Goal: Task Accomplishment & Management: Complete application form

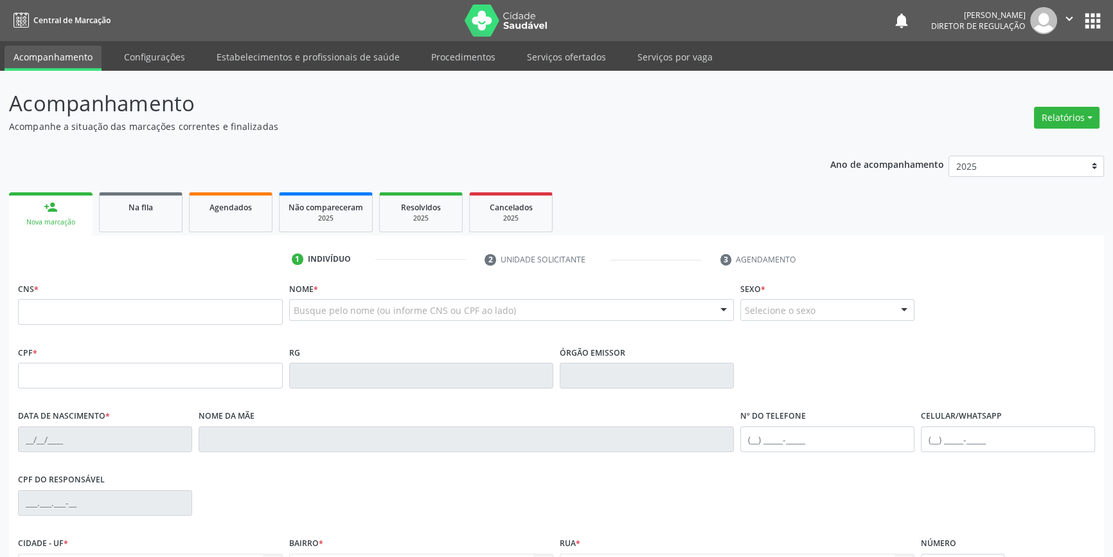
click at [55, 323] on input "text" at bounding box center [150, 312] width 265 height 26
type input "704 6037 3442 5230"
type input "036.264.624-47"
type input "[DATE]"
type input "Agostinha [PERSON_NAME]"
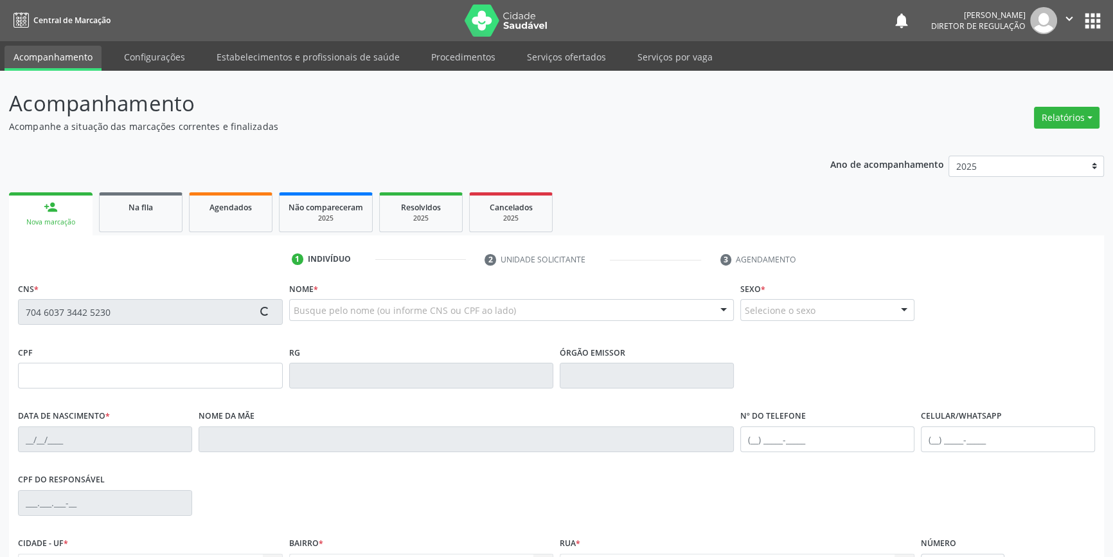
type input "[PHONE_NUMBER]"
type input "08"
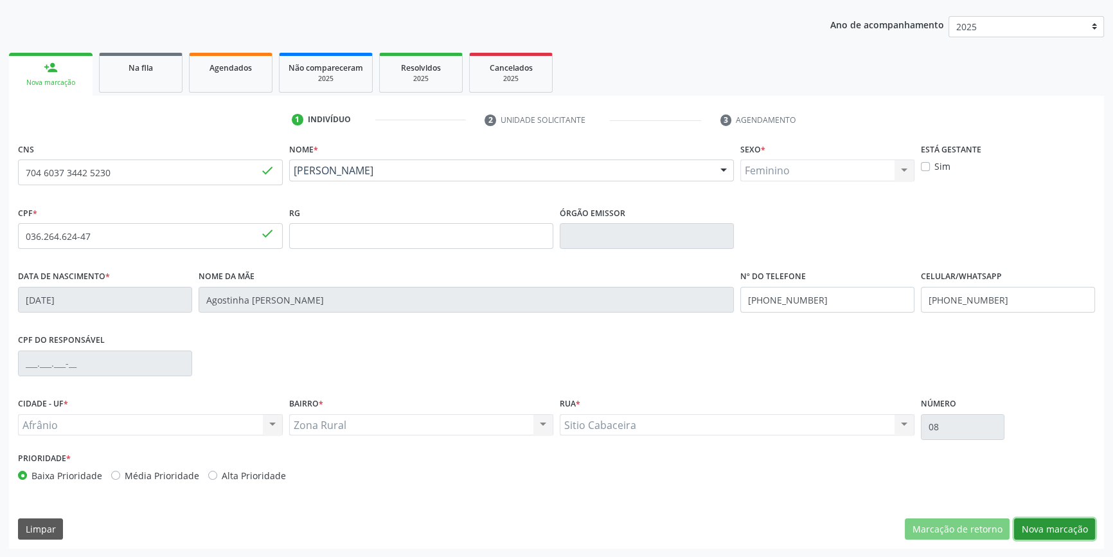
click at [1058, 530] on button "Nova marcação" at bounding box center [1054, 529] width 81 height 22
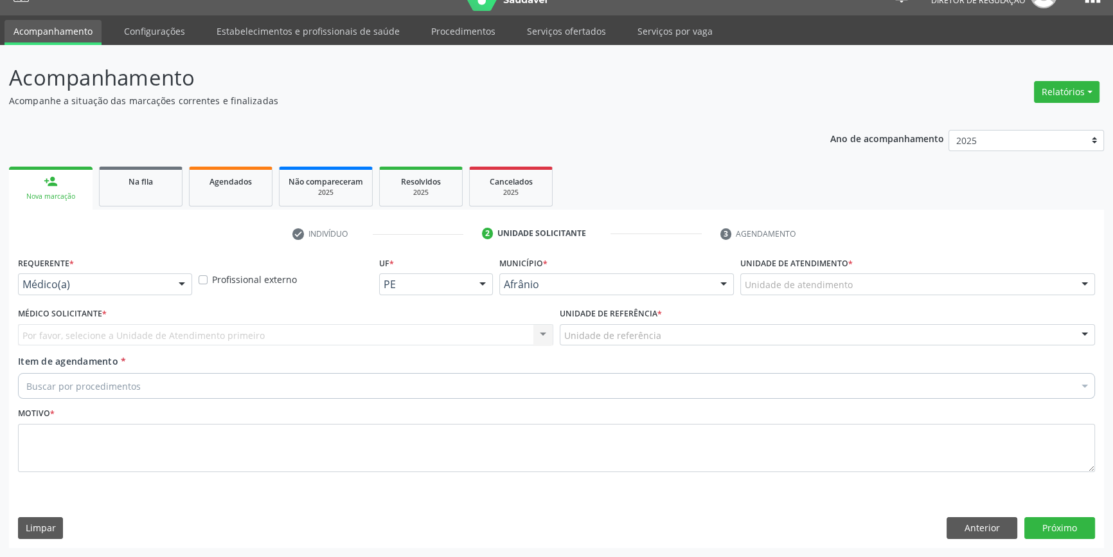
scroll to position [24, 0]
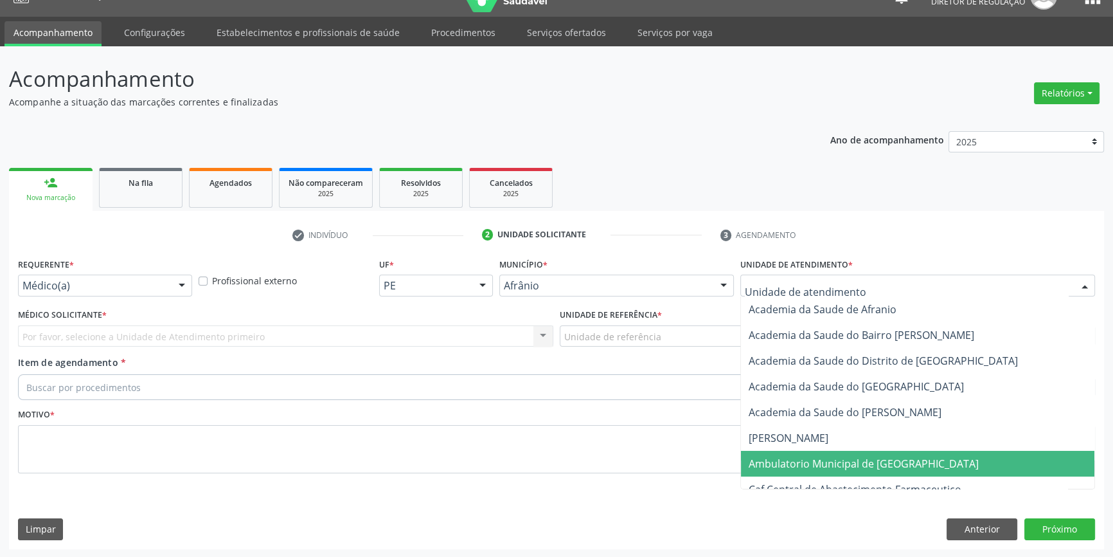
drag, startPoint x: 828, startPoint y: 463, endPoint x: 709, endPoint y: 415, distance: 128.1
click at [825, 463] on span "Ambulatorio Municipal de [GEOGRAPHIC_DATA]" at bounding box center [864, 463] width 230 height 14
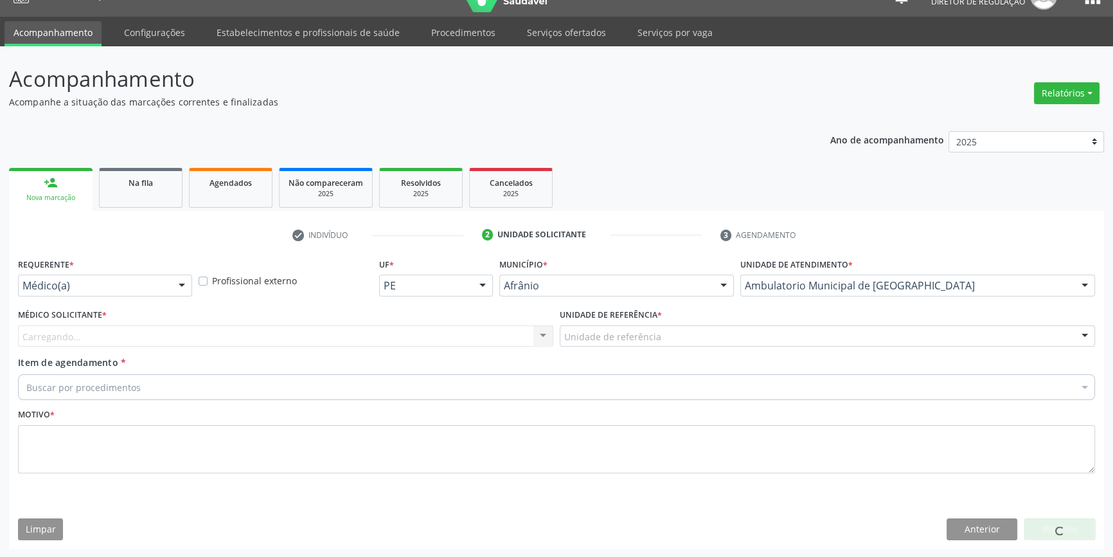
click at [673, 332] on div "Unidade de referência" at bounding box center [828, 336] width 536 height 22
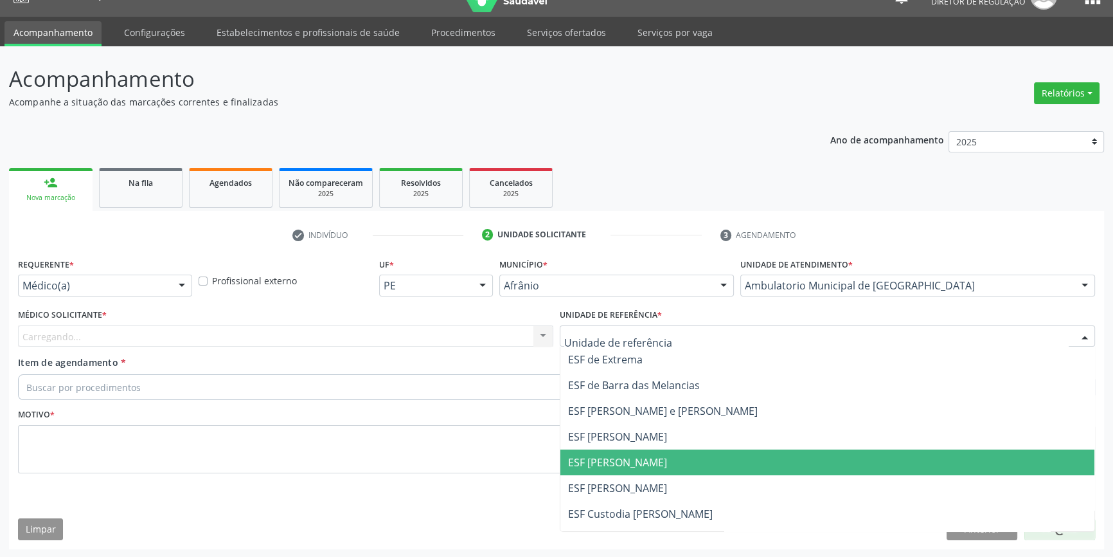
drag, startPoint x: 649, startPoint y: 456, endPoint x: 483, endPoint y: 417, distance: 170.3
click at [647, 456] on span "ESF [PERSON_NAME]" at bounding box center [617, 462] width 99 height 14
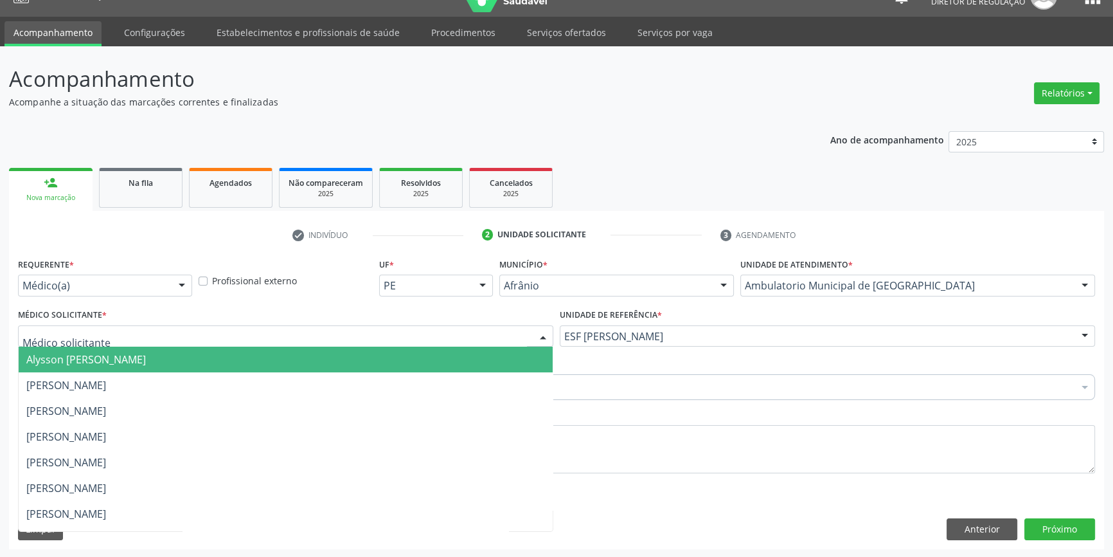
click at [360, 329] on div at bounding box center [286, 336] width 536 height 22
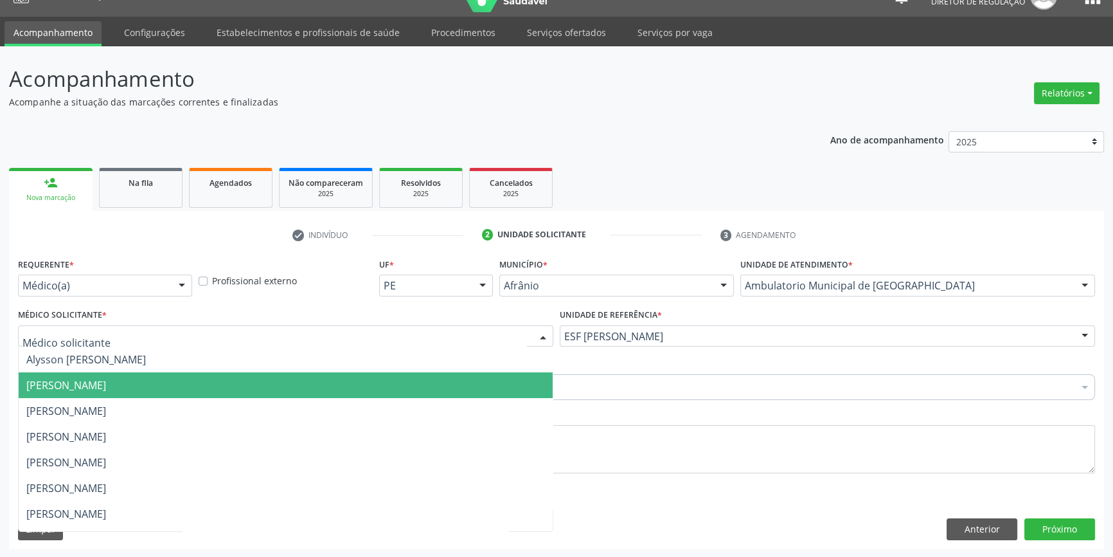
click at [106, 391] on span "[PERSON_NAME]" at bounding box center [66, 385] width 80 height 14
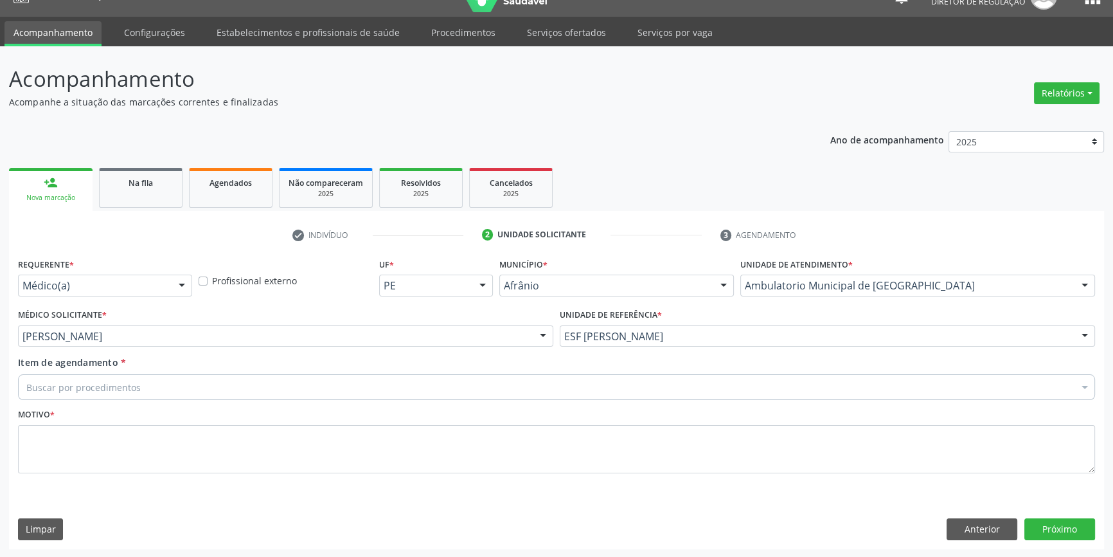
click at [131, 399] on div "Buscar por procedimentos" at bounding box center [556, 387] width 1077 height 26
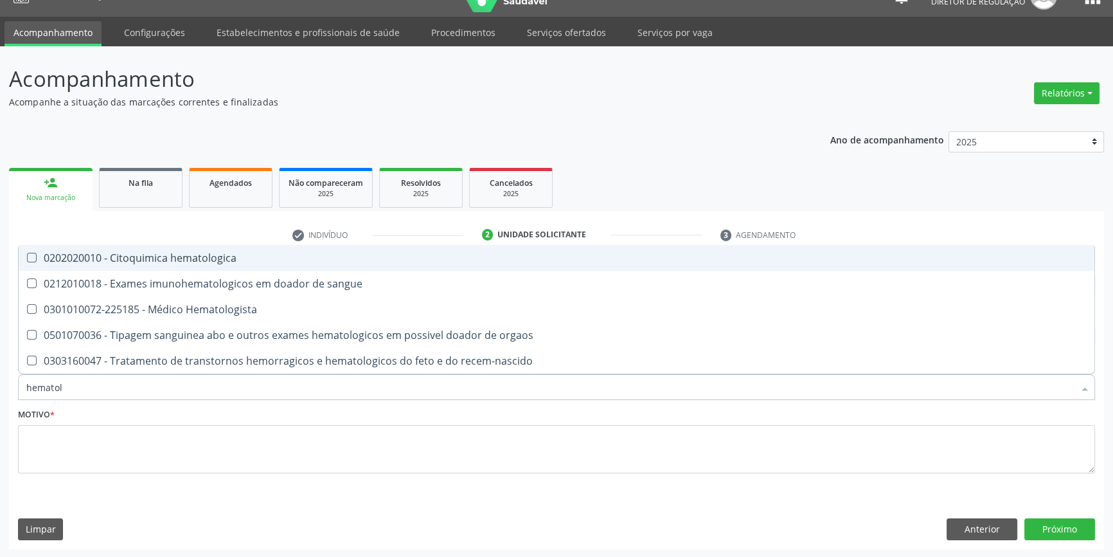
type input "hematolo"
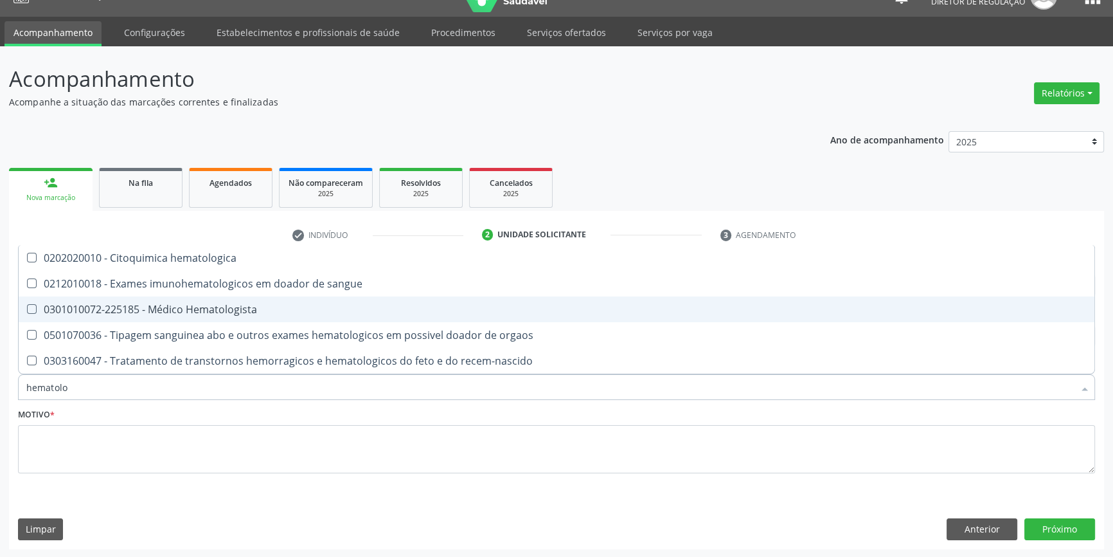
click at [199, 309] on div "0301010072-225185 - Médico Hematologista" at bounding box center [556, 309] width 1061 height 10
checkbox Hematologista "true"
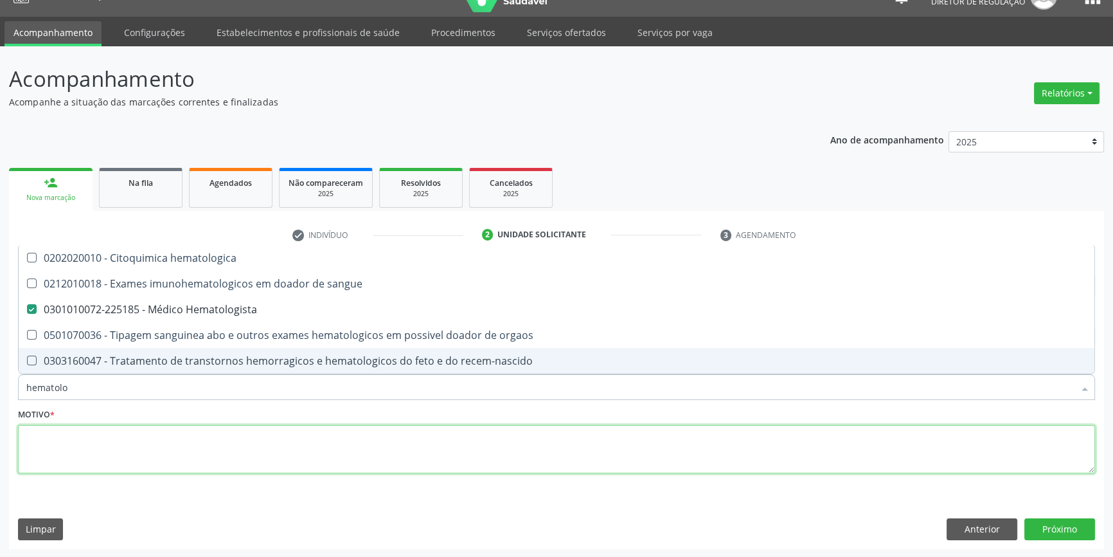
click at [141, 455] on textarea at bounding box center [556, 449] width 1077 height 49
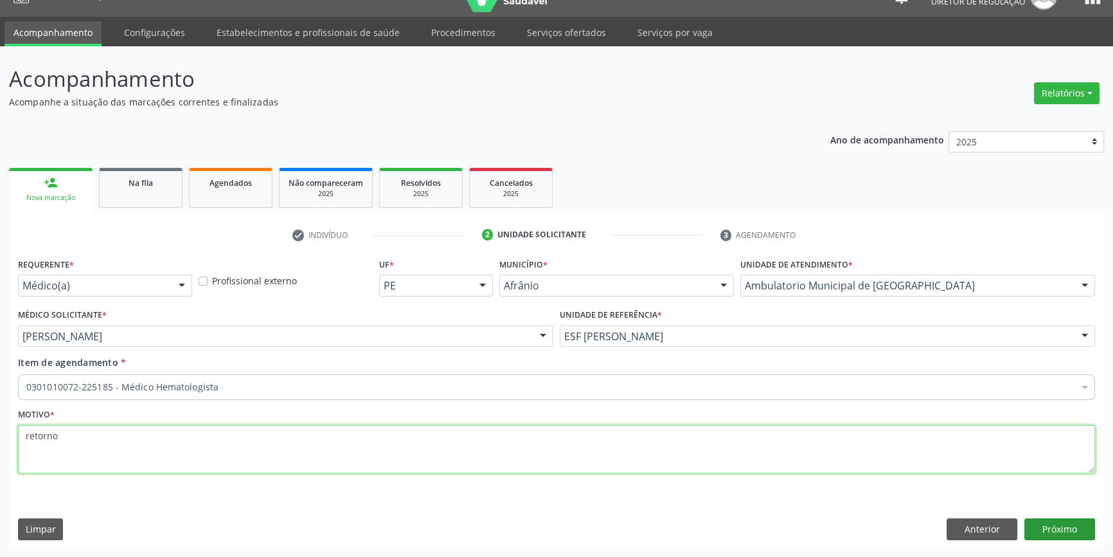
type textarea "retorno"
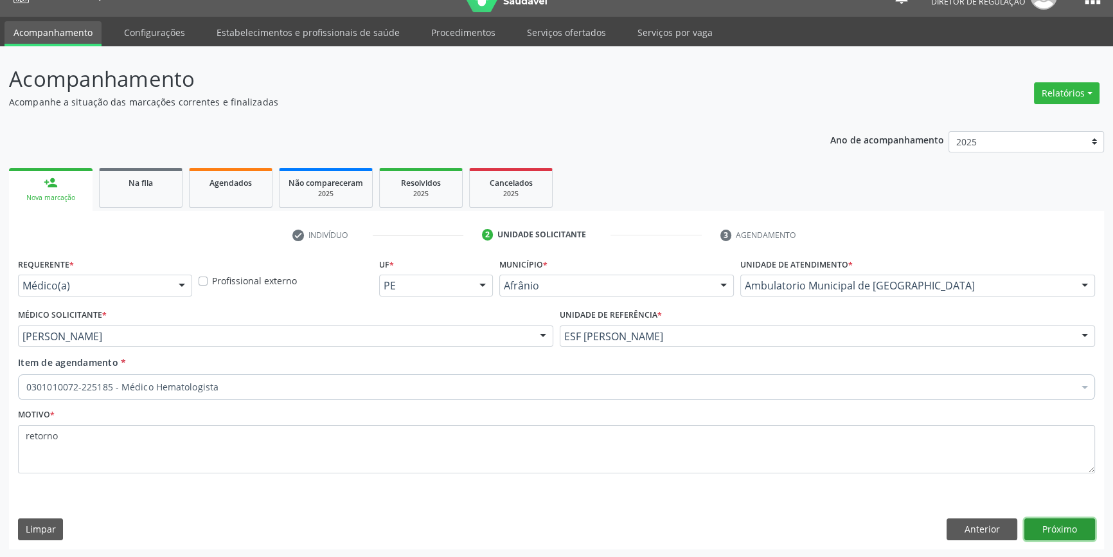
click at [1047, 530] on button "Próximo" at bounding box center [1060, 529] width 71 height 22
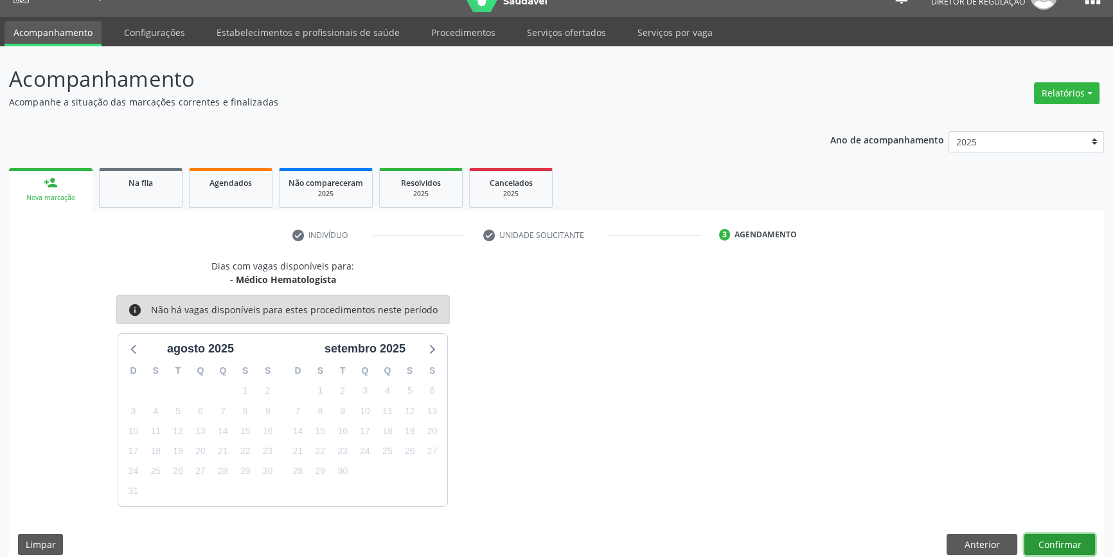
click at [1059, 541] on button "Confirmar" at bounding box center [1060, 545] width 71 height 22
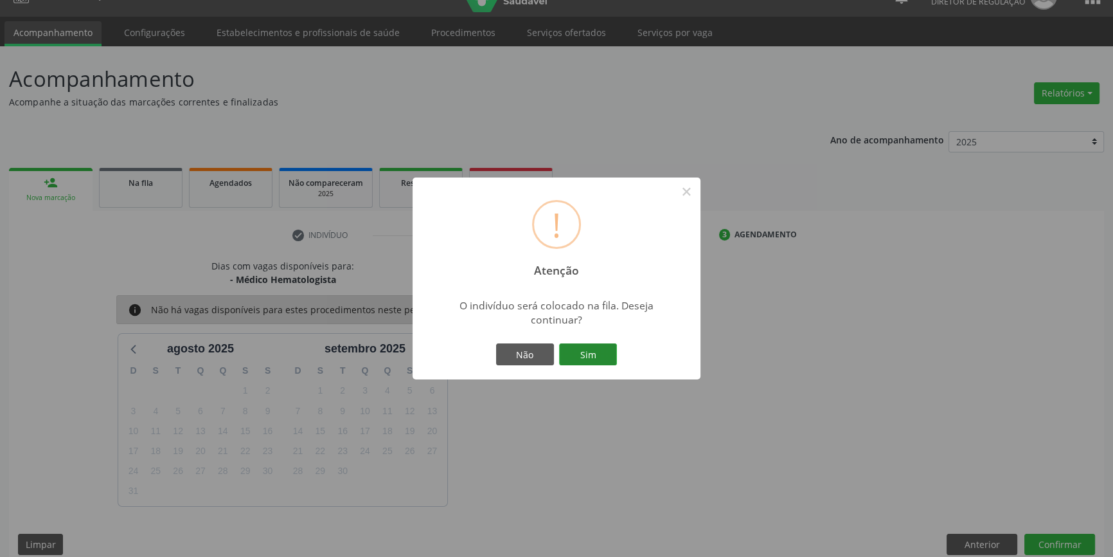
click at [612, 350] on button "Sim" at bounding box center [588, 354] width 58 height 22
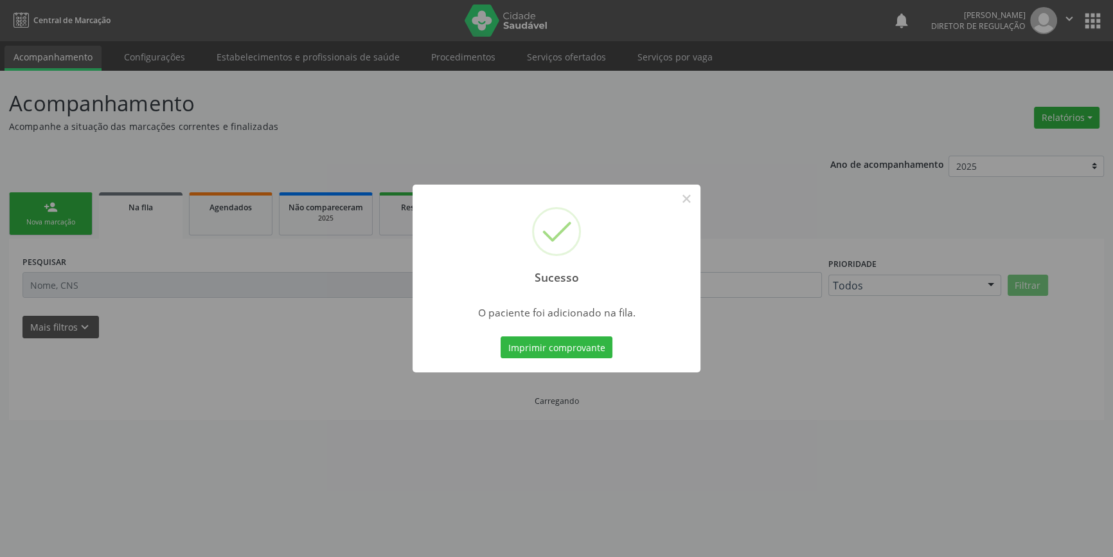
scroll to position [0, 0]
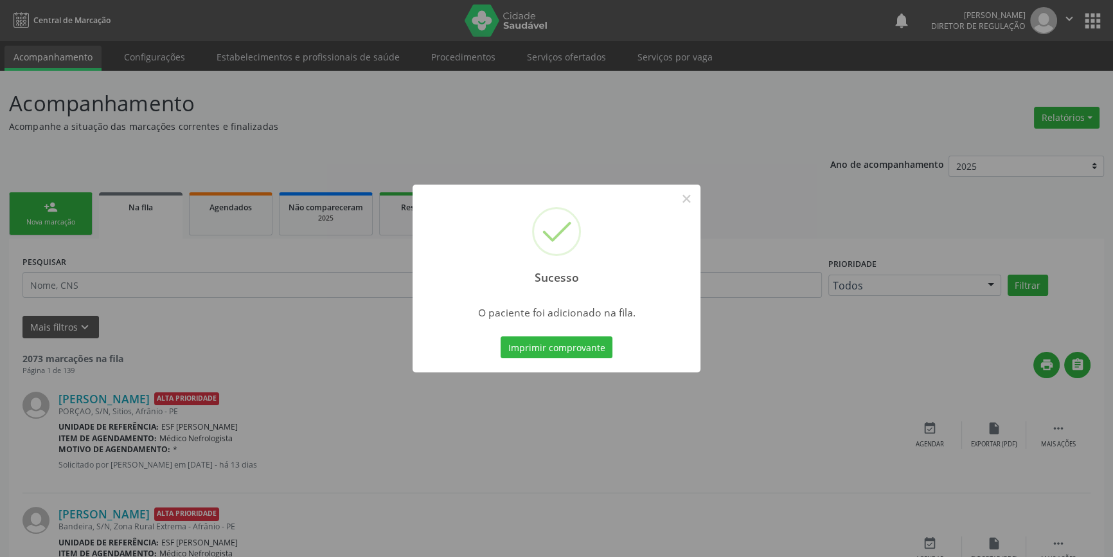
click at [686, 204] on button "×" at bounding box center [687, 199] width 22 height 22
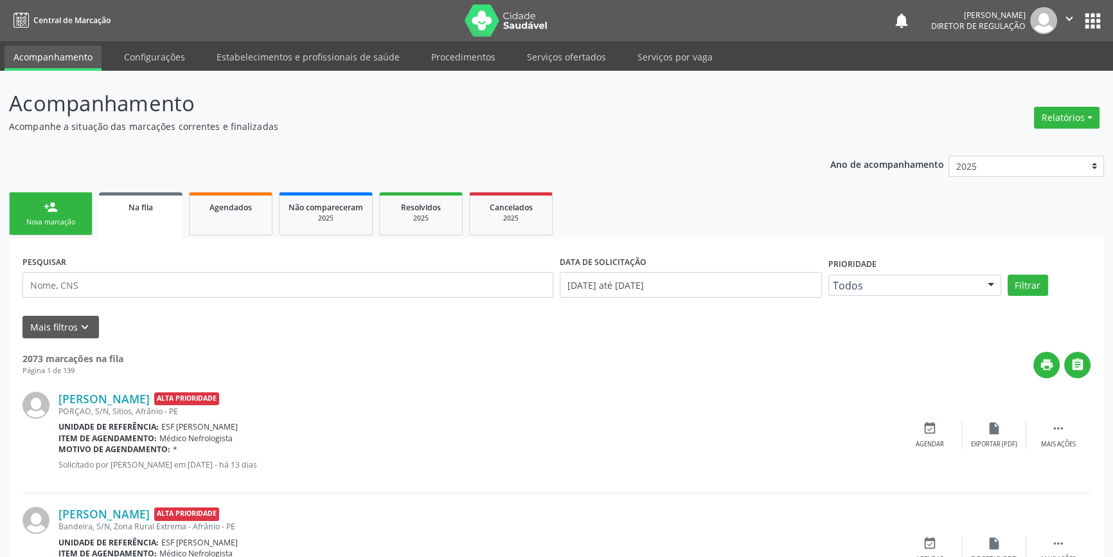
click at [77, 206] on link "person_add Nova marcação" at bounding box center [51, 213] width 84 height 43
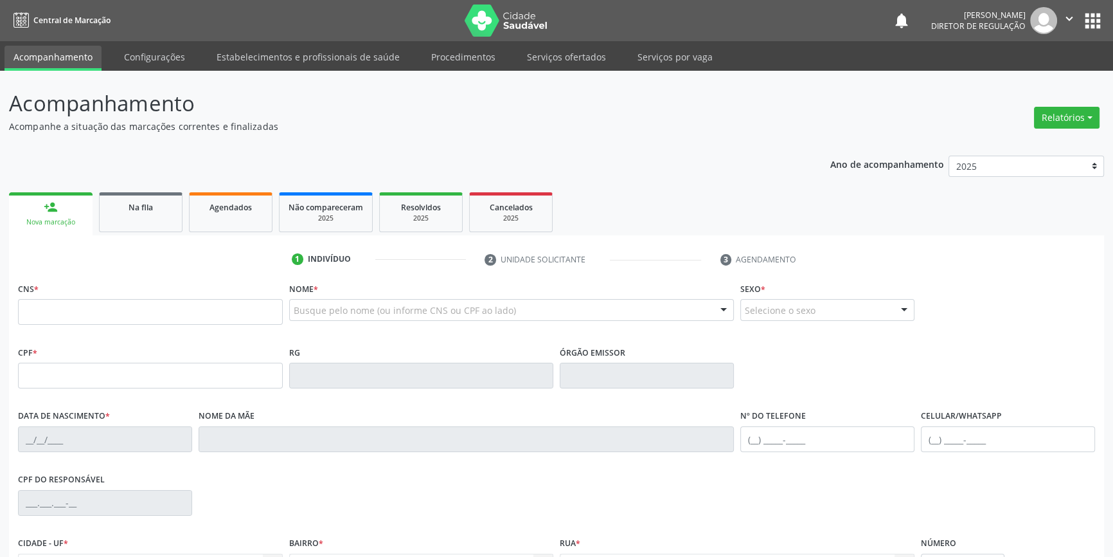
click at [173, 297] on div "CNS *" at bounding box center [150, 302] width 265 height 46
click at [167, 303] on input "text" at bounding box center [150, 312] width 265 height 26
click at [534, 55] on link "Serviços ofertados" at bounding box center [566, 57] width 97 height 23
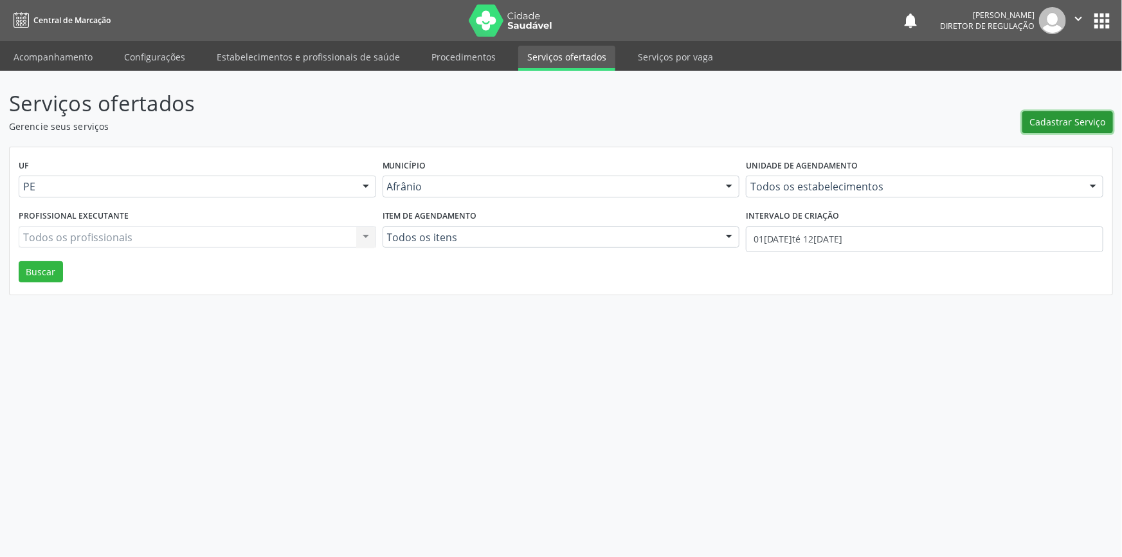
click at [1074, 111] on button "Cadastrar Serviço" at bounding box center [1067, 122] width 91 height 22
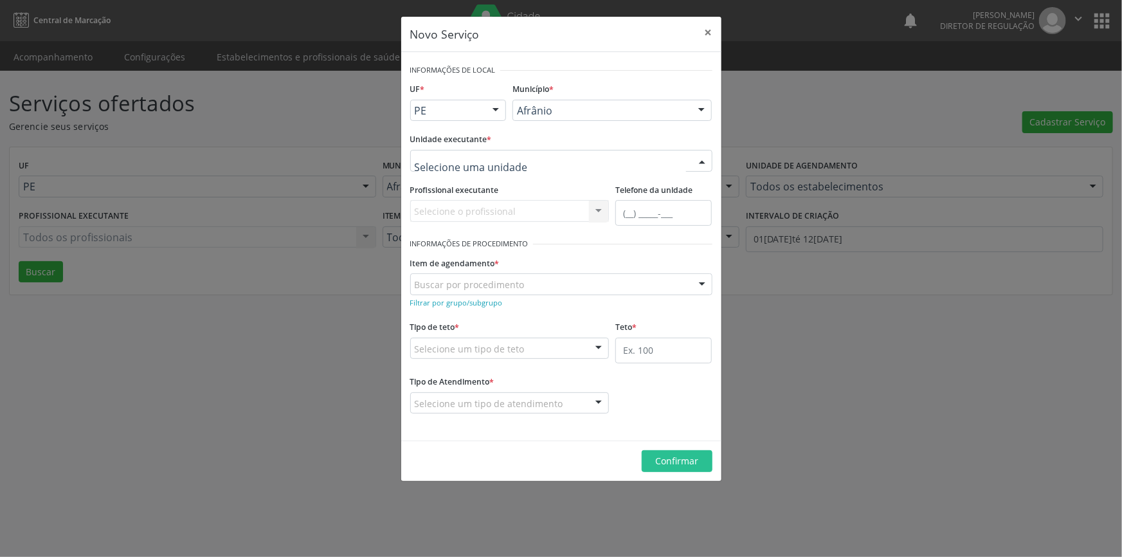
click at [578, 150] on div at bounding box center [561, 161] width 302 height 22
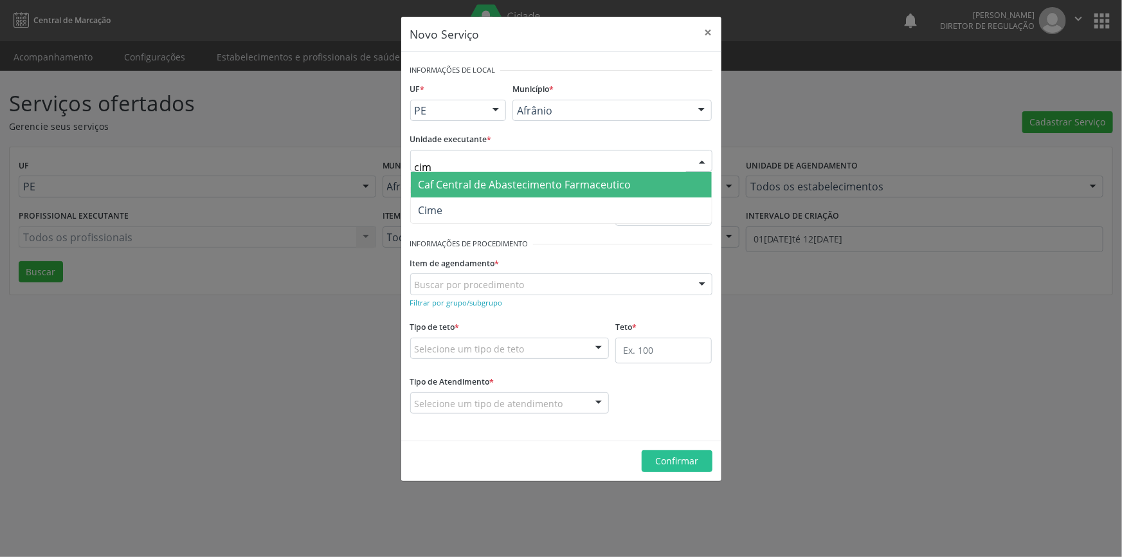
drag, startPoint x: 448, startPoint y: 156, endPoint x: 218, endPoint y: 154, distance: 230.2
click at [219, 154] on div "Novo Serviço × Informações de Local UF * PE BA PE Nenhum resultado encontrado p…" at bounding box center [561, 278] width 1122 height 557
type input "ambu"
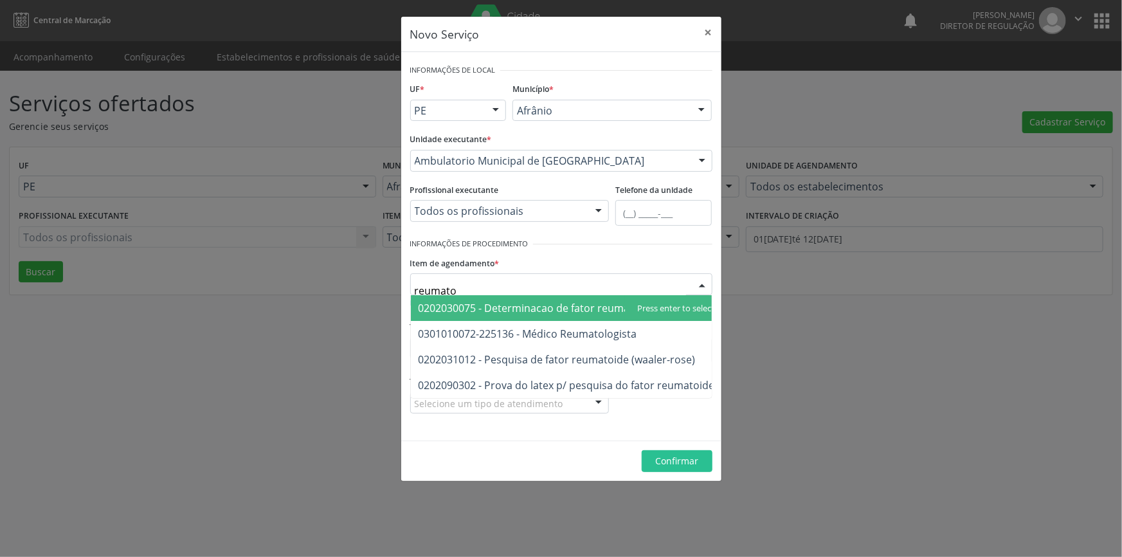
type input "reumatol"
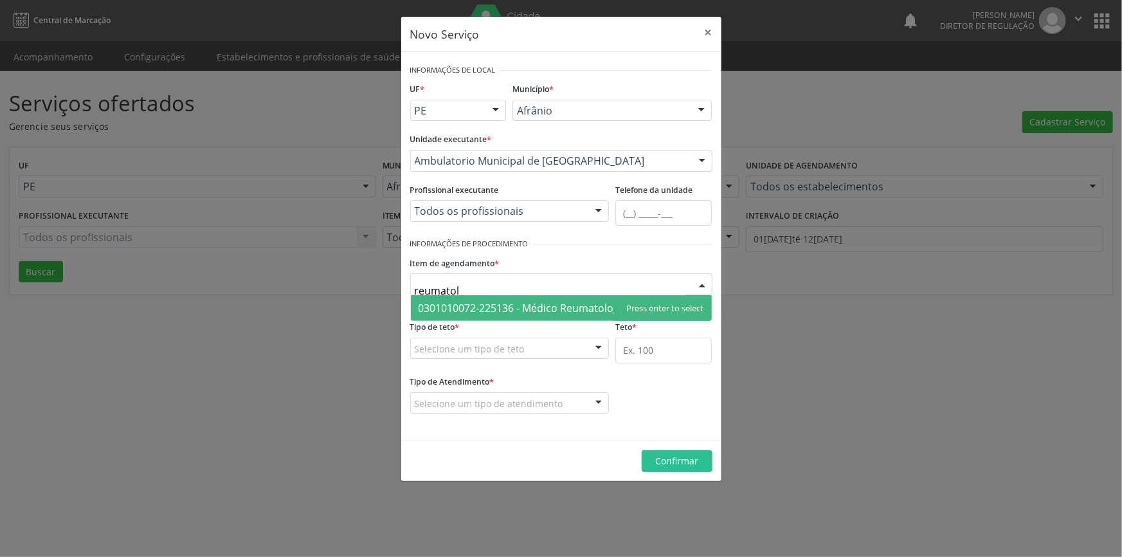
click at [540, 303] on span "0301010072-225136 - Médico Reumatologista" at bounding box center [528, 308] width 219 height 14
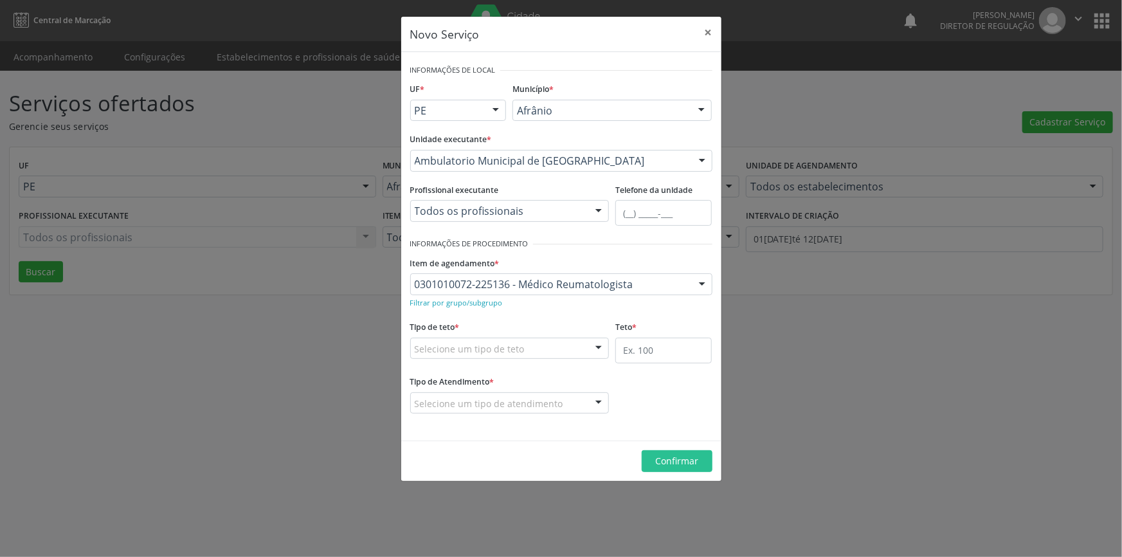
click at [581, 351] on div "Selecione um tipo de teto" at bounding box center [509, 349] width 199 height 22
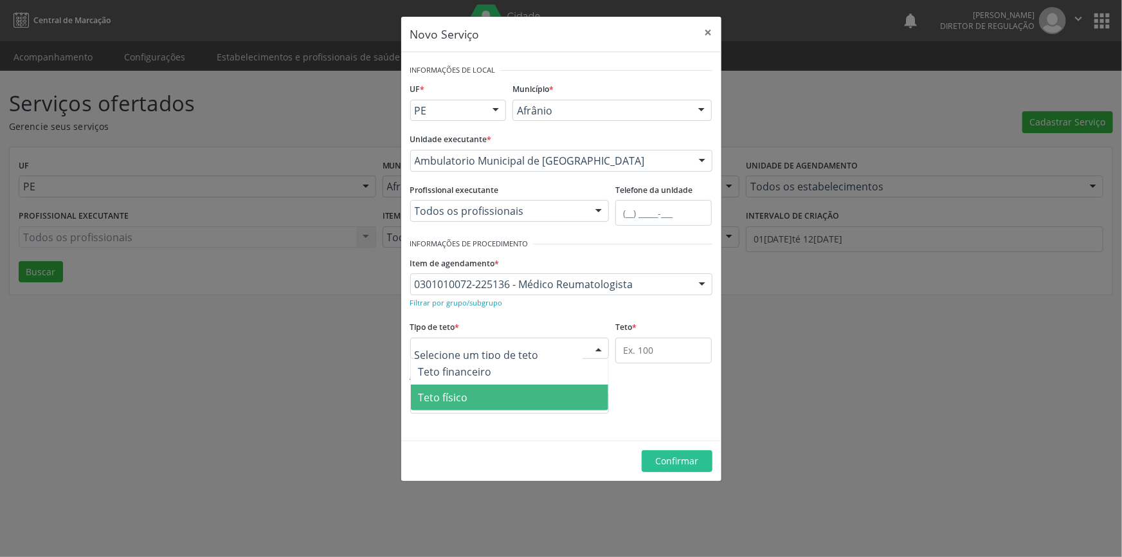
click at [534, 392] on span "Teto físico" at bounding box center [510, 397] width 198 height 26
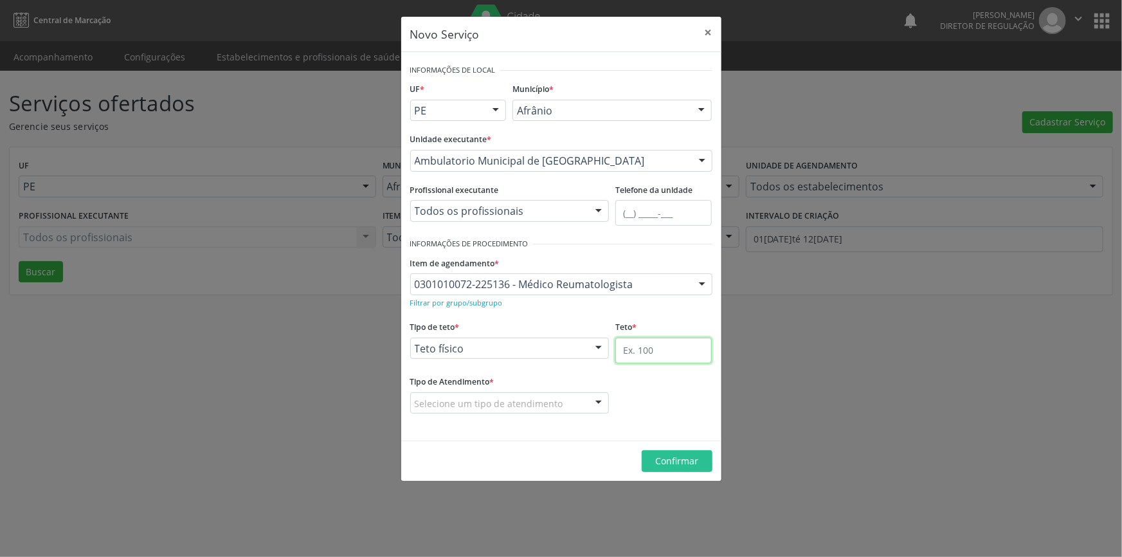
click at [662, 353] on input "text" at bounding box center [663, 351] width 96 height 26
drag, startPoint x: 637, startPoint y: 347, endPoint x: 579, endPoint y: 321, distance: 63.9
click at [588, 334] on div "Tipo de teto * Teto físico Teto financeiro Teto físico Nenhum resultado encontr…" at bounding box center [561, 345] width 309 height 55
type input "1"
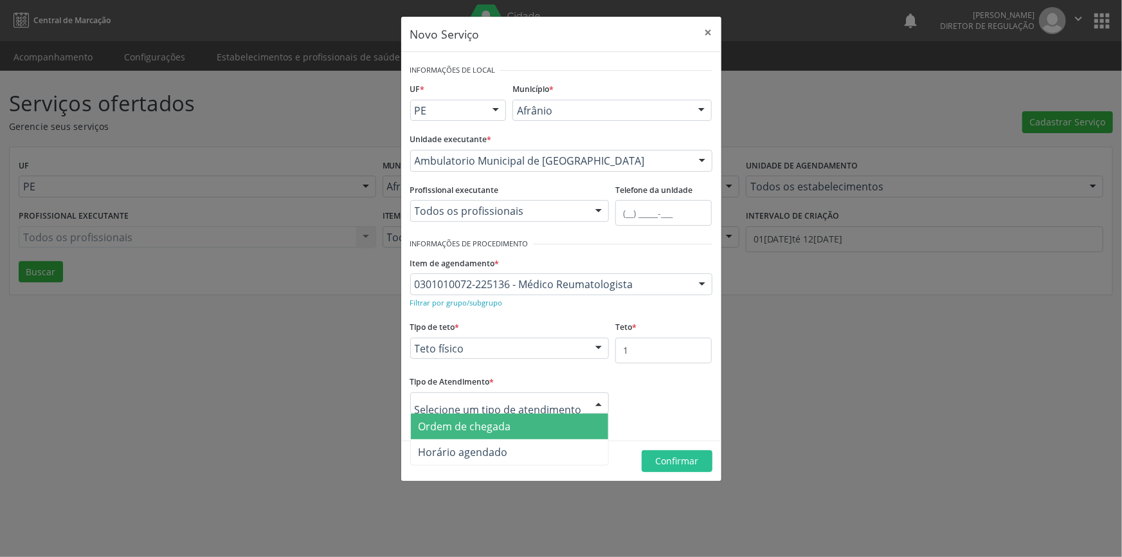
click at [527, 422] on span "Ordem de chegada" at bounding box center [510, 426] width 198 height 26
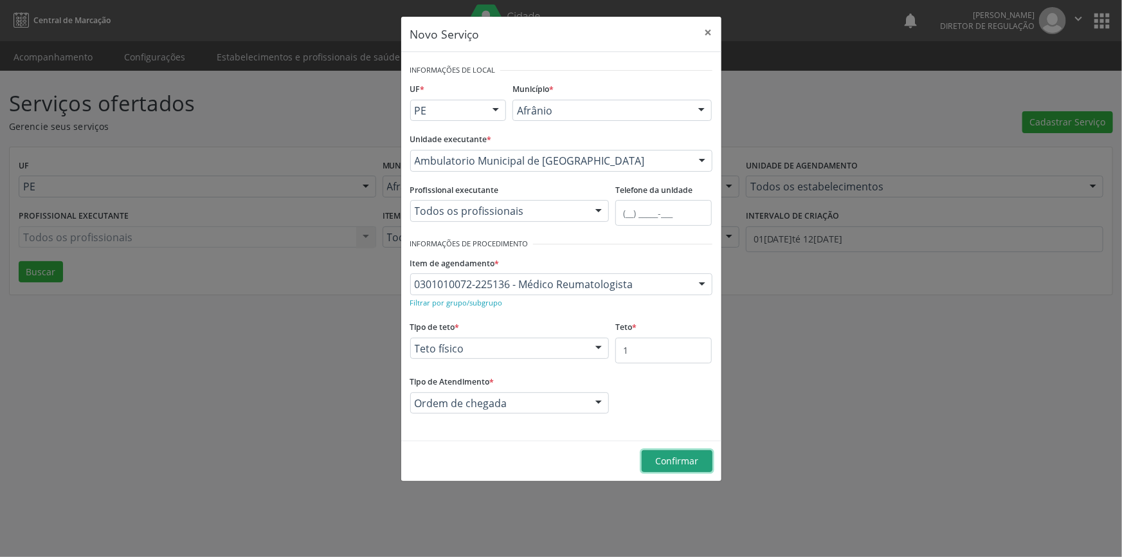
click at [669, 464] on span "Confirmar" at bounding box center [676, 461] width 43 height 12
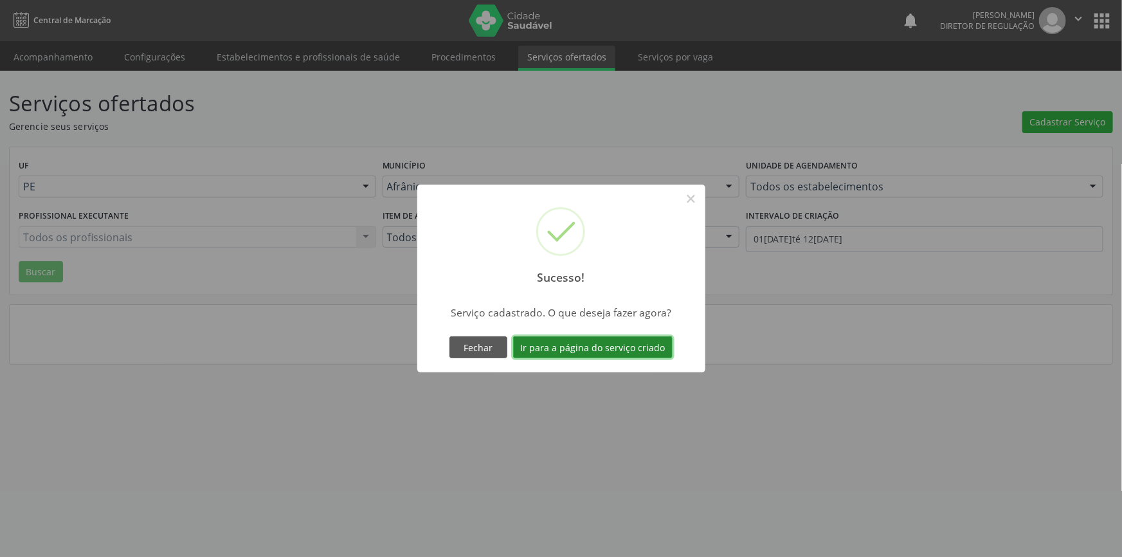
click at [635, 339] on button "Ir para a página do serviço criado" at bounding box center [592, 347] width 159 height 22
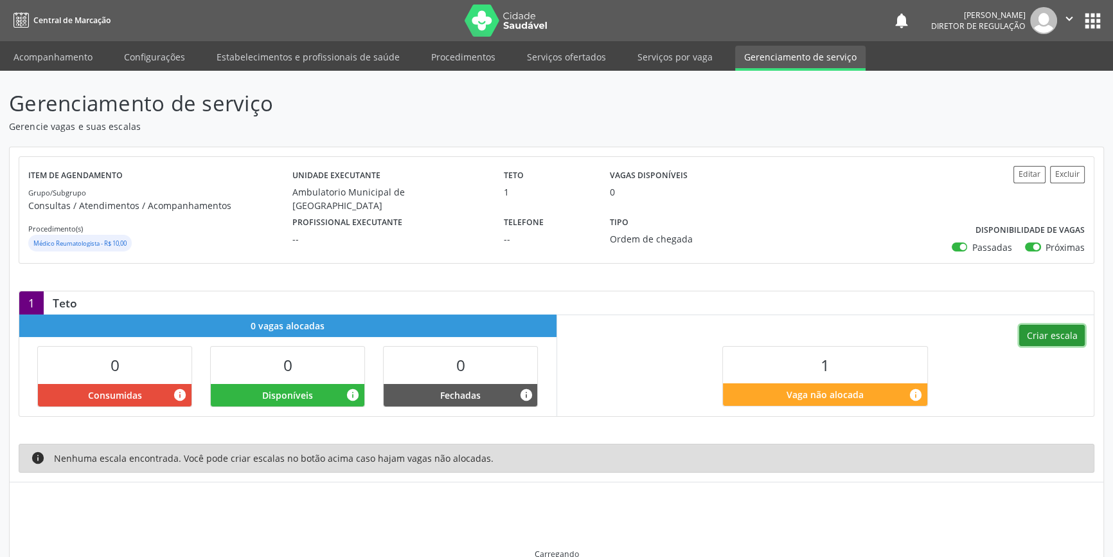
click at [1047, 341] on button "Criar escala" at bounding box center [1053, 336] width 66 height 22
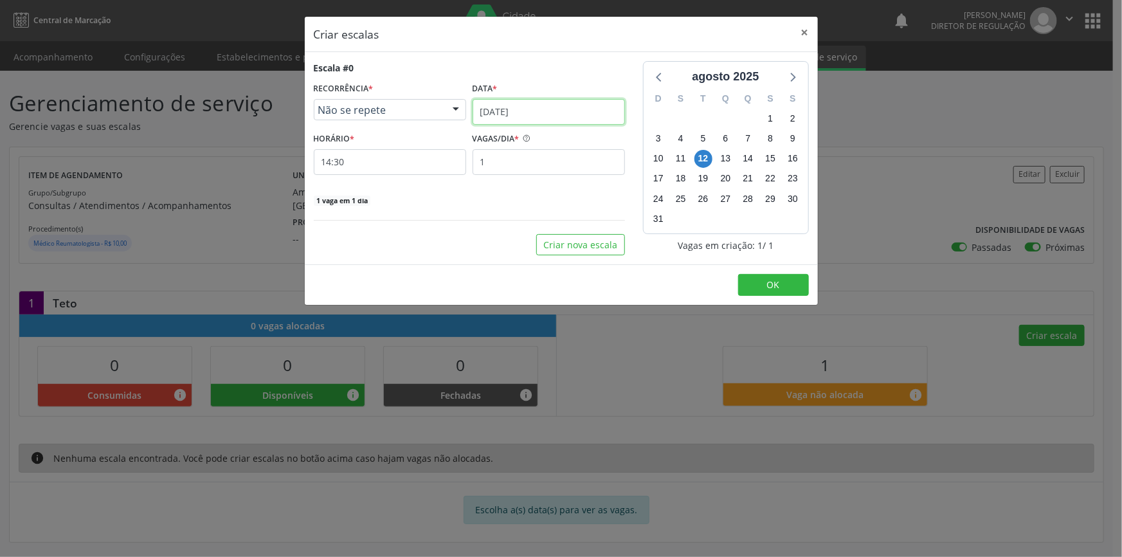
click at [535, 111] on input "[DATE]" at bounding box center [549, 112] width 152 height 26
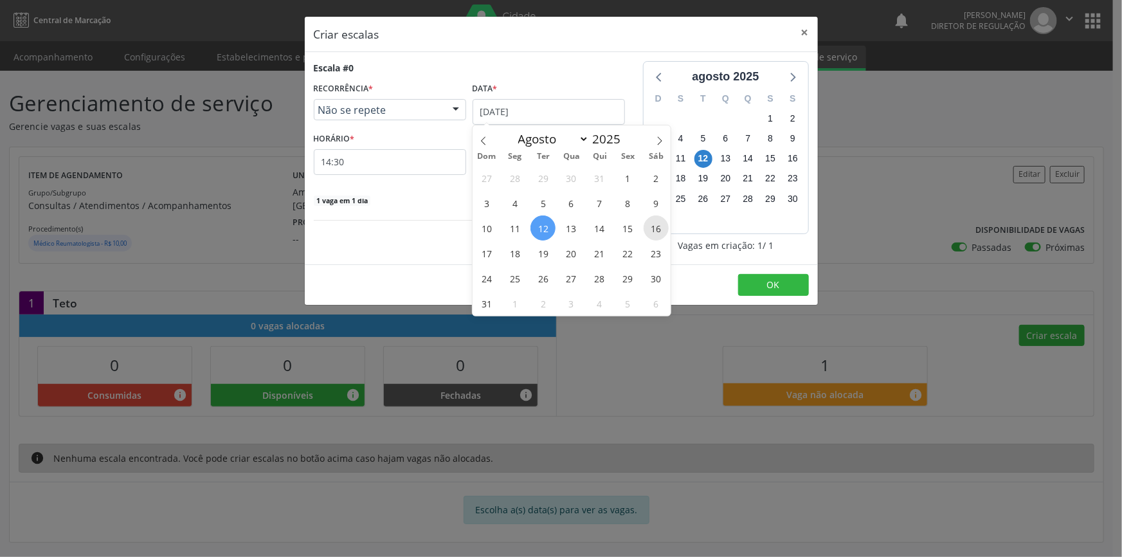
click at [649, 224] on span "16" at bounding box center [656, 227] width 25 height 25
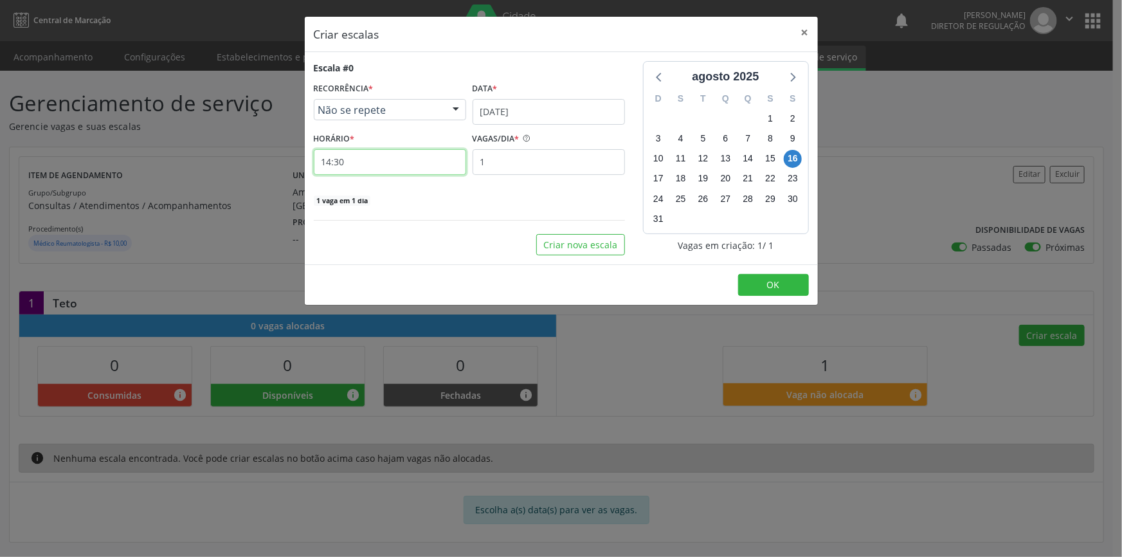
click at [372, 158] on input "14:30" at bounding box center [390, 162] width 152 height 26
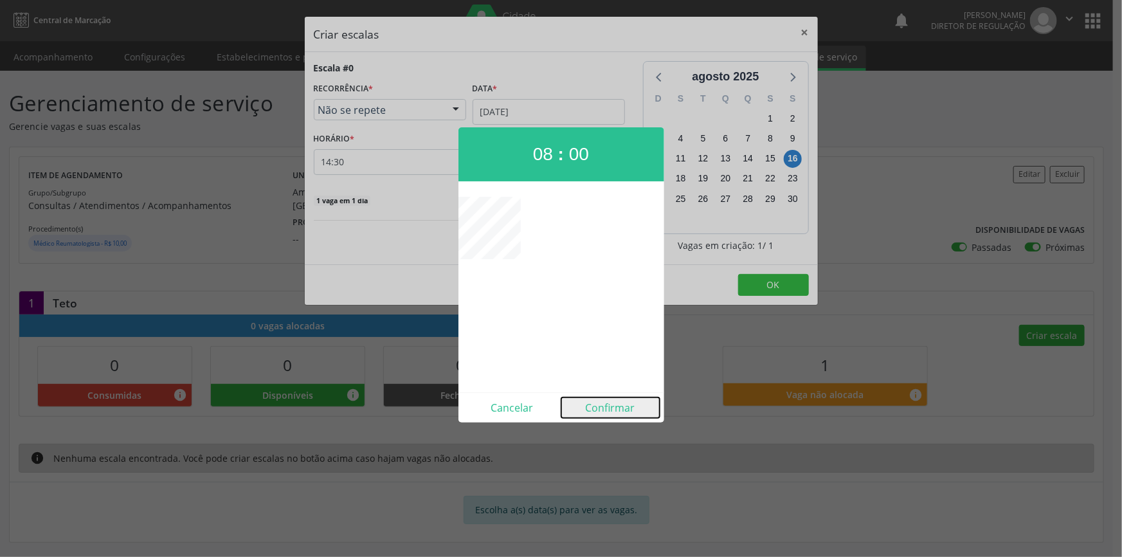
click at [611, 400] on button "Confirmar" at bounding box center [610, 407] width 98 height 21
type input "08:00"
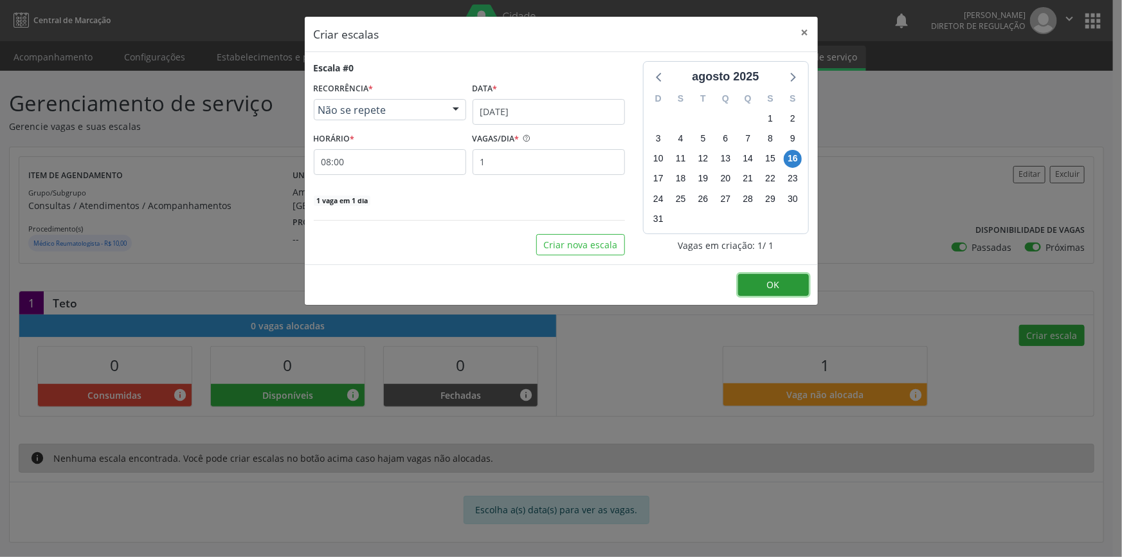
click at [758, 282] on button "OK" at bounding box center [773, 285] width 71 height 22
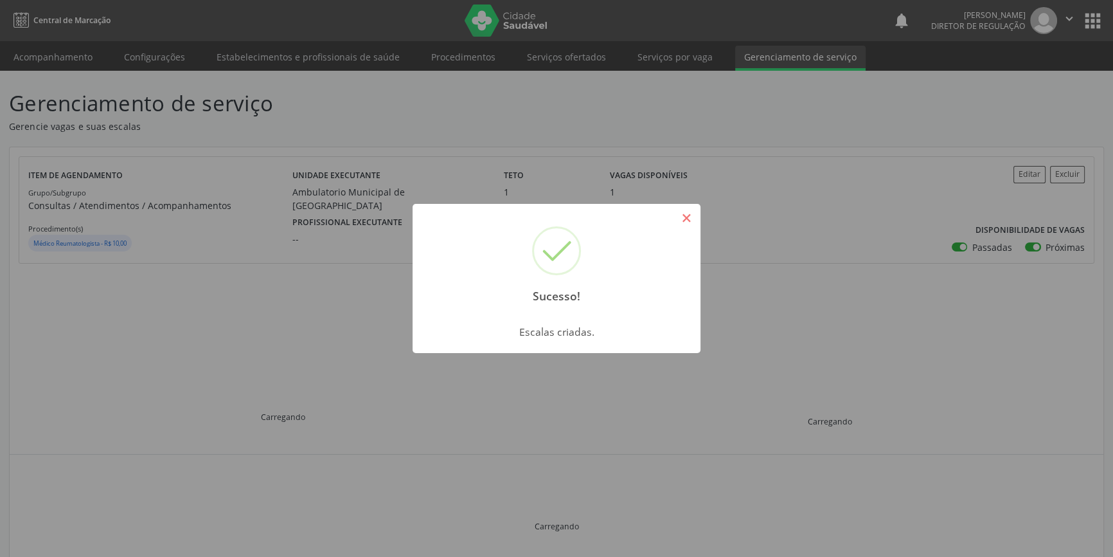
click at [680, 219] on button "×" at bounding box center [687, 218] width 22 height 22
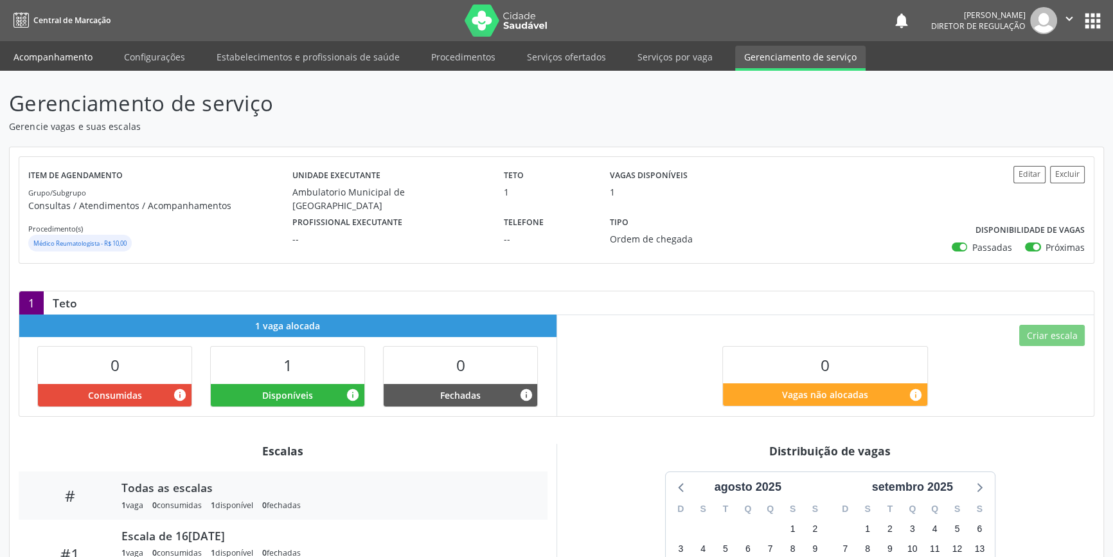
click at [89, 62] on link "Acompanhamento" at bounding box center [53, 57] width 97 height 23
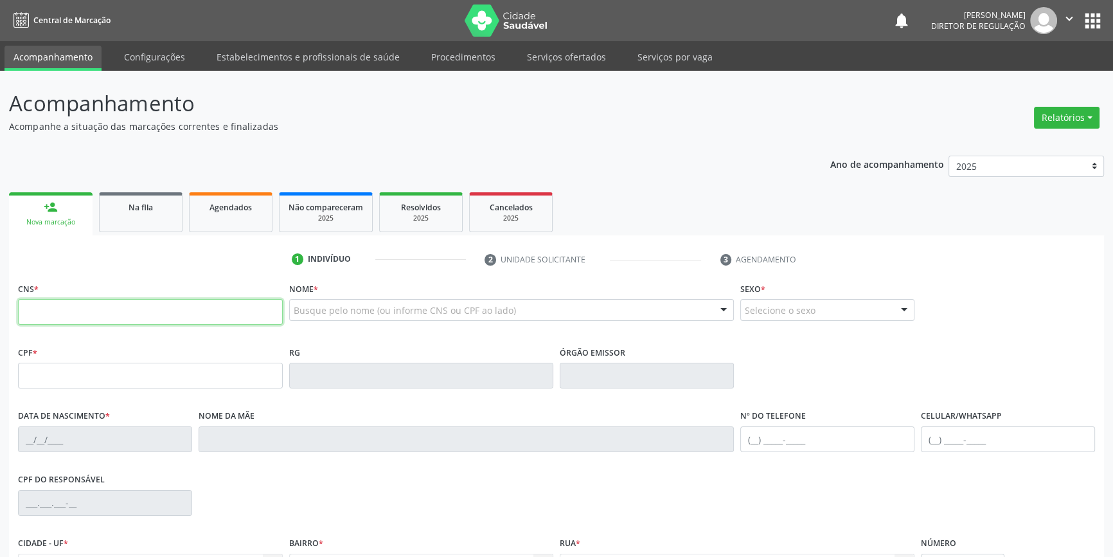
click at [117, 301] on input "text" at bounding box center [150, 312] width 265 height 26
type input "700 2034 0326 2920"
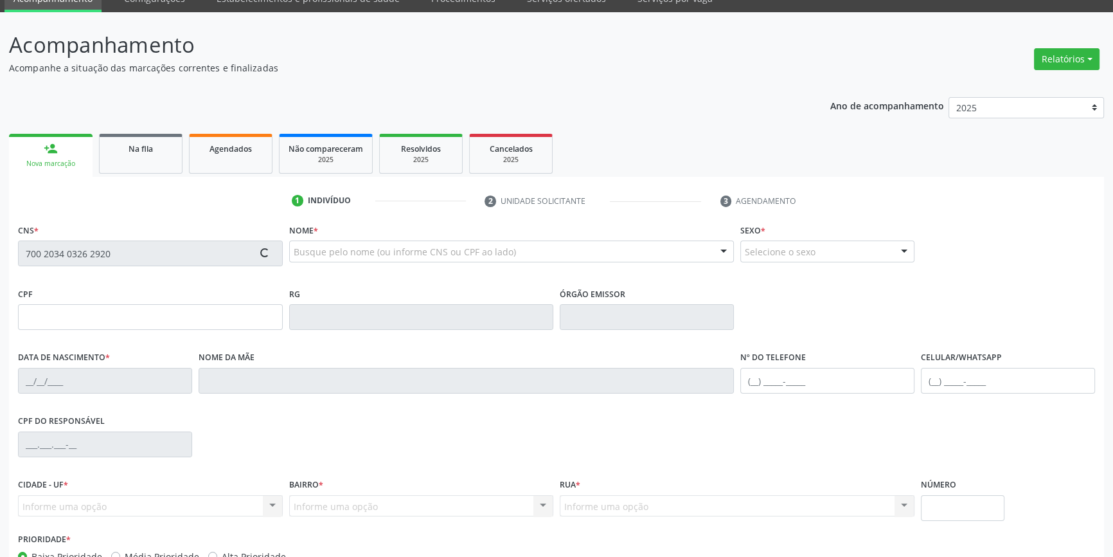
scroll to position [140, 0]
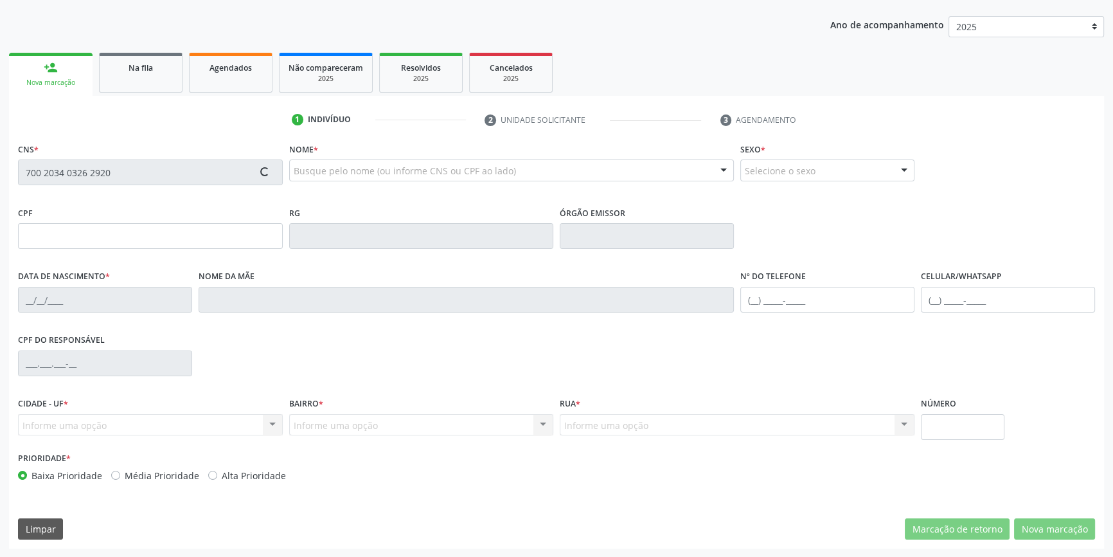
type input "036.513.604-23"
type input "[DATE]"
type input "[PERSON_NAME]"
type input "[PHONE_NUMBER]"
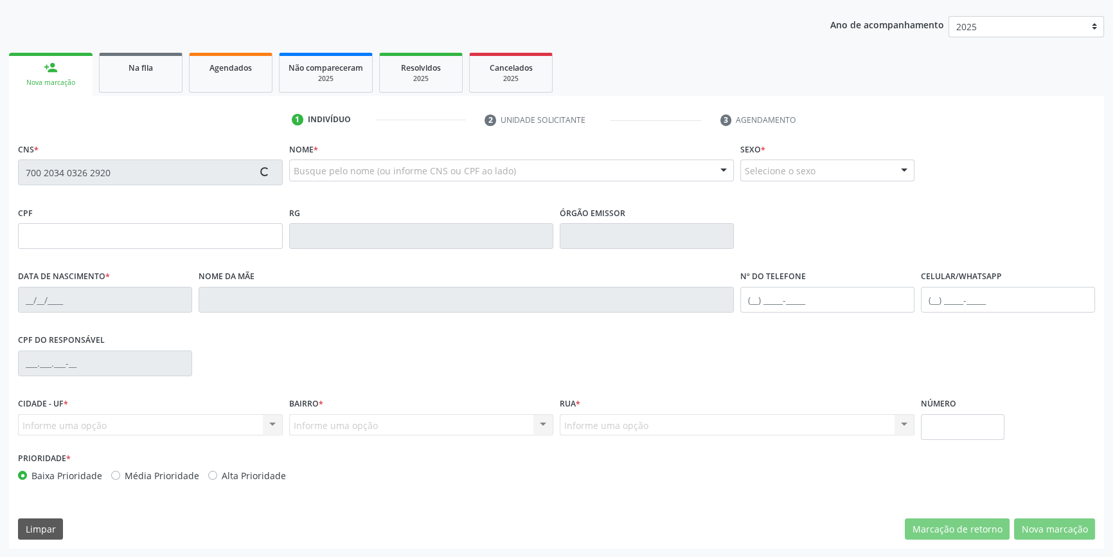
type input "375.843.754-72"
type input "S/N"
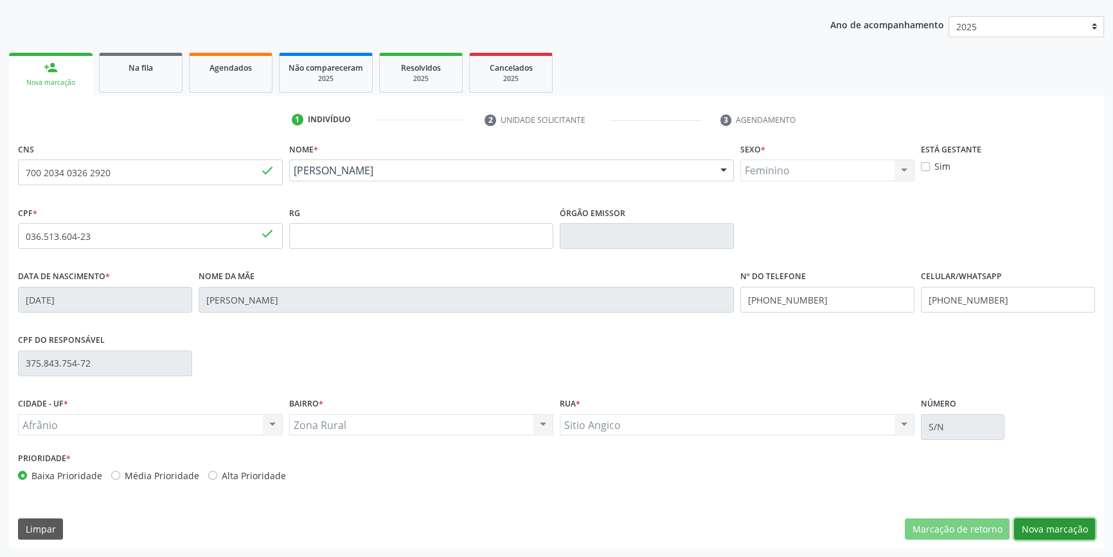
click at [1065, 528] on button "Nova marcação" at bounding box center [1054, 529] width 81 height 22
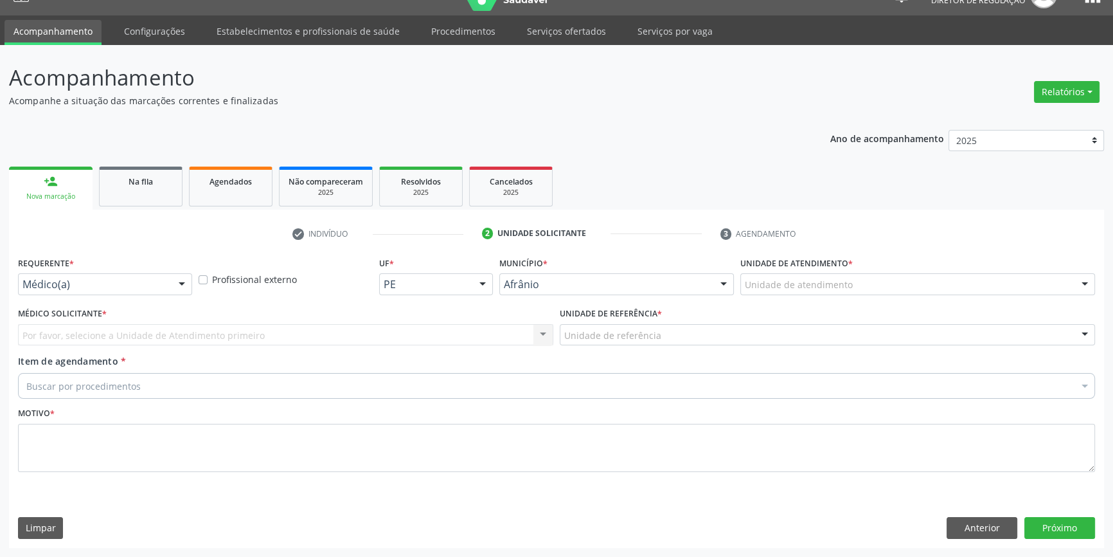
scroll to position [24, 0]
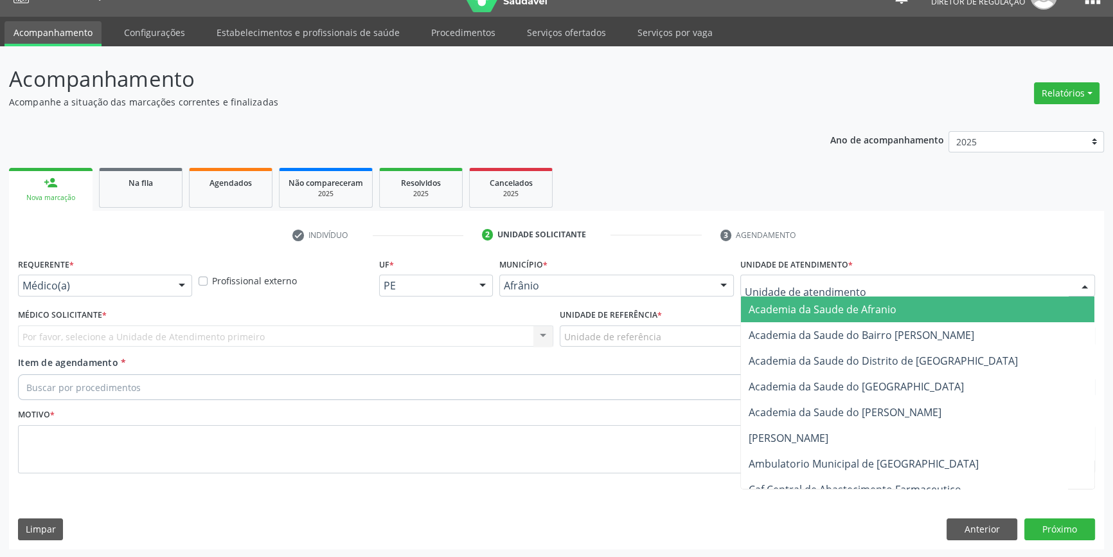
click at [854, 284] on div at bounding box center [918, 286] width 355 height 22
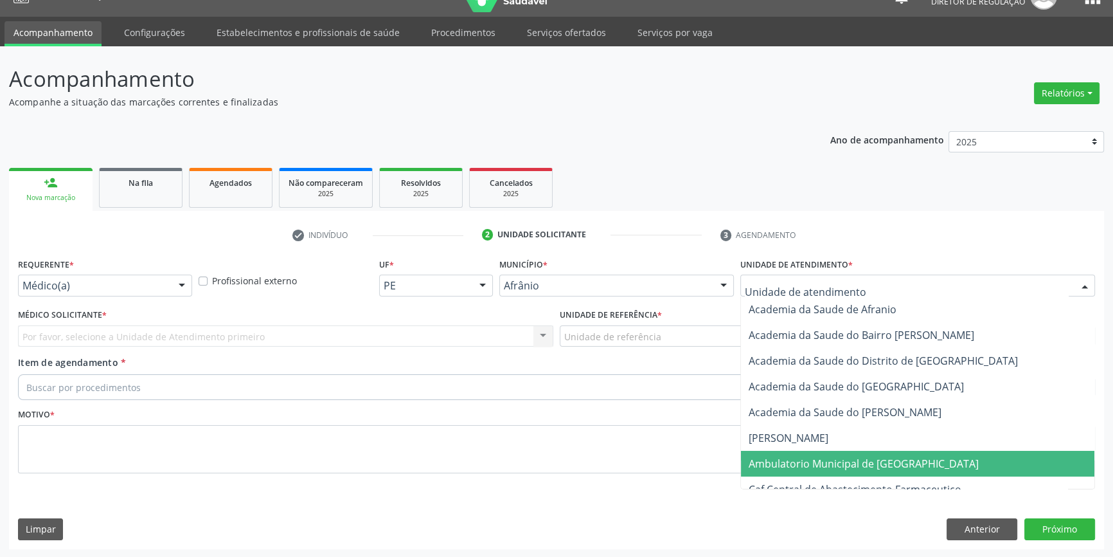
drag, startPoint x: 868, startPoint y: 463, endPoint x: 703, endPoint y: 390, distance: 180.7
click at [863, 461] on span "Ambulatorio Municipal de [GEOGRAPHIC_DATA]" at bounding box center [864, 463] width 230 height 14
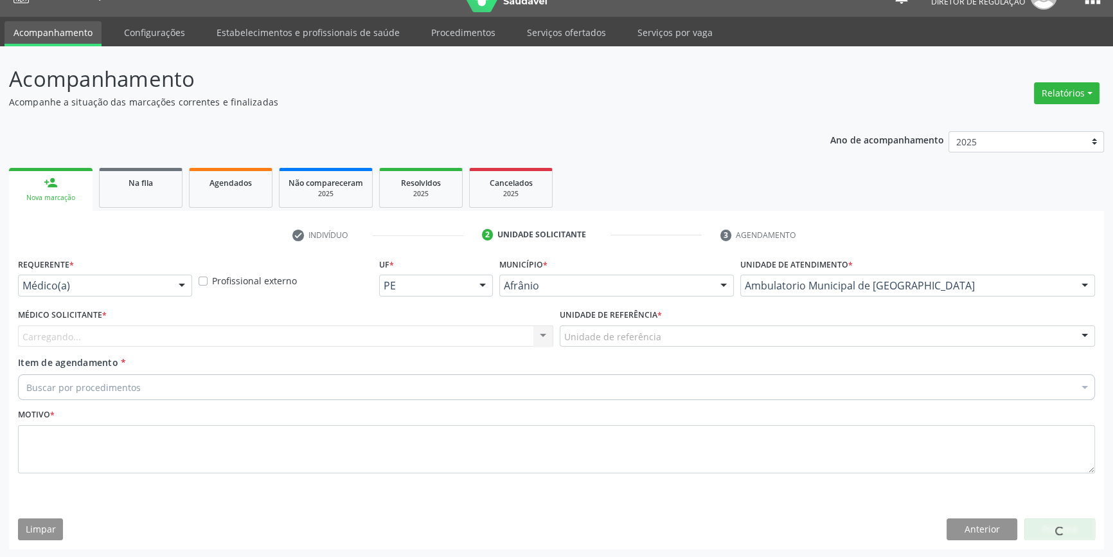
drag, startPoint x: 665, startPoint y: 331, endPoint x: 651, endPoint y: 413, distance: 83.5
click at [665, 334] on div "Unidade de referência" at bounding box center [828, 336] width 536 height 22
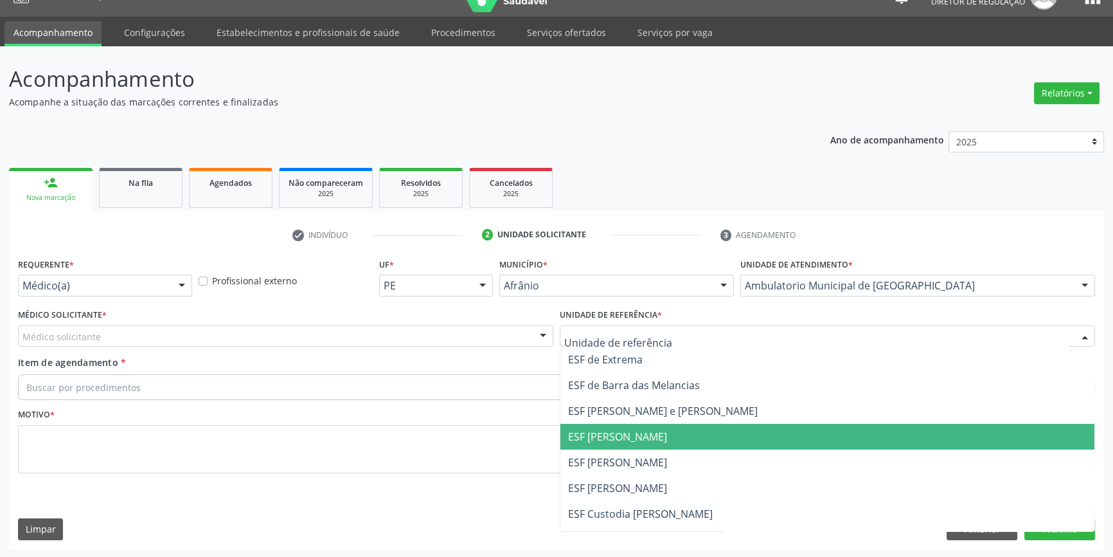
click at [617, 450] on span "ESF [PERSON_NAME]" at bounding box center [828, 462] width 534 height 26
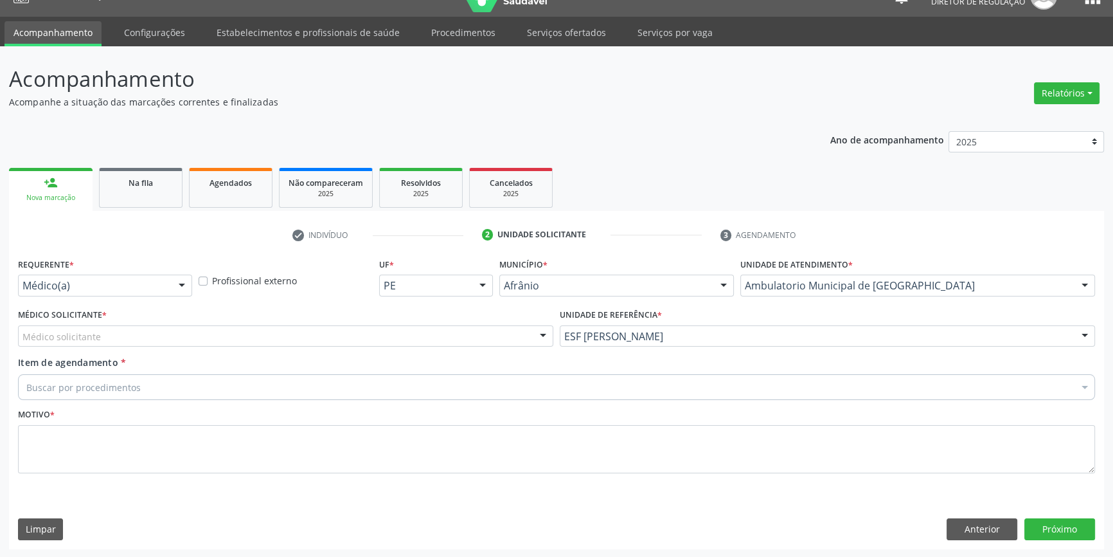
click at [422, 341] on div "Médico solicitante" at bounding box center [286, 336] width 536 height 22
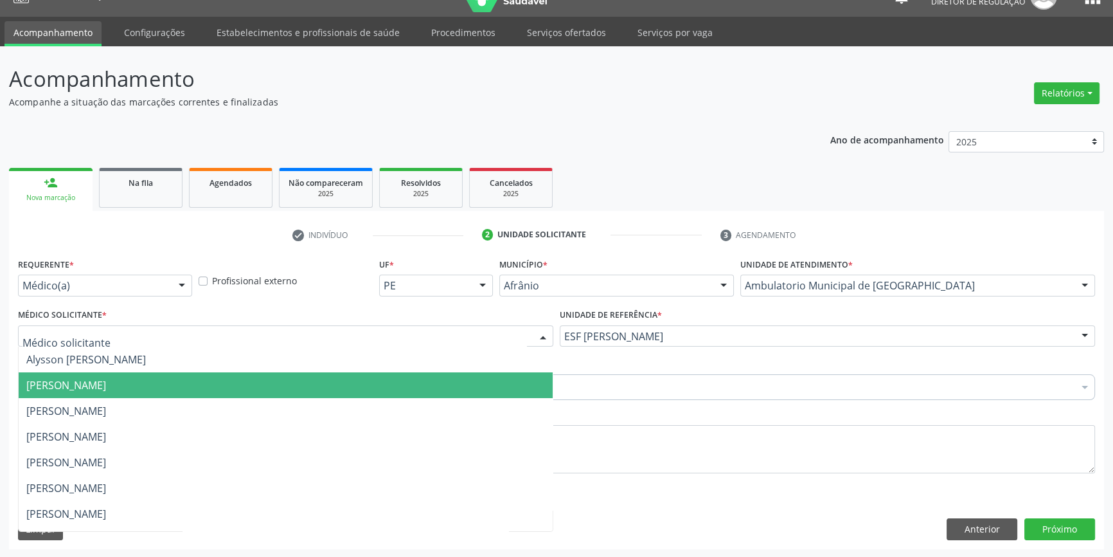
click at [167, 374] on span "[PERSON_NAME]" at bounding box center [286, 385] width 534 height 26
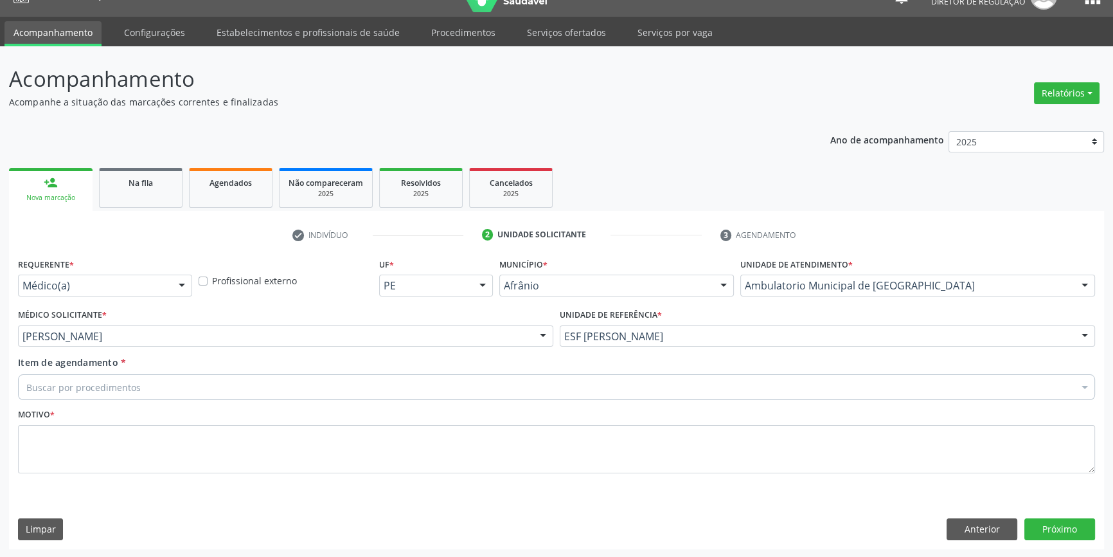
click at [150, 381] on div "Buscar por procedimentos" at bounding box center [556, 387] width 1077 height 26
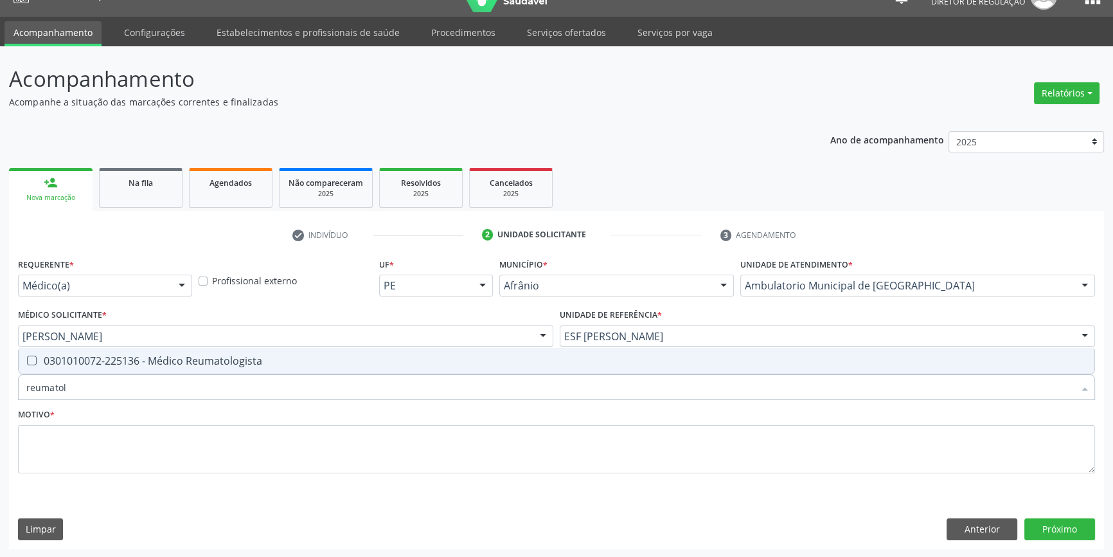
type input "reumatolo"
click at [174, 362] on div "0301010072-225136 - Médico Reumatologista" at bounding box center [556, 361] width 1061 height 10
checkbox Reumatologista "true"
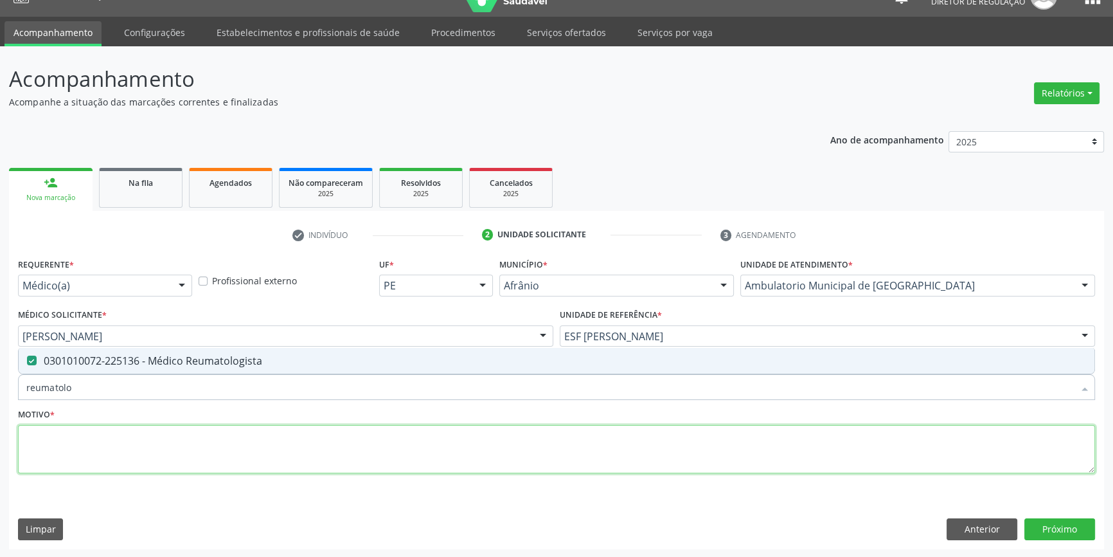
click at [179, 425] on textarea at bounding box center [556, 449] width 1077 height 49
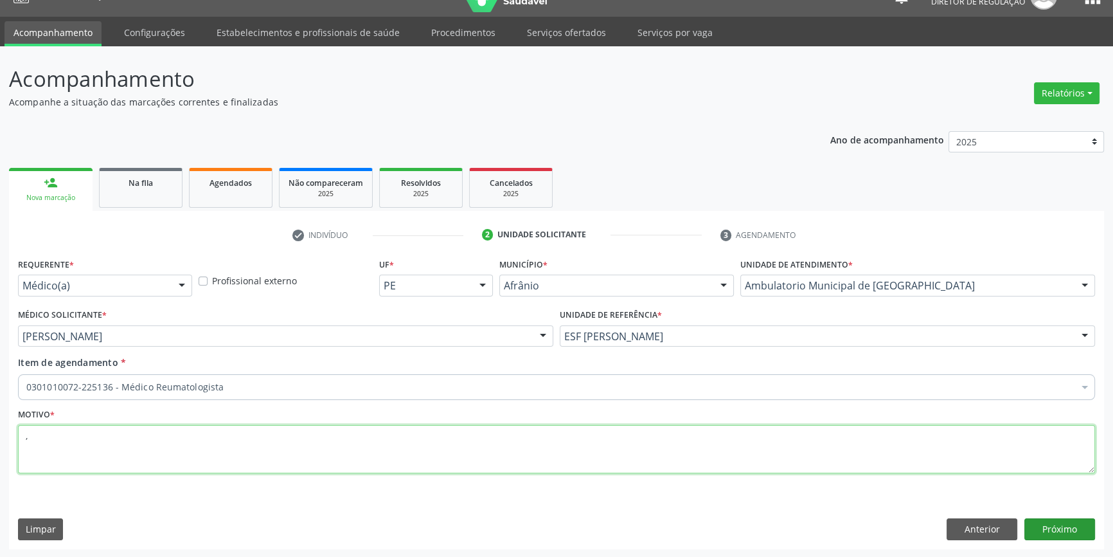
type textarea ","
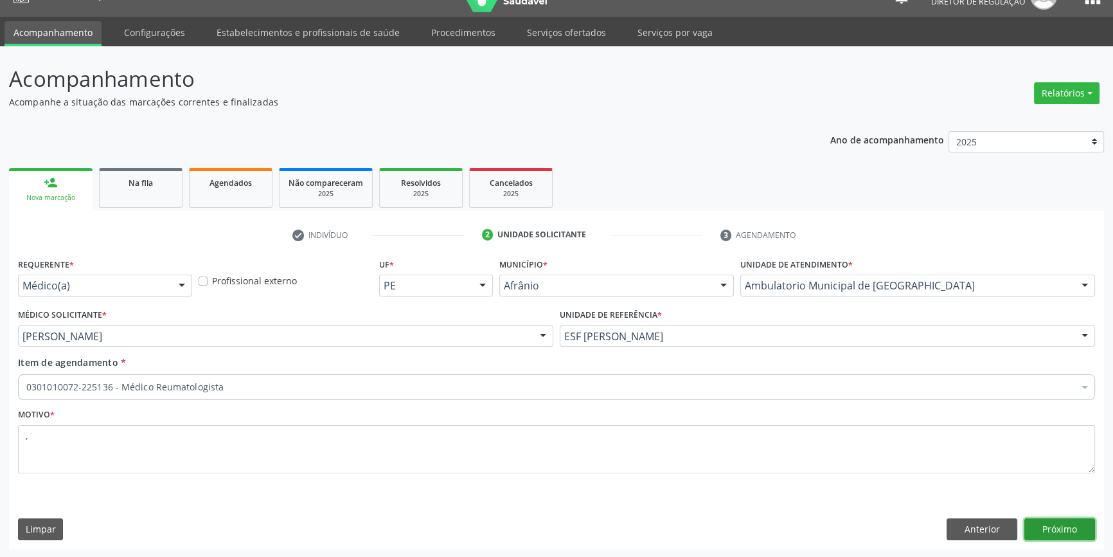
click at [1067, 524] on button "Próximo" at bounding box center [1060, 529] width 71 height 22
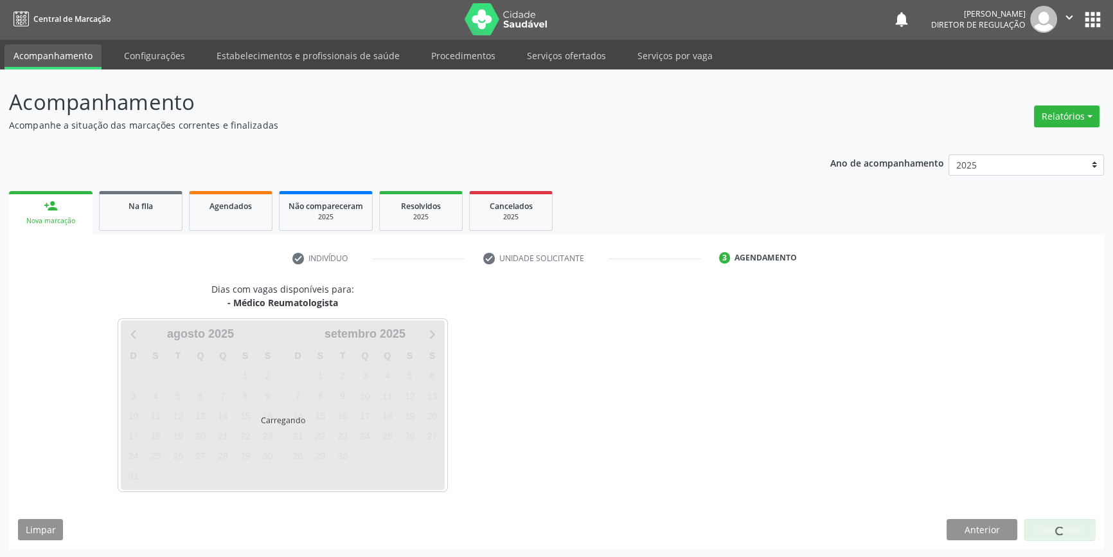
scroll to position [1, 0]
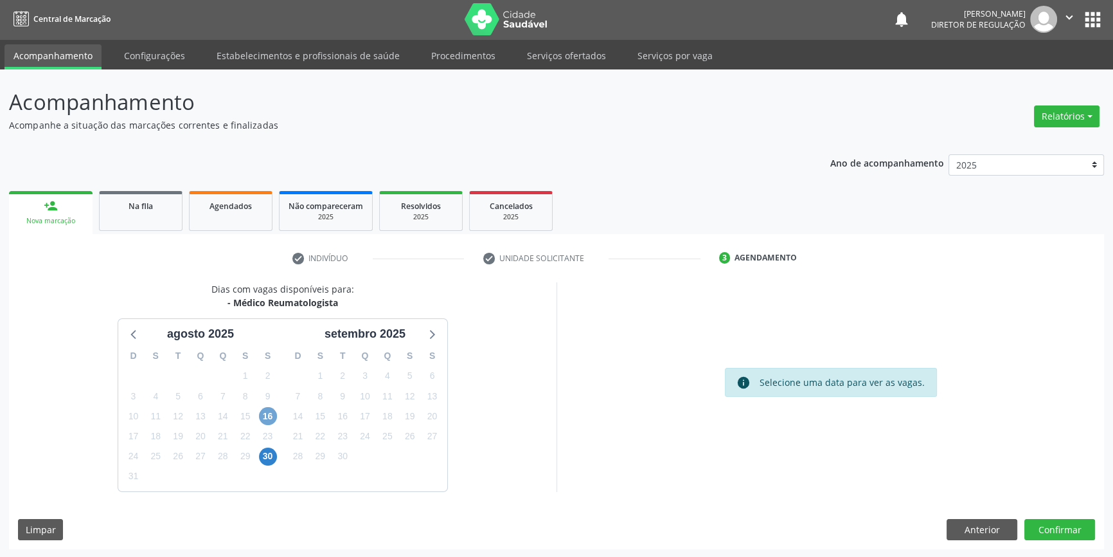
click at [269, 413] on span "16" at bounding box center [268, 416] width 18 height 18
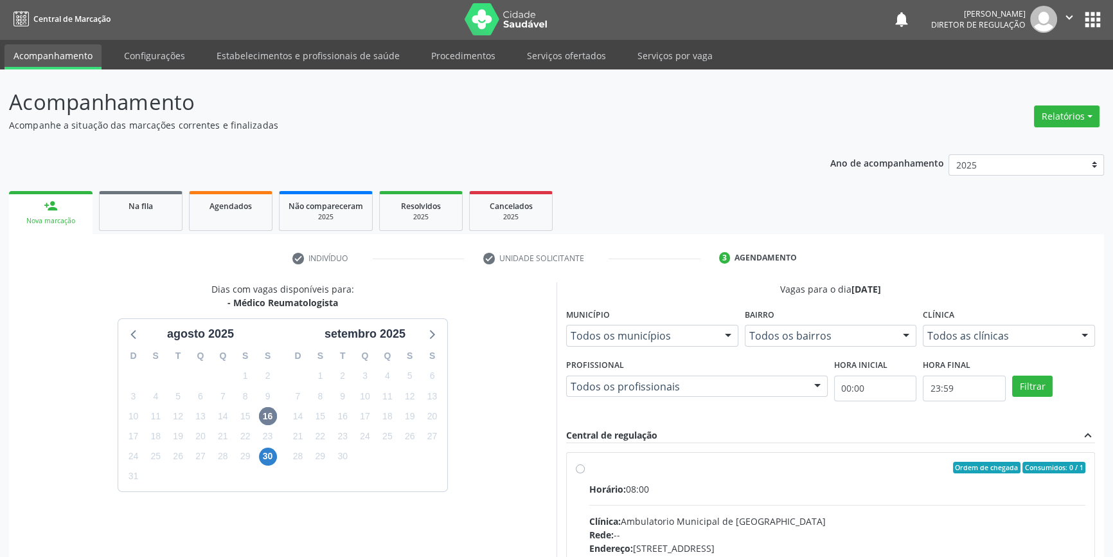
click at [617, 467] on div "Ordem de chegada Consumidos: 0 / 1" at bounding box center [838, 468] width 496 height 12
click at [585, 467] on input "Ordem de chegada Consumidos: 0 / 1 Horário: 08:00 Clínica: Ambulatorio Municipa…" at bounding box center [580, 468] width 9 height 12
radio input "true"
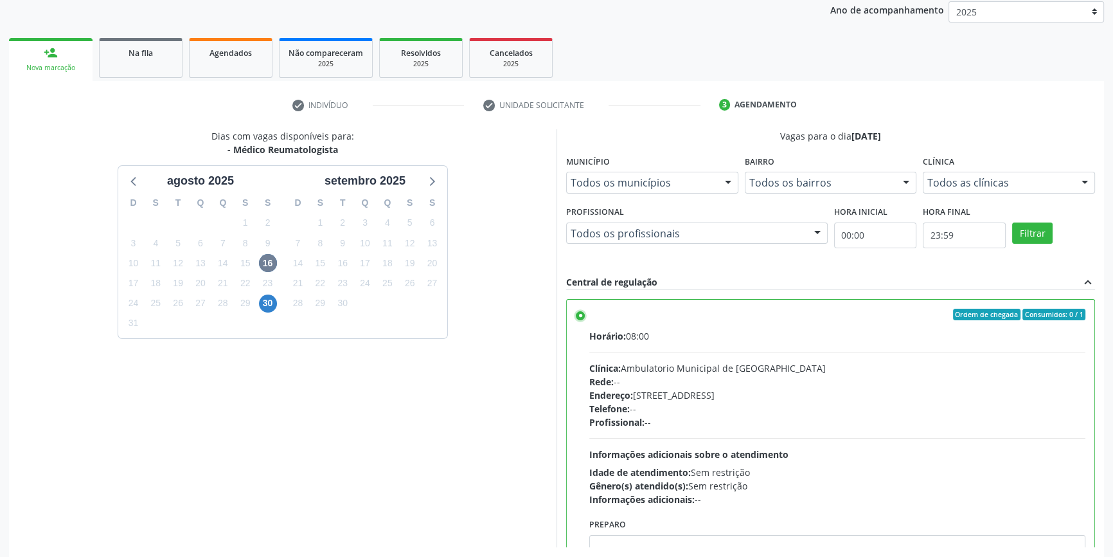
scroll to position [210, 0]
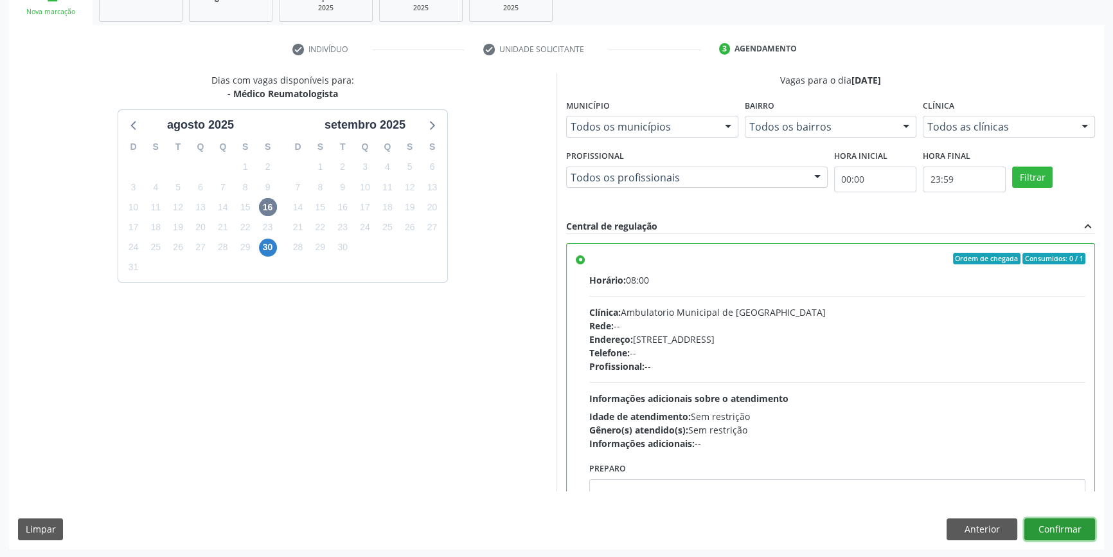
click at [1072, 528] on button "Confirmar" at bounding box center [1060, 529] width 71 height 22
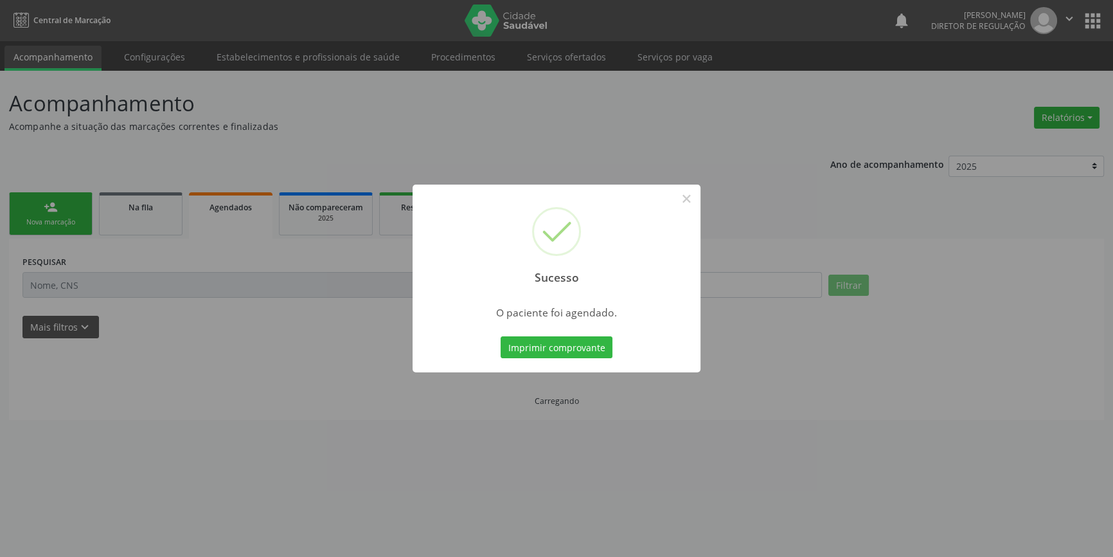
scroll to position [0, 0]
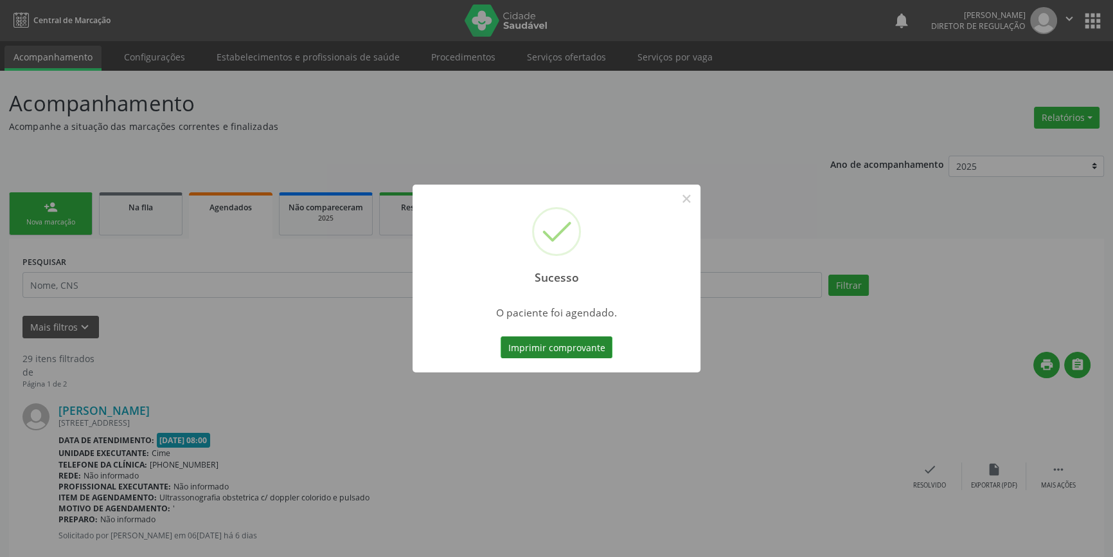
click at [562, 337] on button "Imprimir comprovante" at bounding box center [557, 347] width 112 height 22
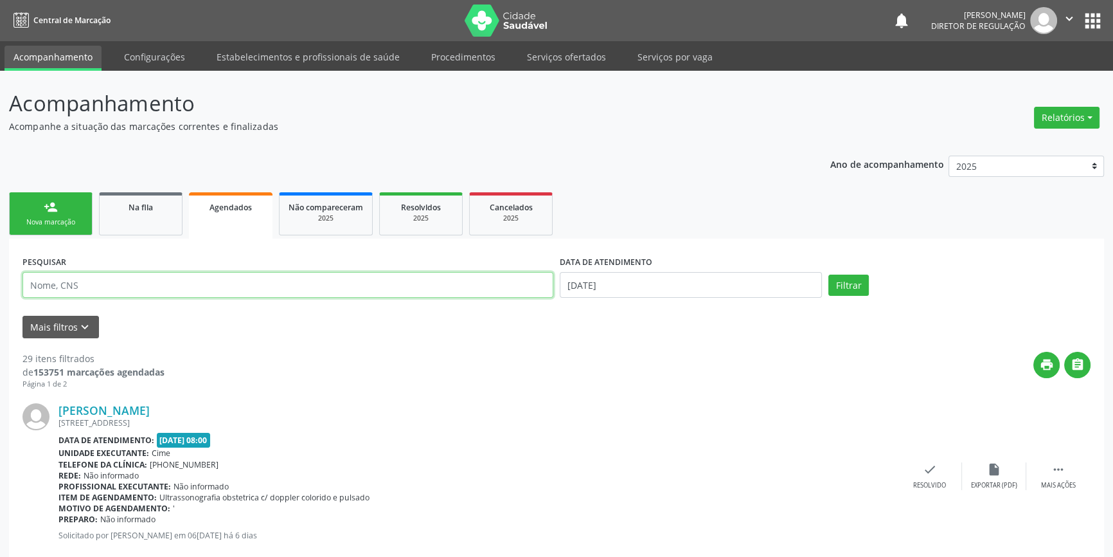
click at [192, 279] on input "text" at bounding box center [288, 285] width 531 height 26
paste input "700 2034 0326 2920"
type input "700 2034 0326 2920"
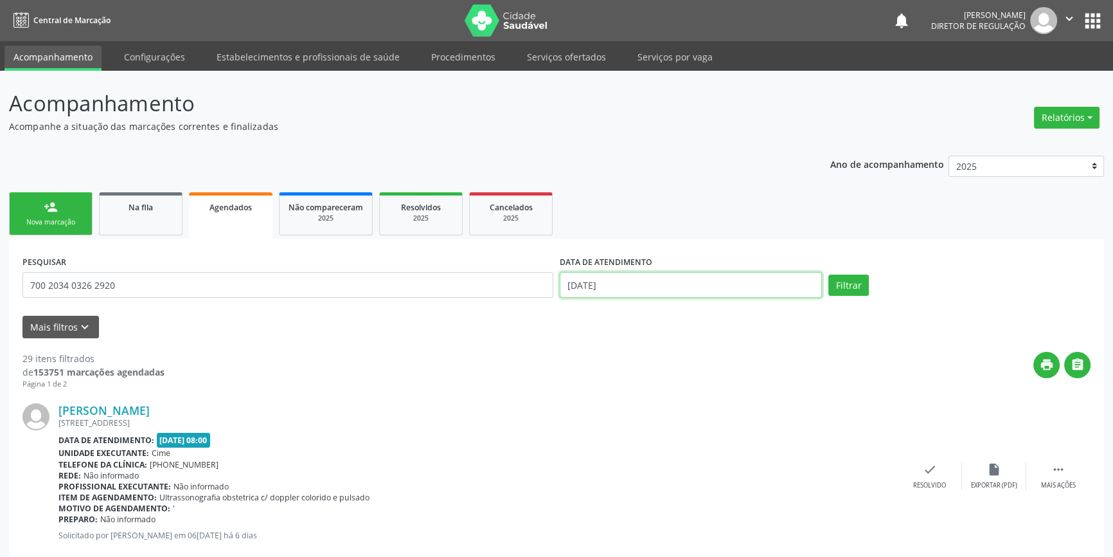
click at [697, 287] on input "[DATE]" at bounding box center [691, 285] width 262 height 26
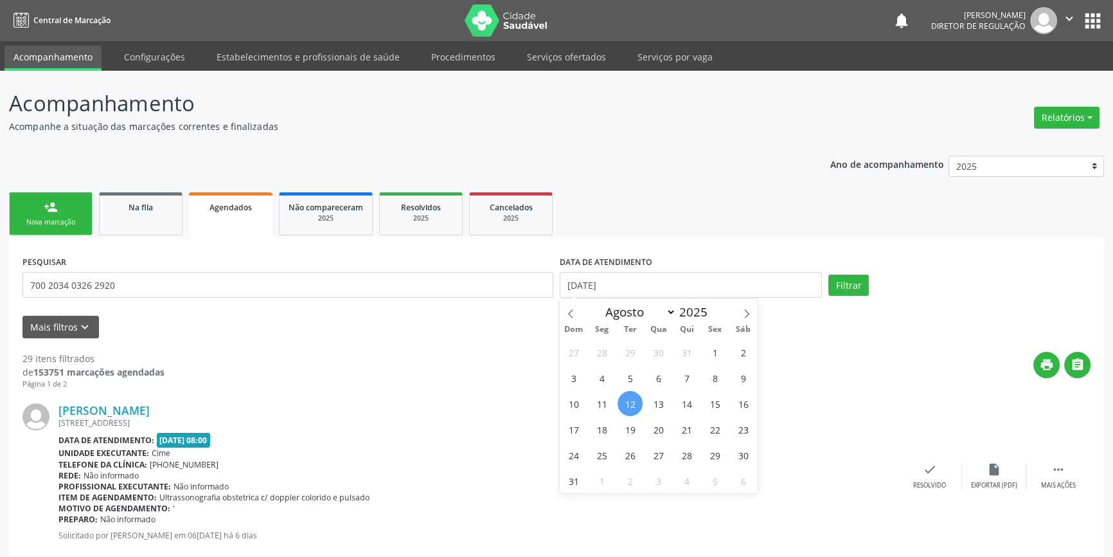
click at [629, 407] on span "12" at bounding box center [630, 403] width 25 height 25
type input "[DATE]"
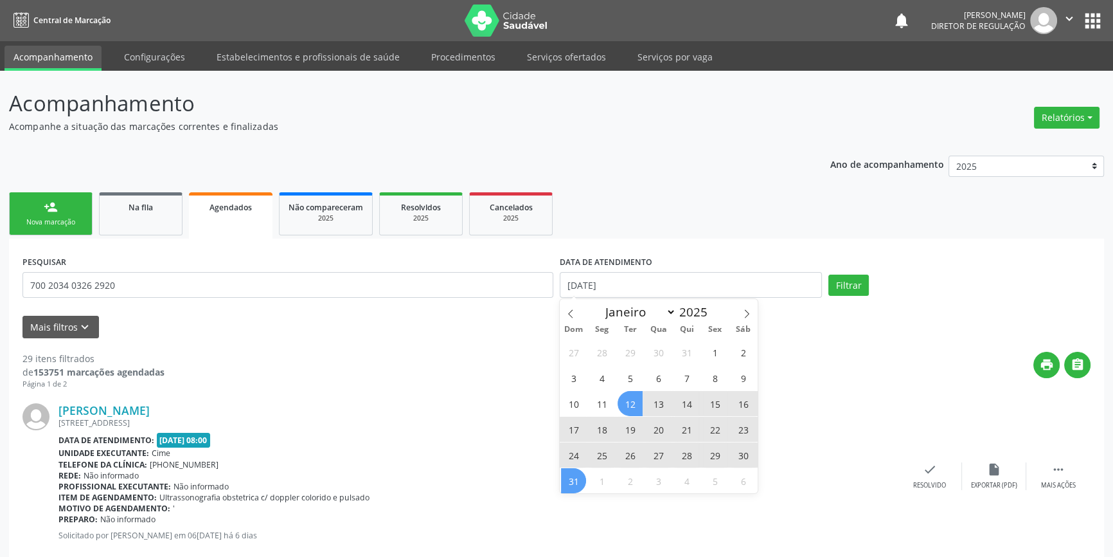
click at [578, 487] on span "31" at bounding box center [573, 480] width 25 height 25
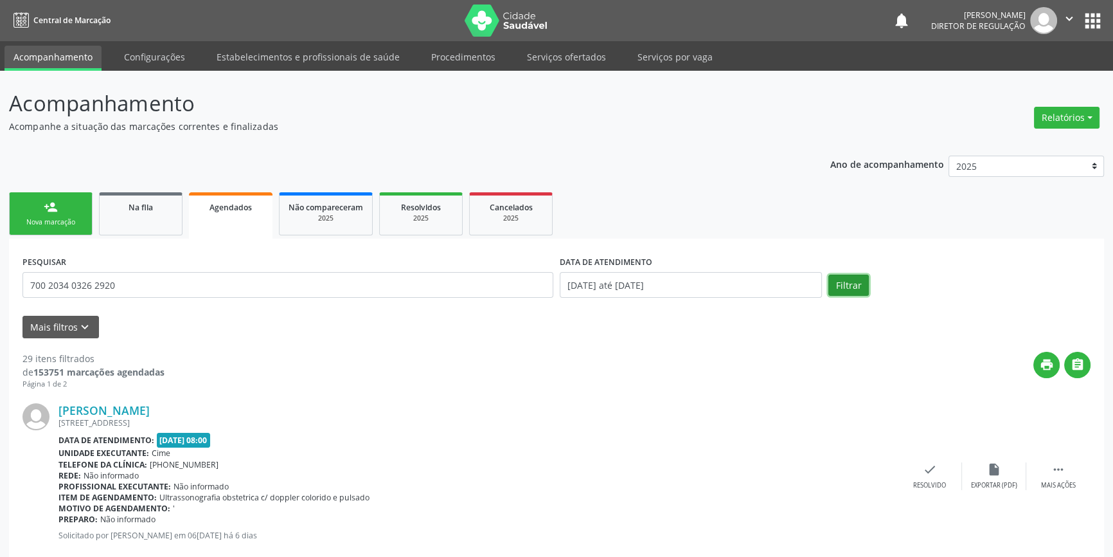
click at [843, 282] on button "Filtrar" at bounding box center [849, 286] width 41 height 22
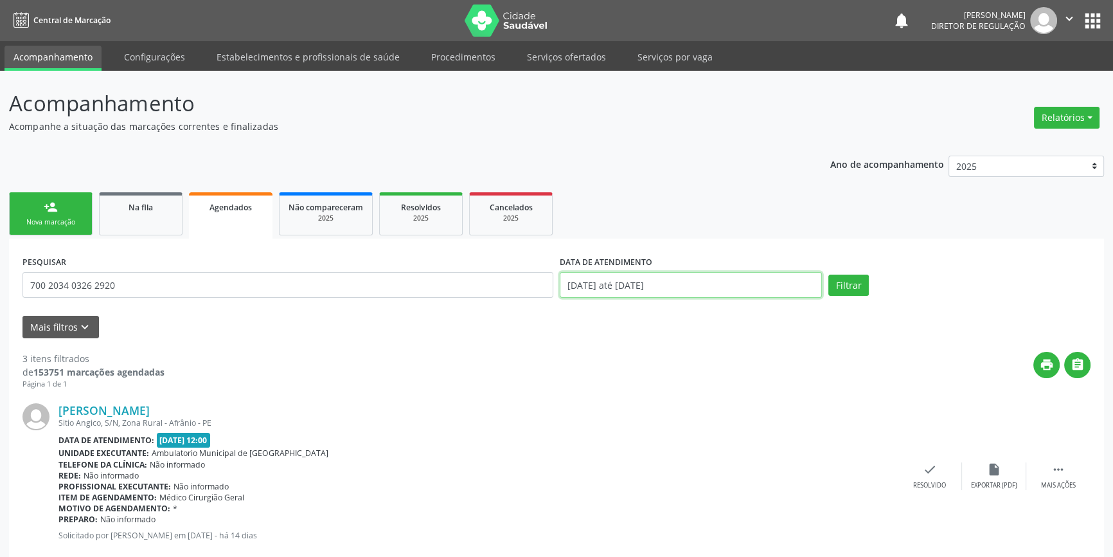
click at [643, 286] on input "[DATE] até [DATE]" at bounding box center [691, 285] width 262 height 26
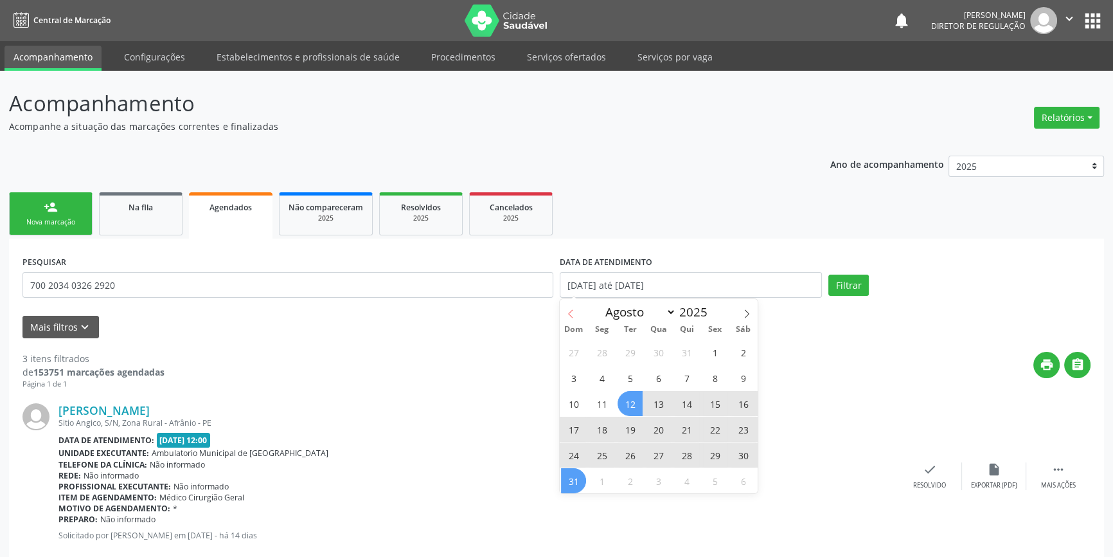
click at [575, 312] on span at bounding box center [571, 310] width 22 height 22
select select "4"
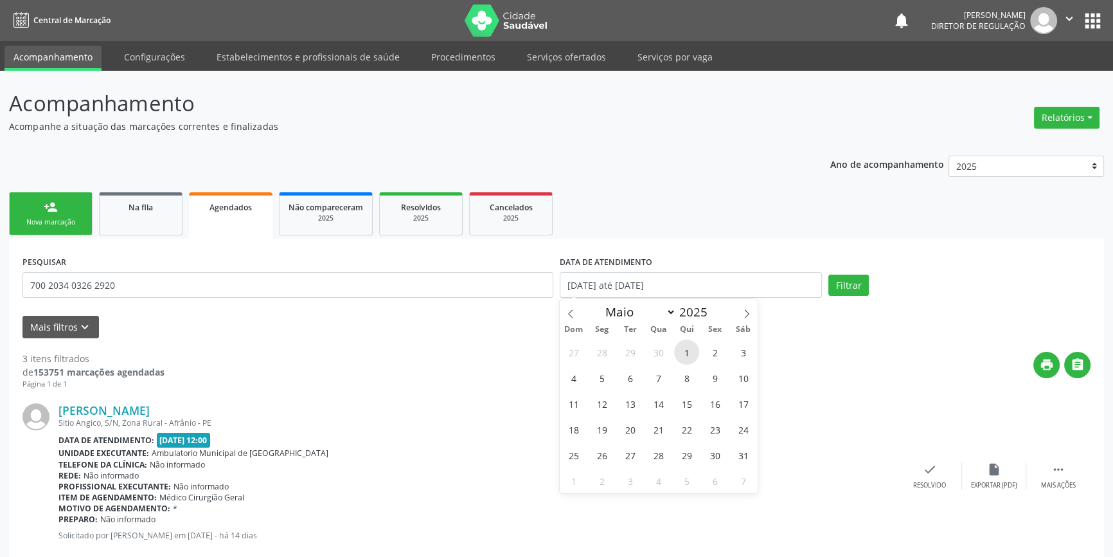
click at [690, 357] on span "1" at bounding box center [686, 351] width 25 height 25
type input "[DATE]"
click at [743, 312] on icon at bounding box center [747, 313] width 9 height 9
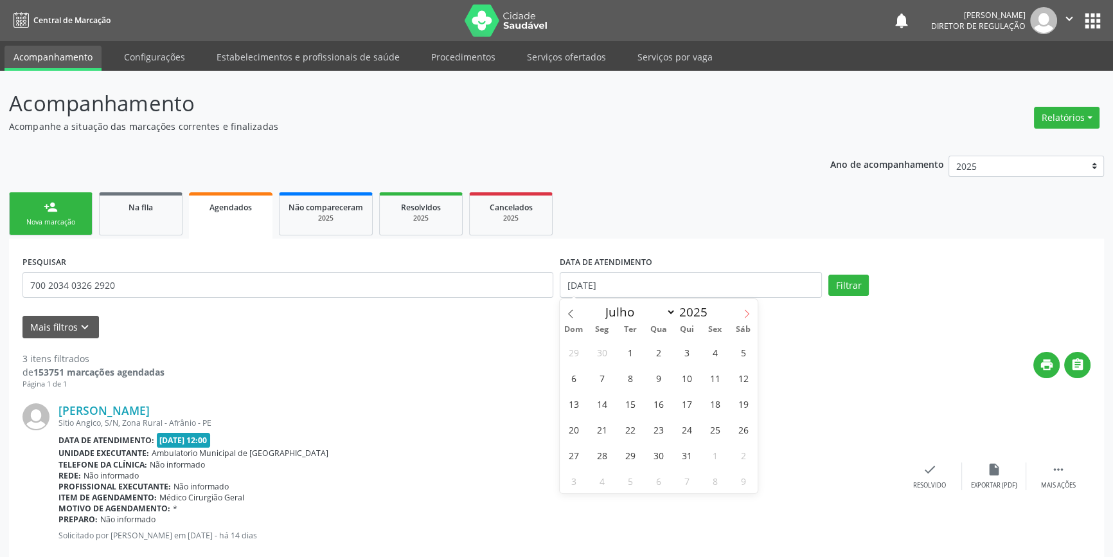
select select "7"
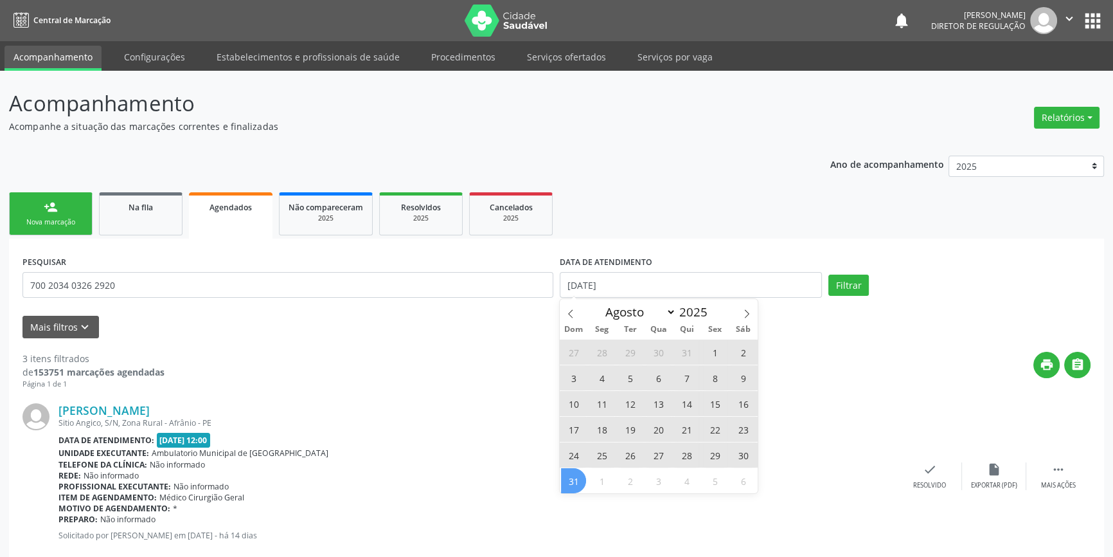
click at [577, 475] on span "31" at bounding box center [573, 480] width 25 height 25
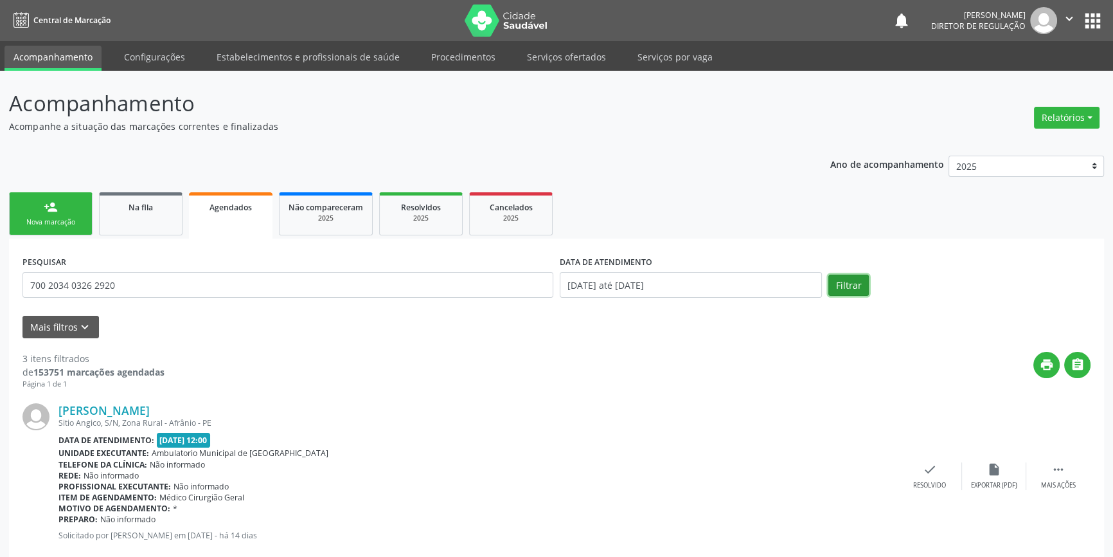
click at [844, 290] on button "Filtrar" at bounding box center [849, 286] width 41 height 22
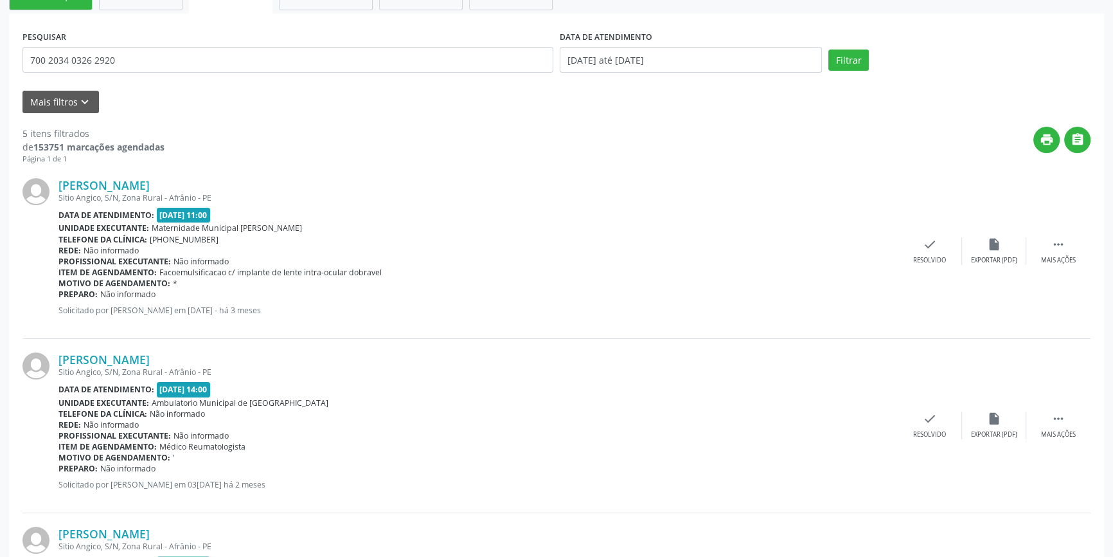
scroll to position [233, 0]
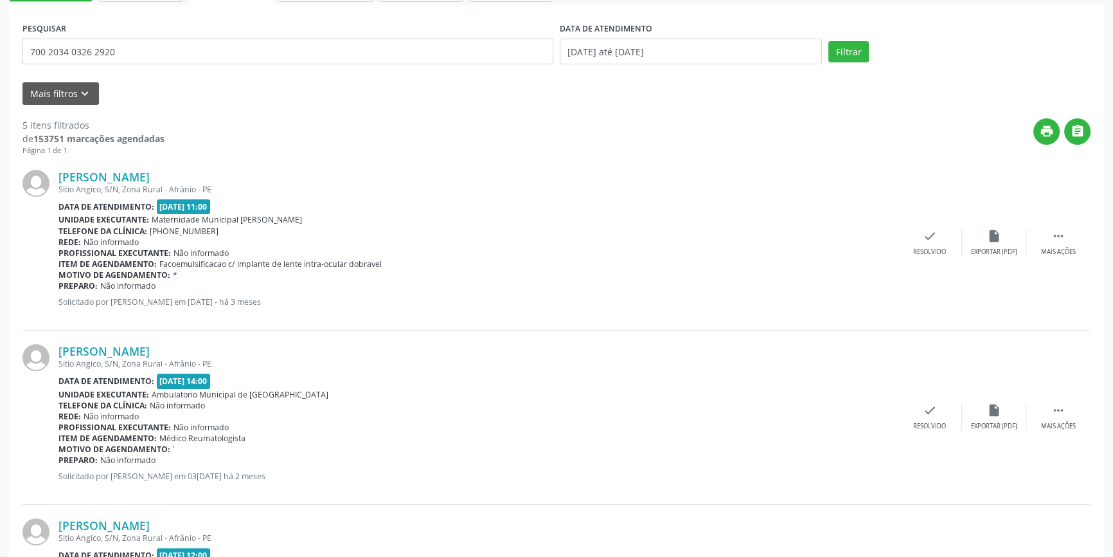
drag, startPoint x: 160, startPoint y: 381, endPoint x: 212, endPoint y: 379, distance: 52.1
click at [211, 381] on span "[DATE] 14:00" at bounding box center [184, 381] width 54 height 15
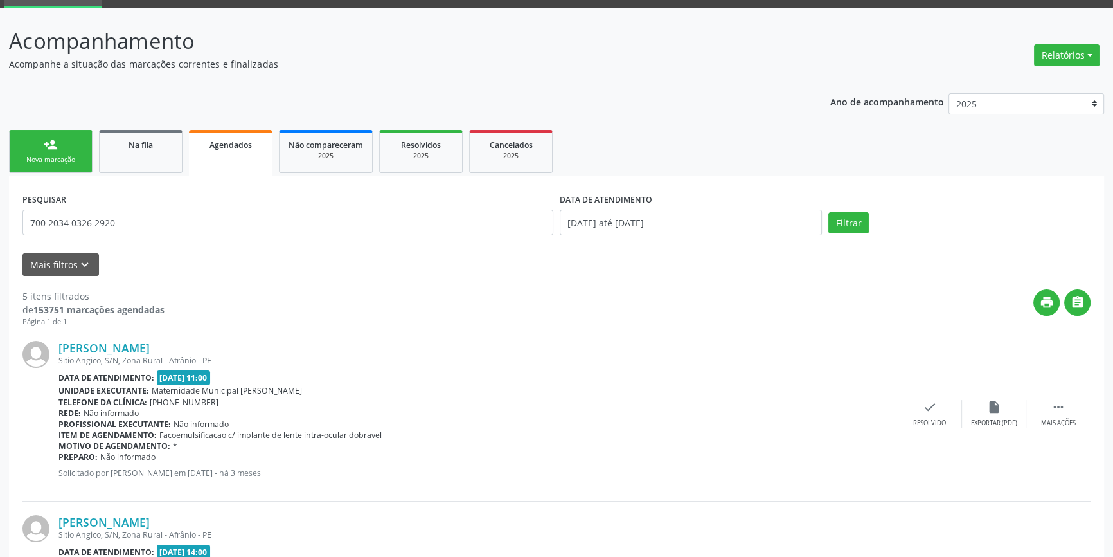
scroll to position [0, 0]
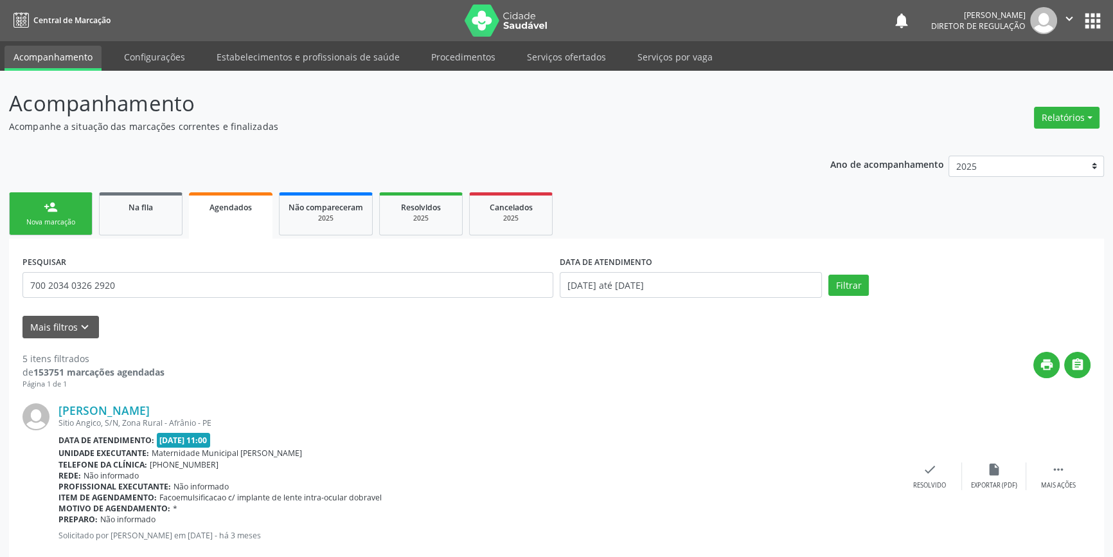
click at [55, 210] on div "person_add" at bounding box center [51, 207] width 14 height 14
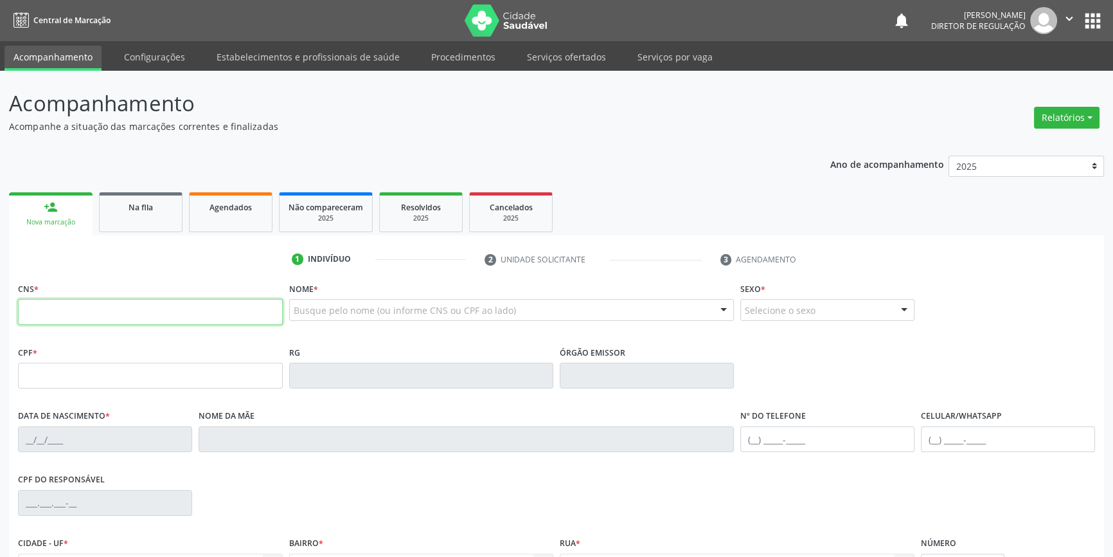
click at [85, 304] on input "text" at bounding box center [150, 312] width 265 height 26
type input "700 4099 5703 6948"
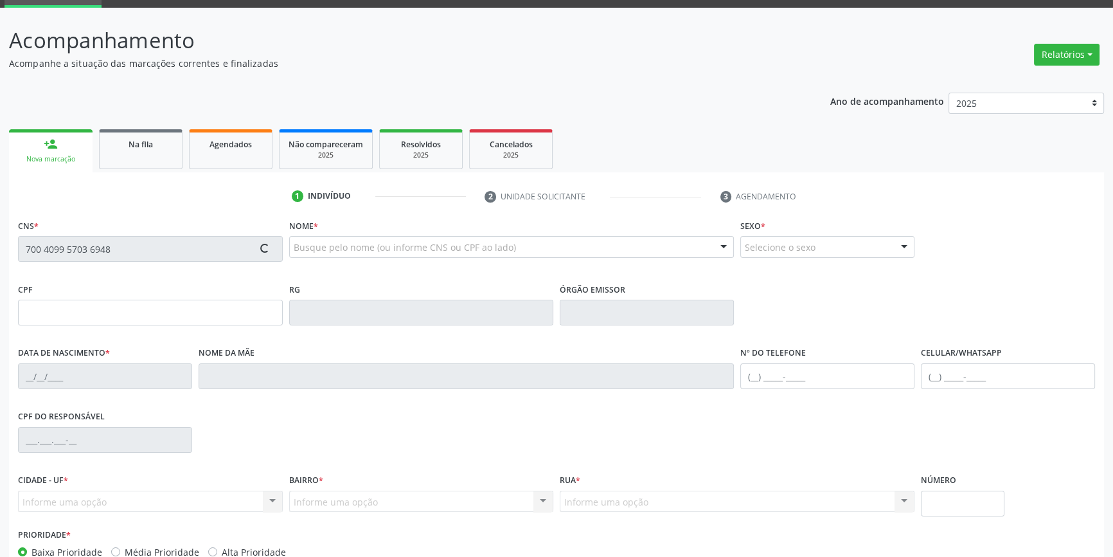
scroll to position [140, 0]
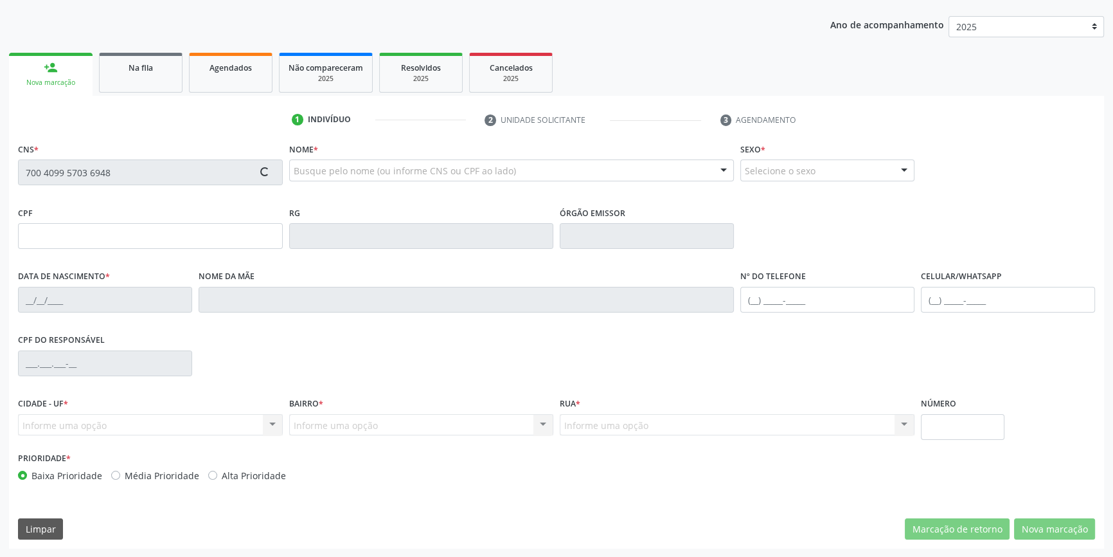
type input "104.403.974-48"
type input "17[DATE]"
type input "[PHONE_NUMBER]"
type input "S/N"
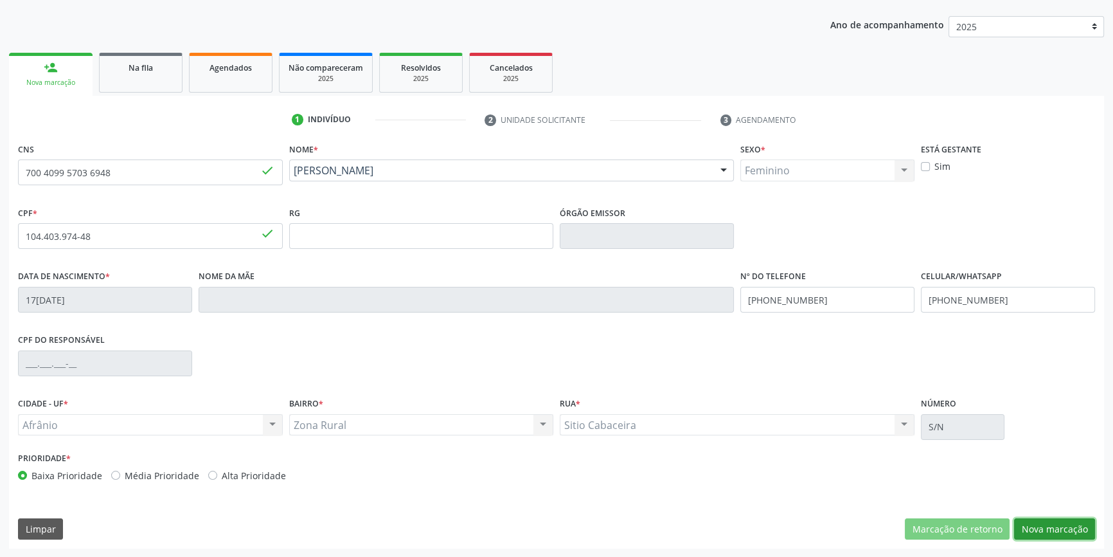
click at [1036, 519] on button "Nova marcação" at bounding box center [1054, 529] width 81 height 22
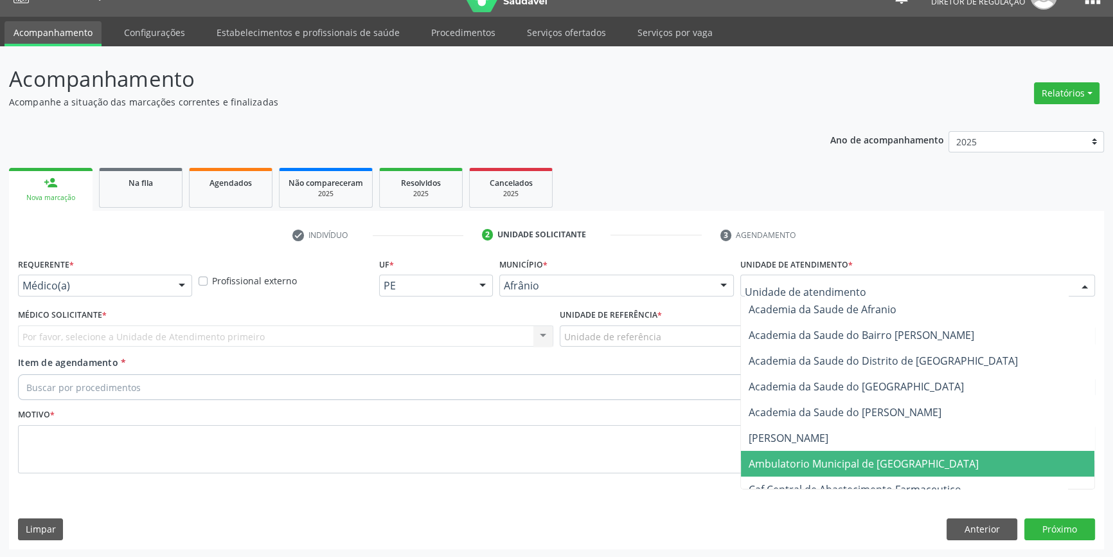
click at [815, 460] on span "Ambulatorio Municipal de [GEOGRAPHIC_DATA]" at bounding box center [864, 463] width 230 height 14
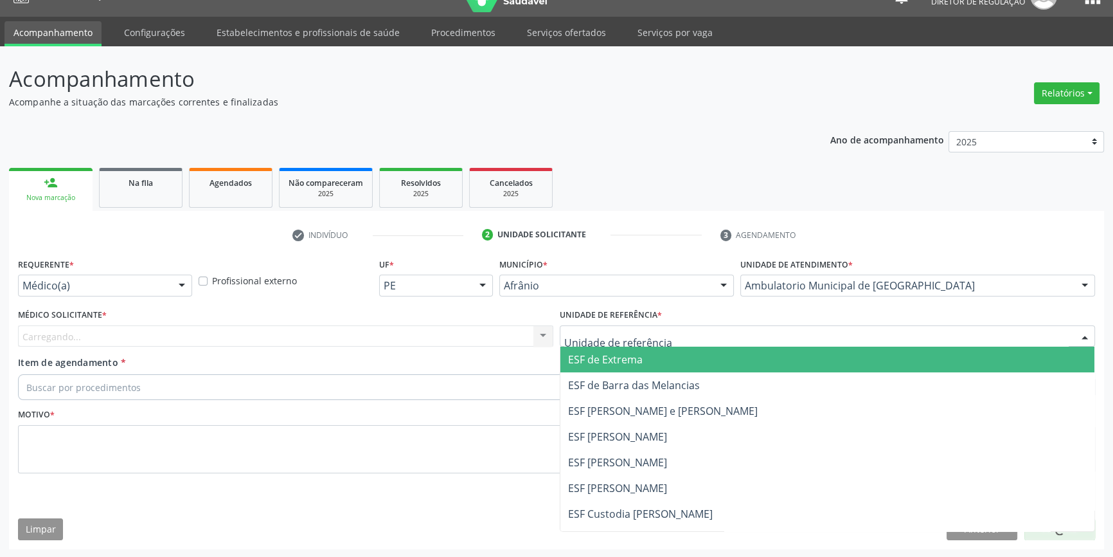
click at [685, 340] on div at bounding box center [828, 336] width 536 height 22
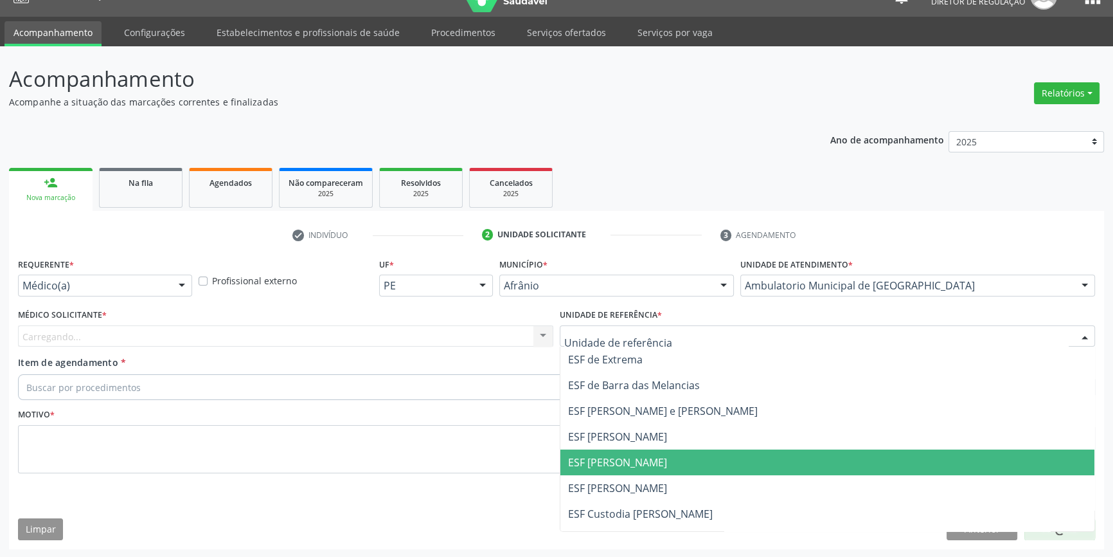
click at [659, 456] on span "ESF [PERSON_NAME]" at bounding box center [828, 462] width 534 height 26
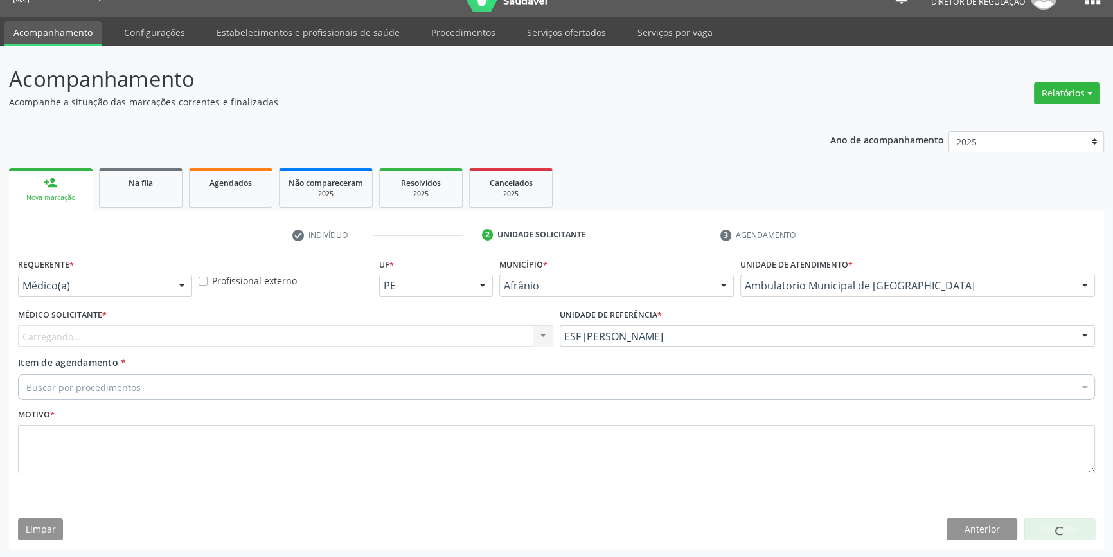
click at [364, 346] on div "Carregando... Nenhum resultado encontrado para: " " Não há nenhuma opção para s…" at bounding box center [286, 336] width 536 height 22
click at [345, 332] on div "Carregando..." at bounding box center [286, 336] width 536 height 22
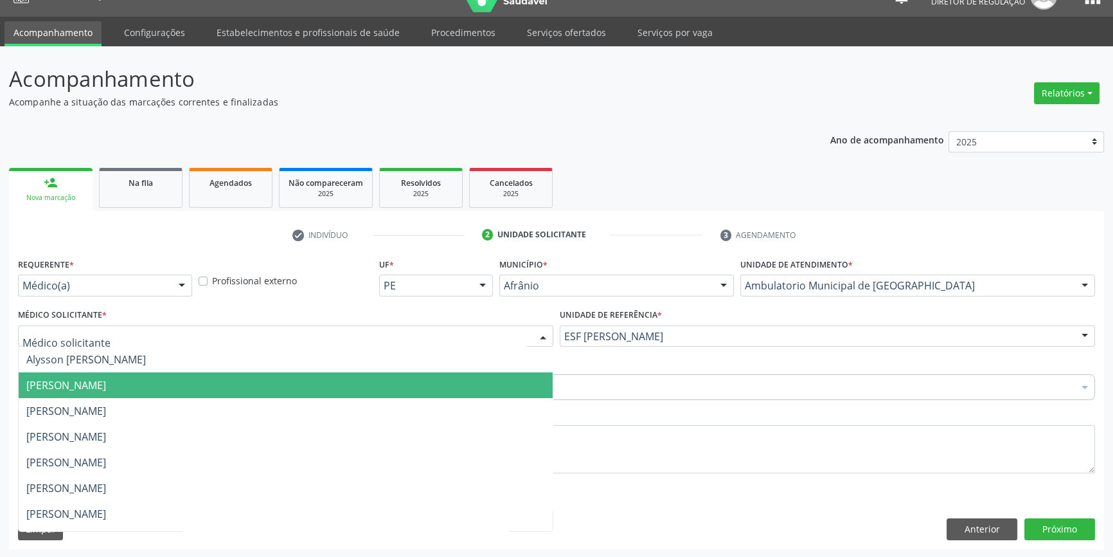
click at [106, 388] on span "[PERSON_NAME]" at bounding box center [66, 385] width 80 height 14
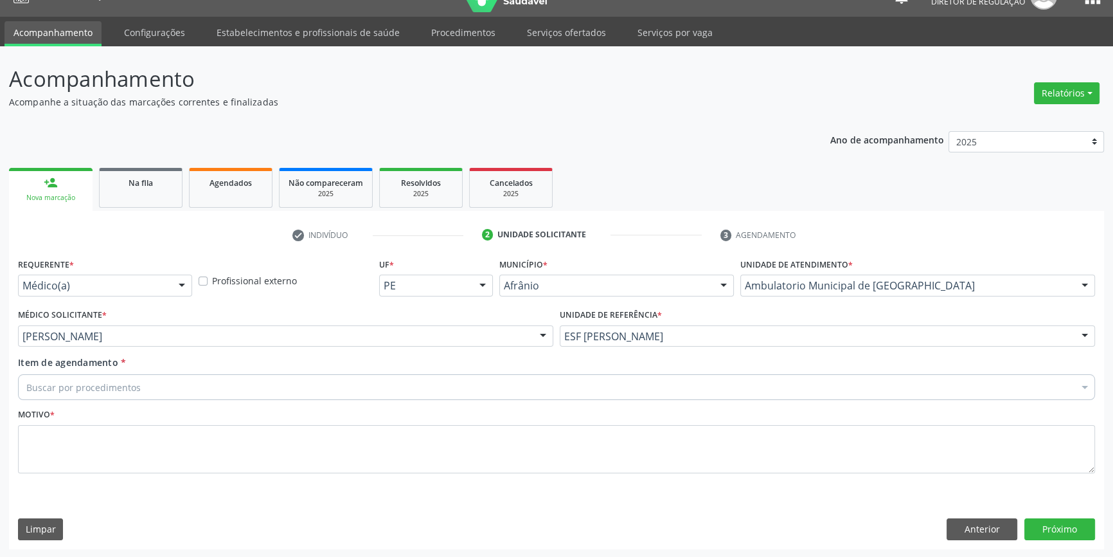
click at [170, 384] on div "Buscar por procedimentos" at bounding box center [556, 387] width 1077 height 26
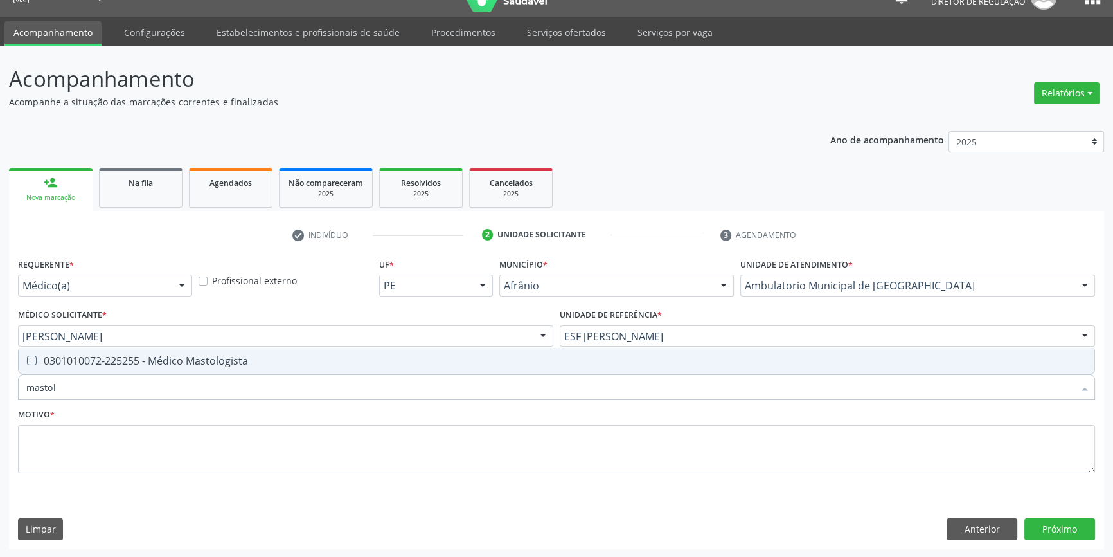
type input "mastolo"
click at [188, 363] on div "0301010072-225255 - Médico Mastologista" at bounding box center [556, 361] width 1061 height 10
checkbox Mastologista "true"
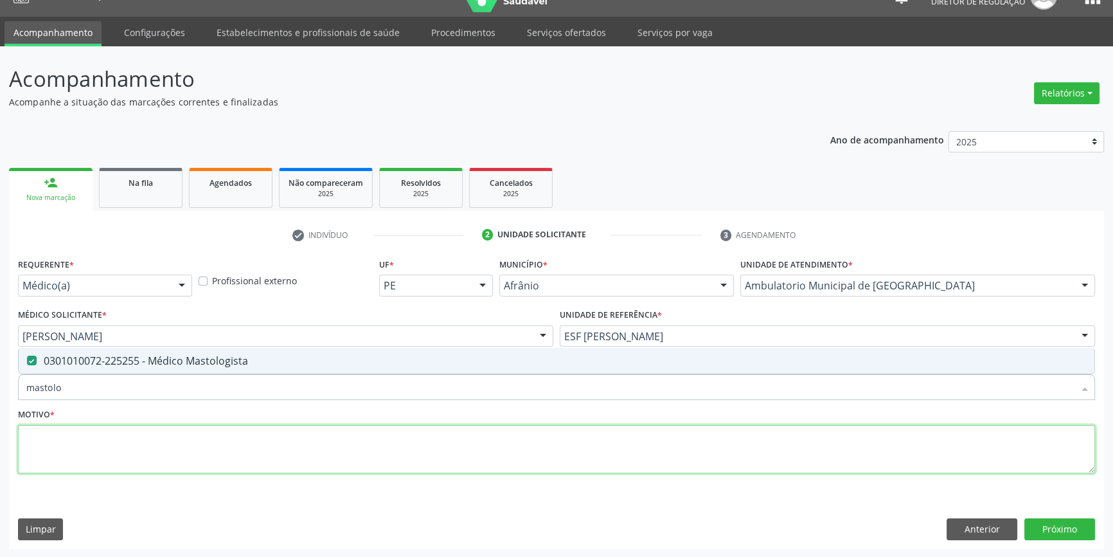
click at [158, 433] on textarea at bounding box center [556, 449] width 1077 height 49
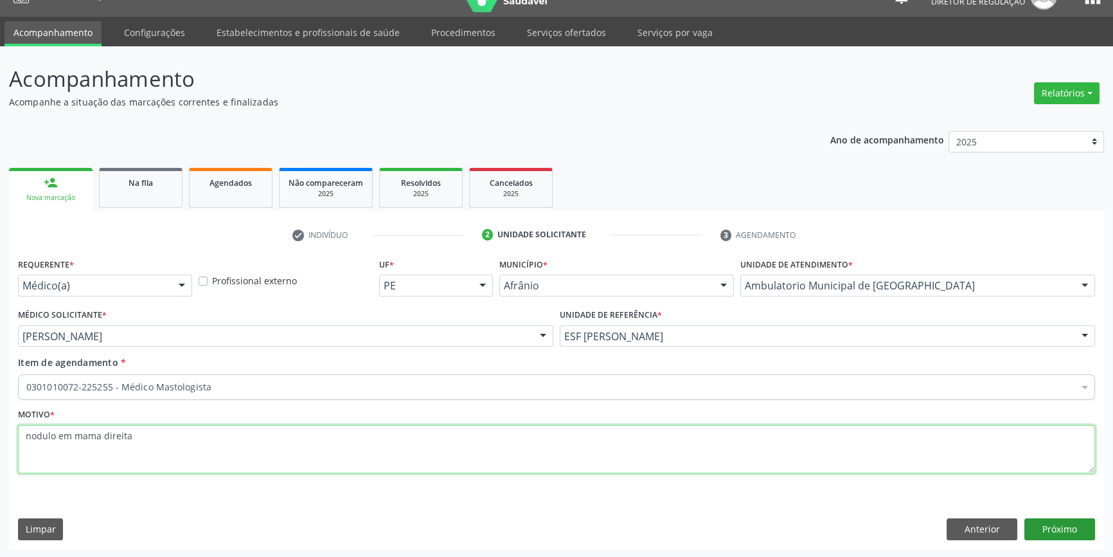
type textarea "nodulo em mama direita"
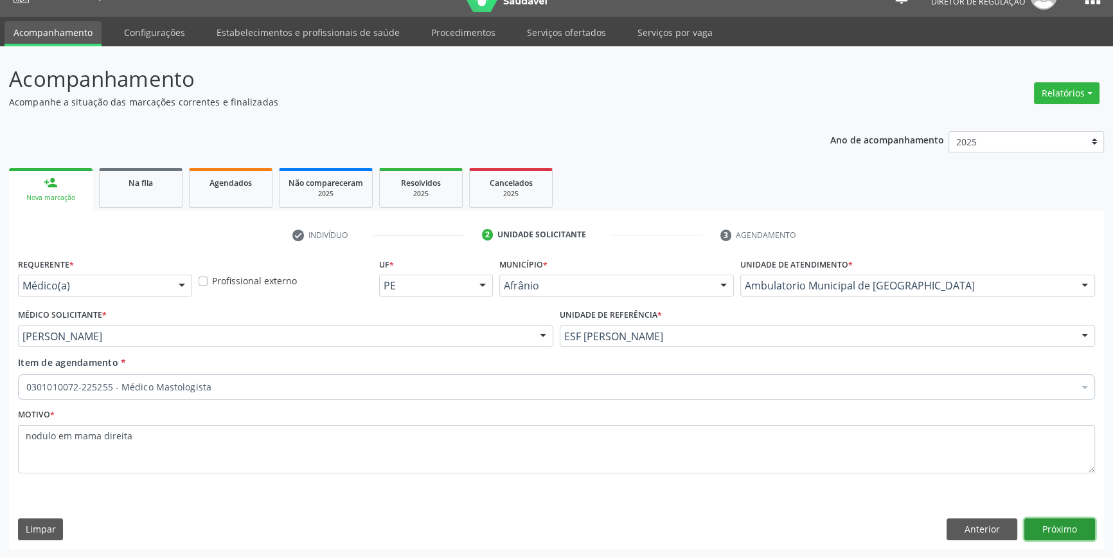
click at [1073, 522] on button "Próximo" at bounding box center [1060, 529] width 71 height 22
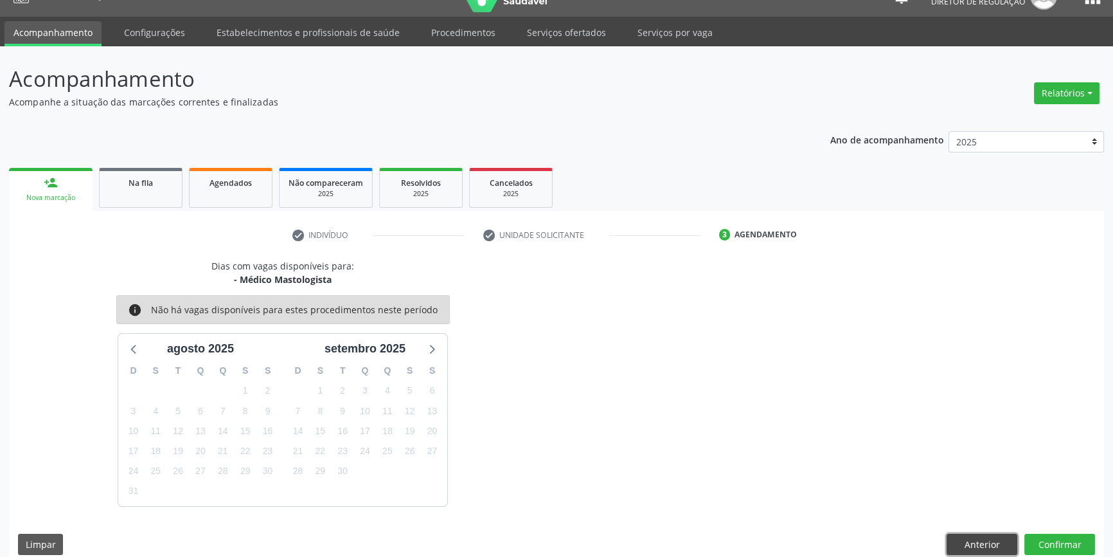
click at [1009, 541] on button "Anterior" at bounding box center [982, 545] width 71 height 22
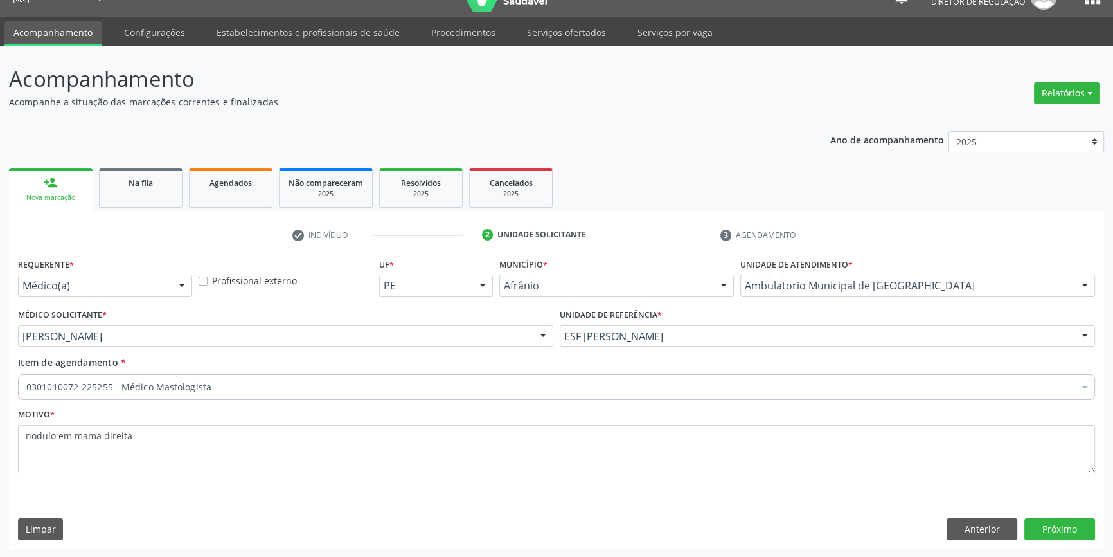
click at [1050, 543] on div "Requerente * Médico(a) Médico(a) Enfermeiro(a) Paciente Nenhum resultado encont…" at bounding box center [556, 402] width 1095 height 294
click at [1063, 522] on button "Próximo" at bounding box center [1060, 529] width 71 height 22
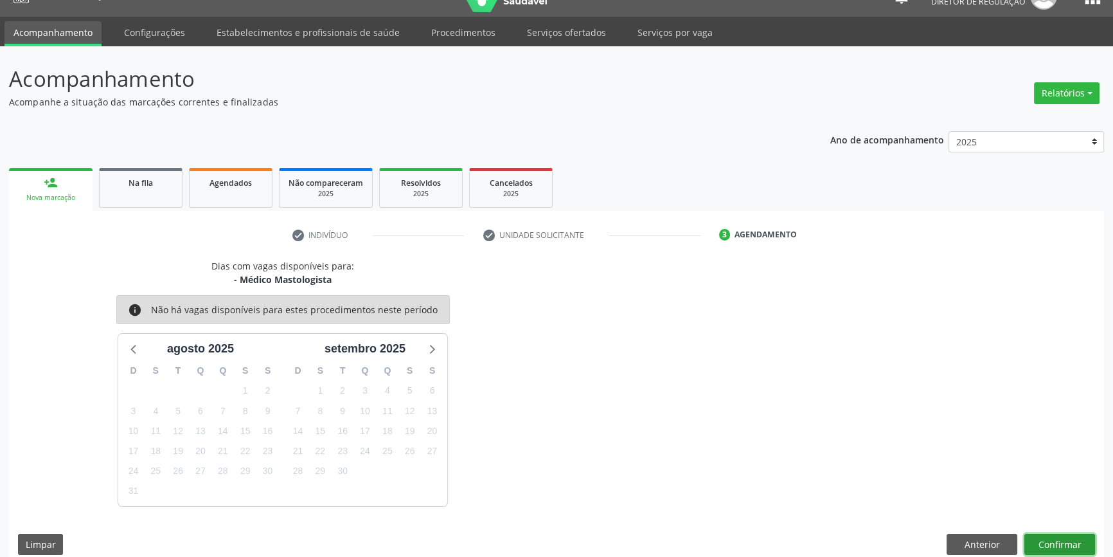
click at [1056, 536] on button "Confirmar" at bounding box center [1060, 545] width 71 height 22
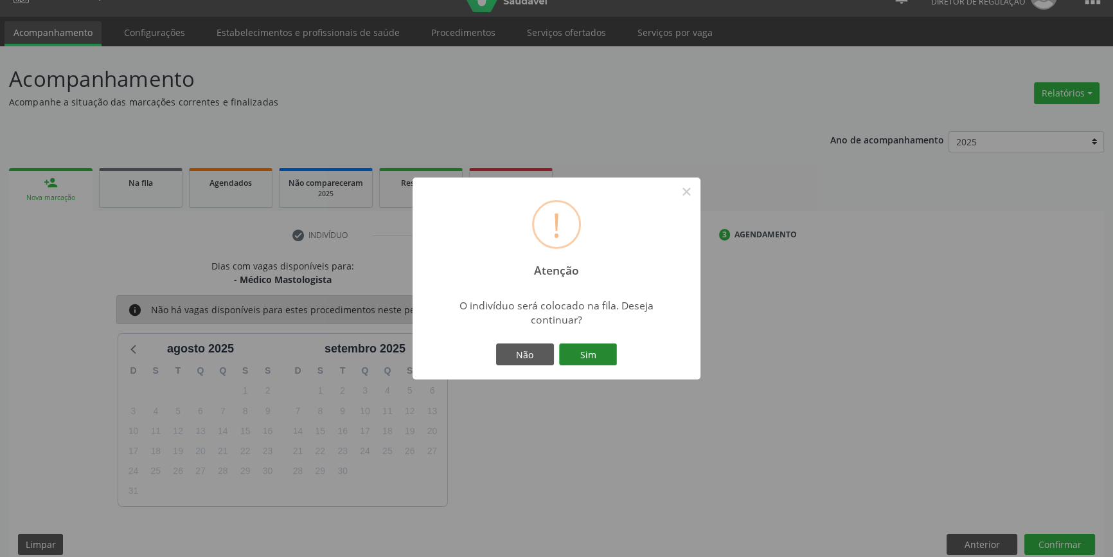
click at [577, 363] on button "Sim" at bounding box center [588, 354] width 58 height 22
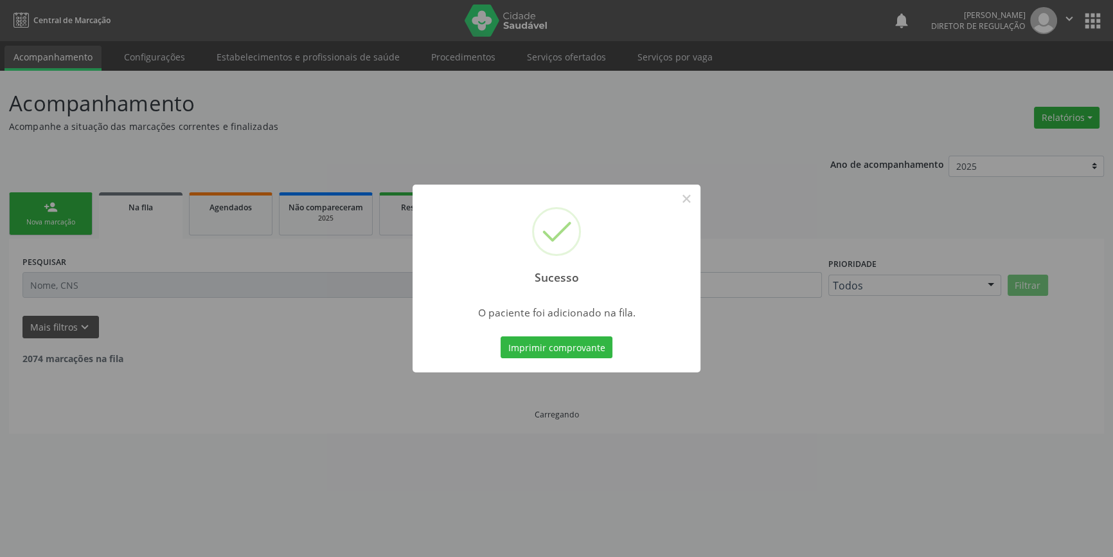
scroll to position [0, 0]
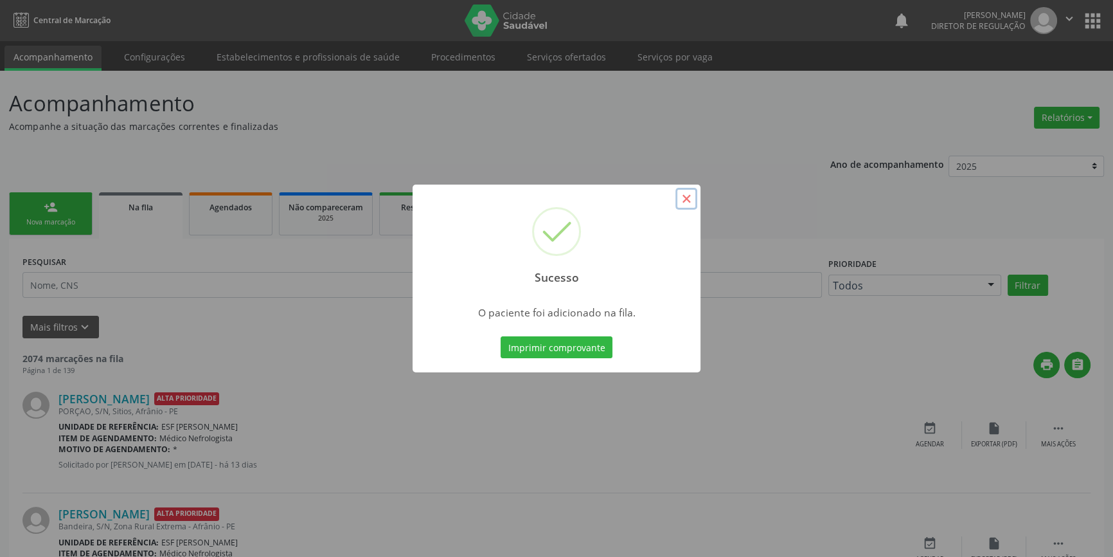
click at [695, 199] on button "×" at bounding box center [687, 199] width 22 height 22
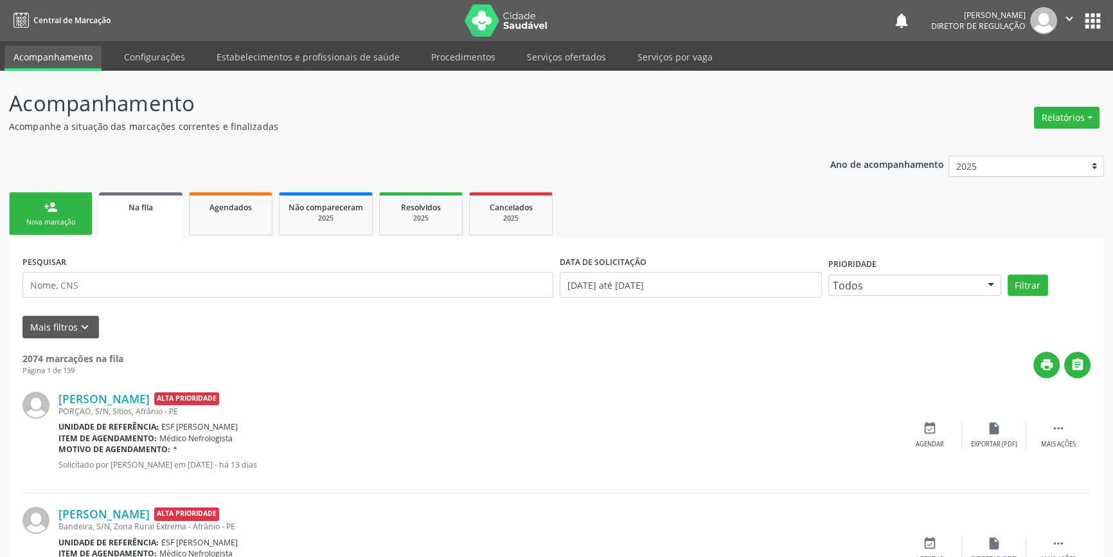
click at [64, 221] on div "Nova marcação" at bounding box center [51, 222] width 64 height 10
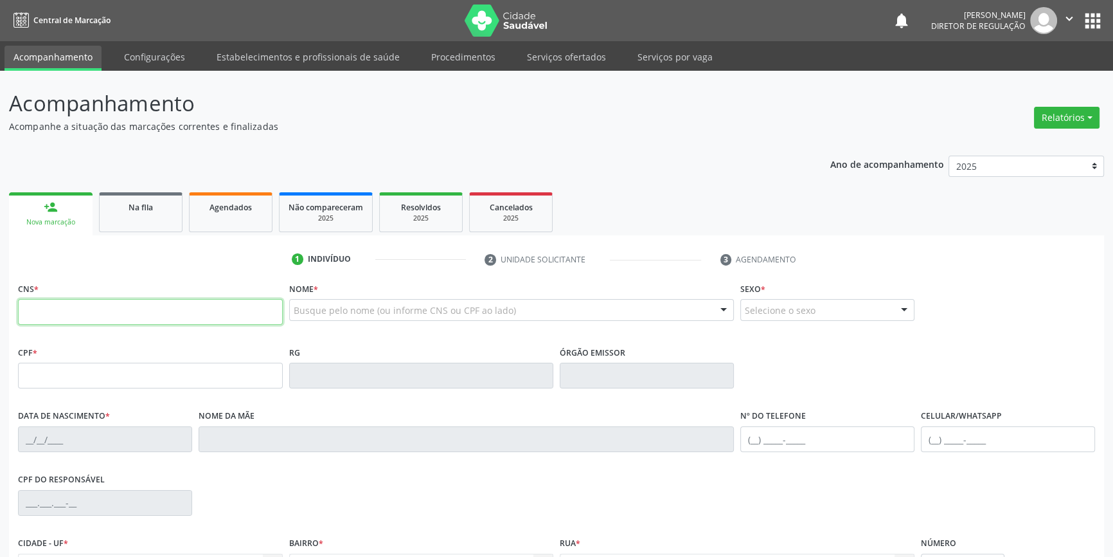
click at [105, 312] on input "text" at bounding box center [150, 312] width 265 height 26
type input "704 6037 3442 5230"
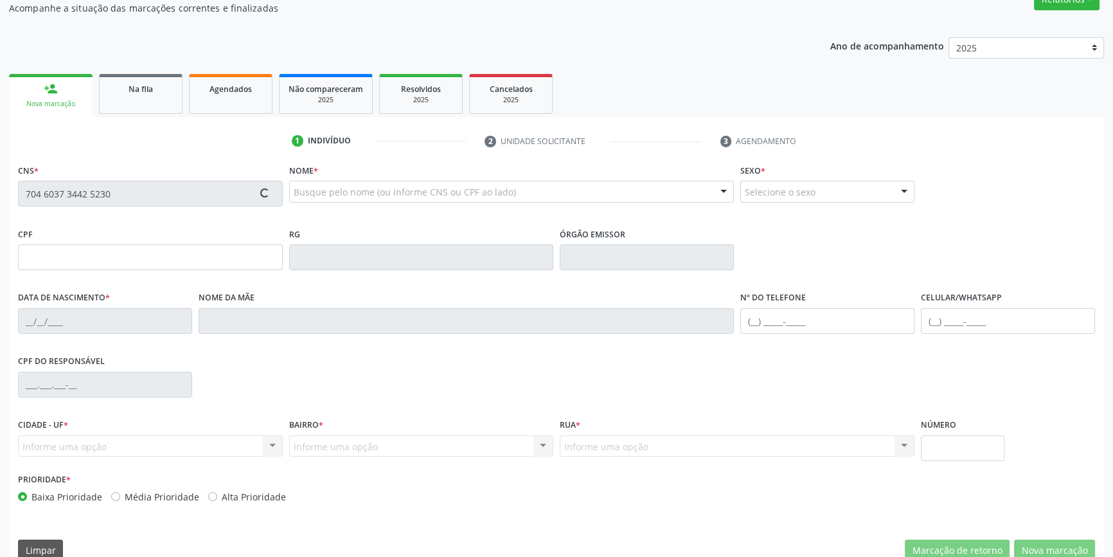
scroll to position [140, 0]
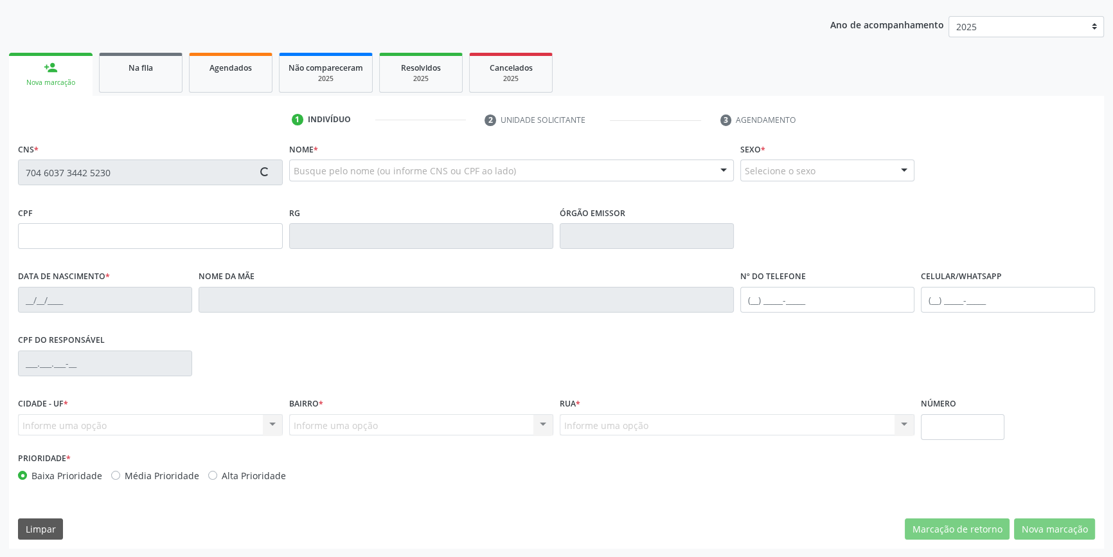
type input "036.264.624-47"
type input "[DATE]"
type input "Agostinha [PERSON_NAME]"
type input "[PHONE_NUMBER]"
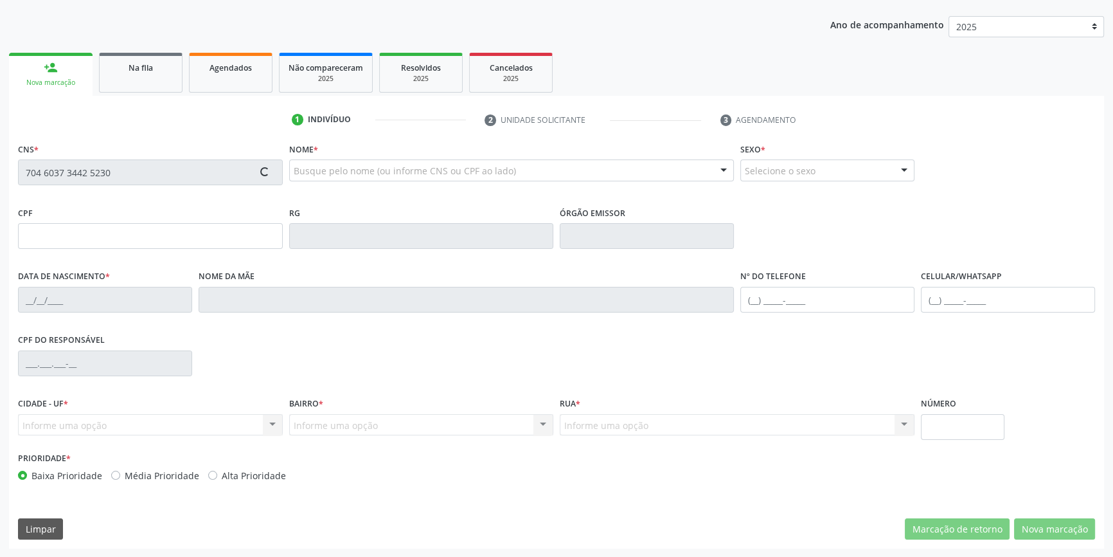
type input "08"
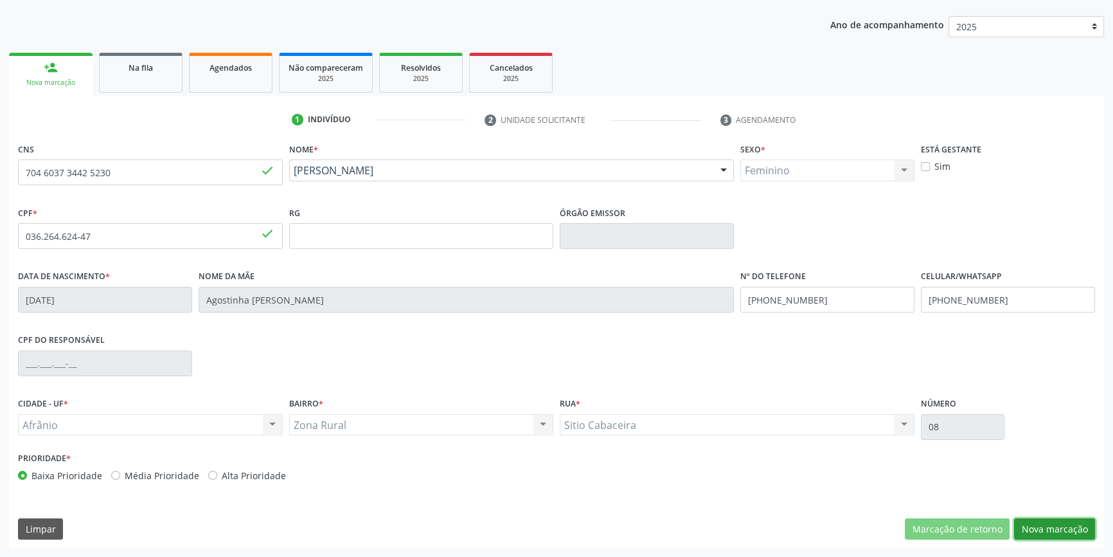
click at [1056, 523] on button "Nova marcação" at bounding box center [1054, 529] width 81 height 22
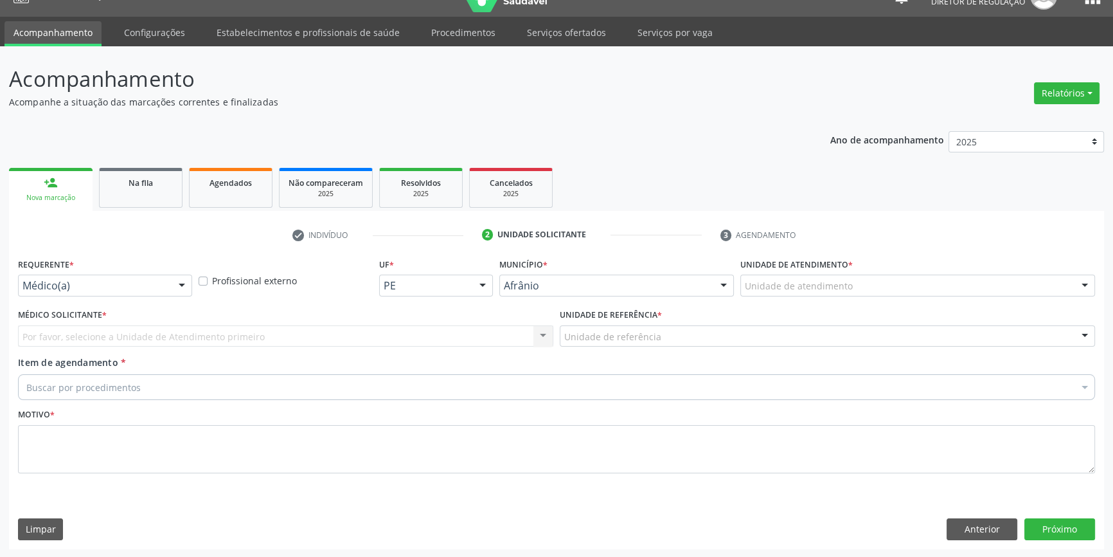
click at [818, 292] on div "Unidade de atendimento" at bounding box center [918, 286] width 355 height 22
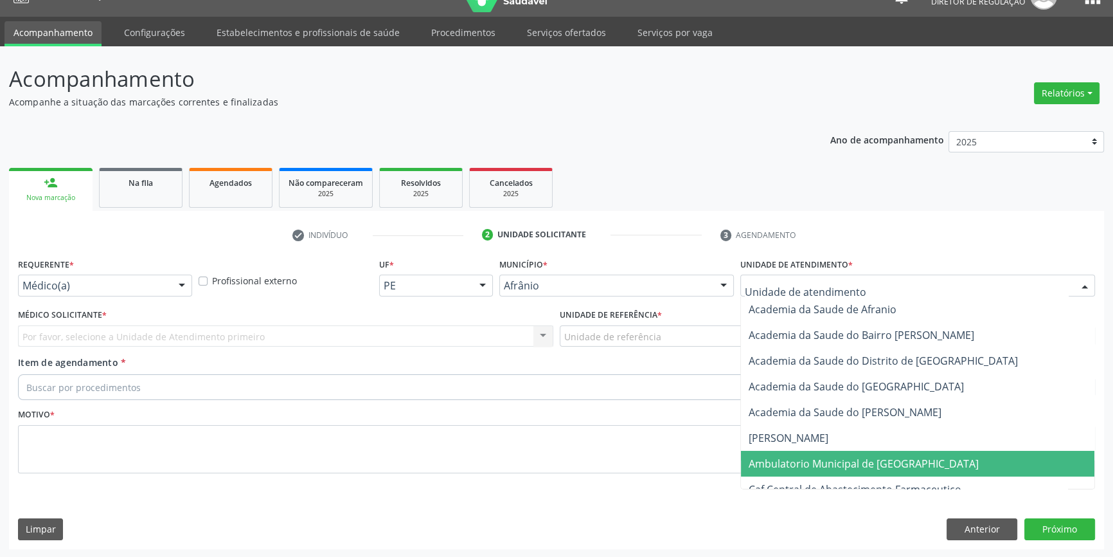
click at [809, 465] on span "Ambulatorio Municipal de [GEOGRAPHIC_DATA]" at bounding box center [864, 463] width 230 height 14
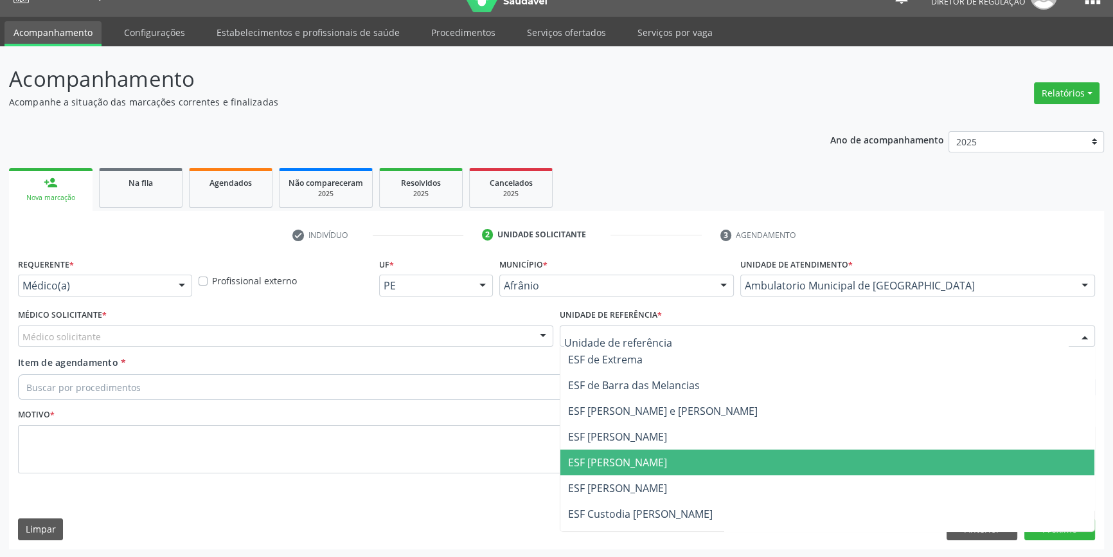
drag, startPoint x: 631, startPoint y: 453, endPoint x: 435, endPoint y: 365, distance: 214.4
click at [630, 453] on span "ESF [PERSON_NAME]" at bounding box center [828, 462] width 534 height 26
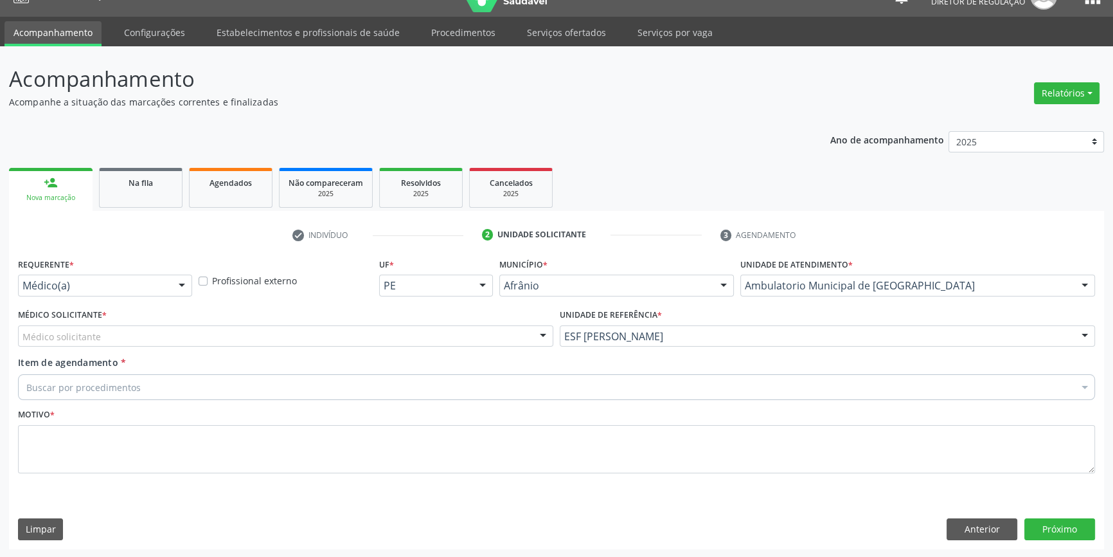
click at [320, 325] on div "Médico solicitante" at bounding box center [286, 336] width 536 height 22
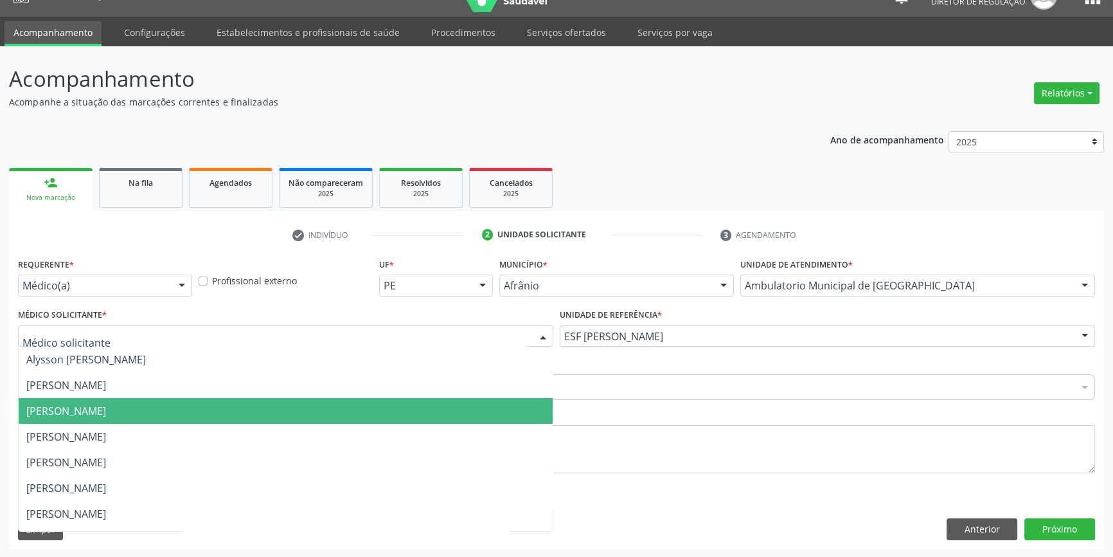
click at [106, 437] on span "[PERSON_NAME]" at bounding box center [66, 436] width 80 height 14
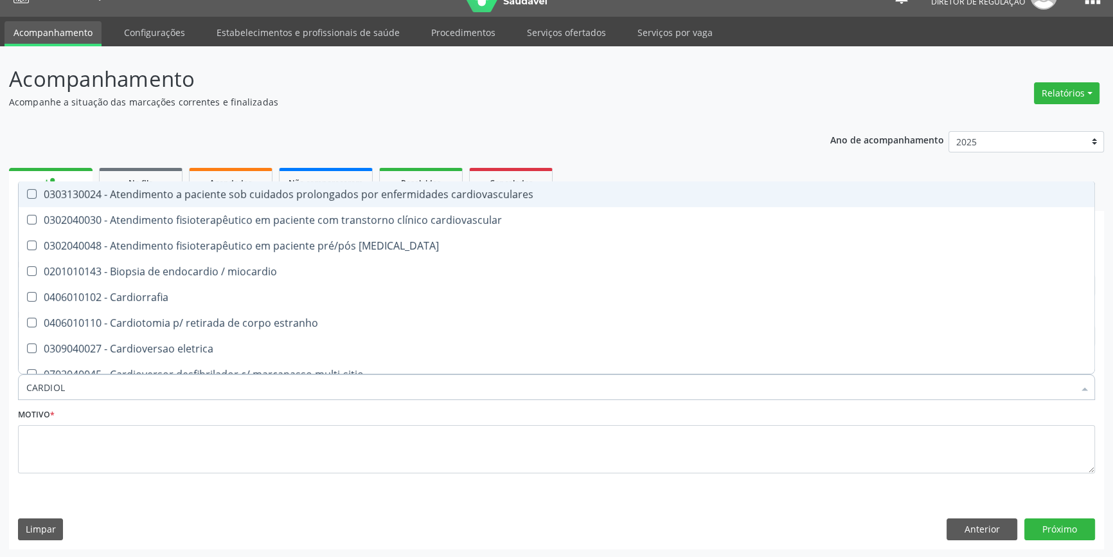
type input "CARDIOLO"
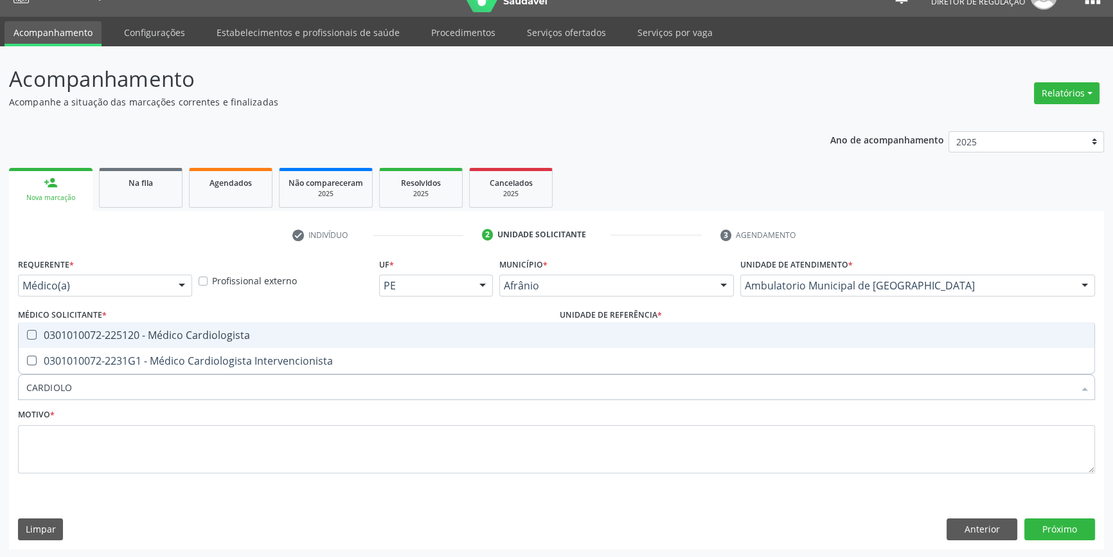
click at [194, 340] on div "0301010072-225120 - Médico Cardiologista" at bounding box center [556, 335] width 1061 height 10
checkbox Cardiologista "true"
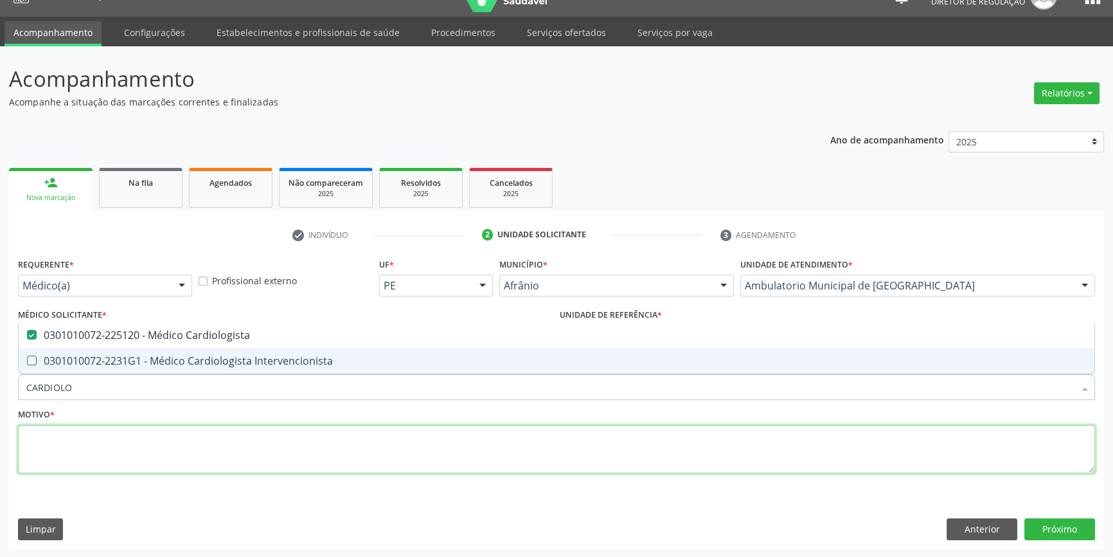
drag, startPoint x: 181, startPoint y: 457, endPoint x: 199, endPoint y: 428, distance: 33.7
click at [181, 458] on textarea at bounding box center [556, 449] width 1077 height 49
checkbox Intervencionista "true"
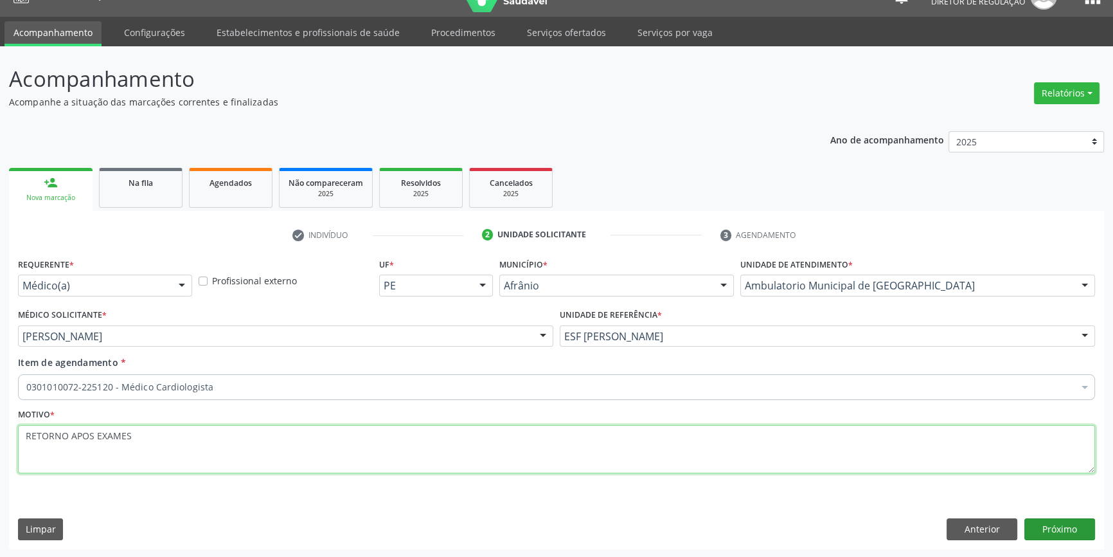
type textarea "RETORNO APOS EXAMES"
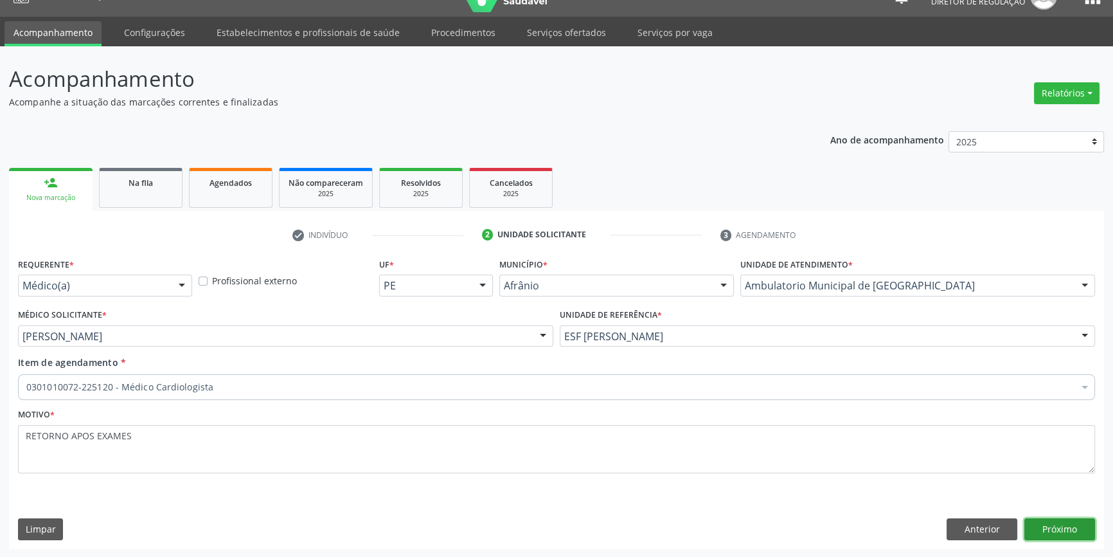
click at [1067, 521] on button "Próximo" at bounding box center [1060, 529] width 71 height 22
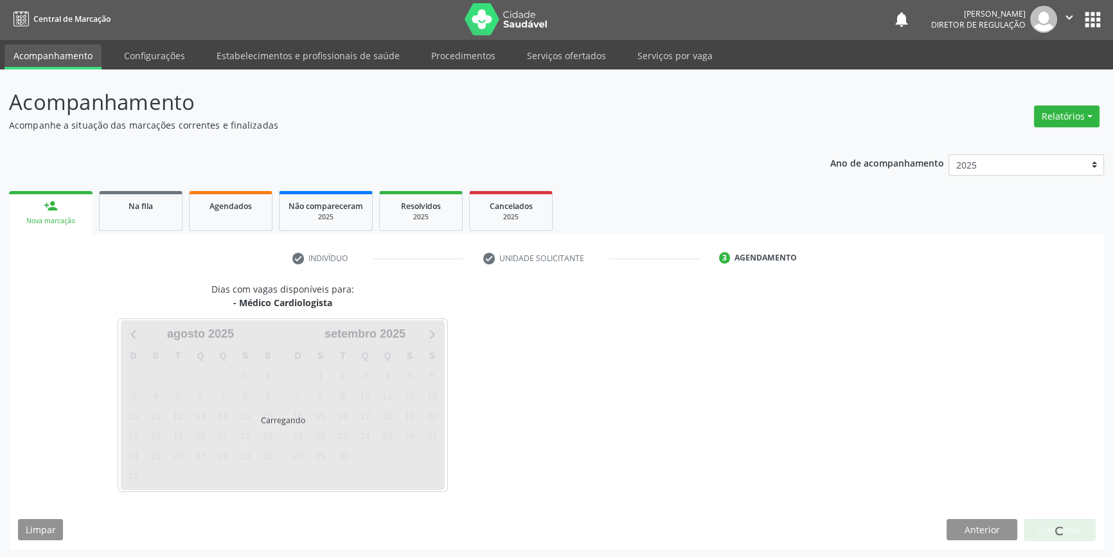
scroll to position [0, 0]
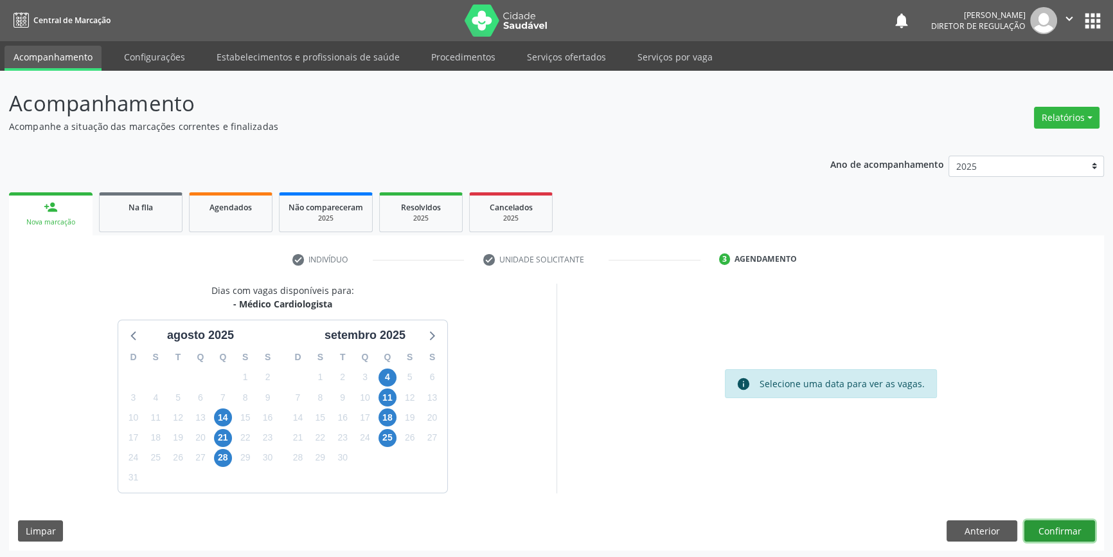
click at [1040, 529] on button "Confirmar" at bounding box center [1060, 531] width 71 height 22
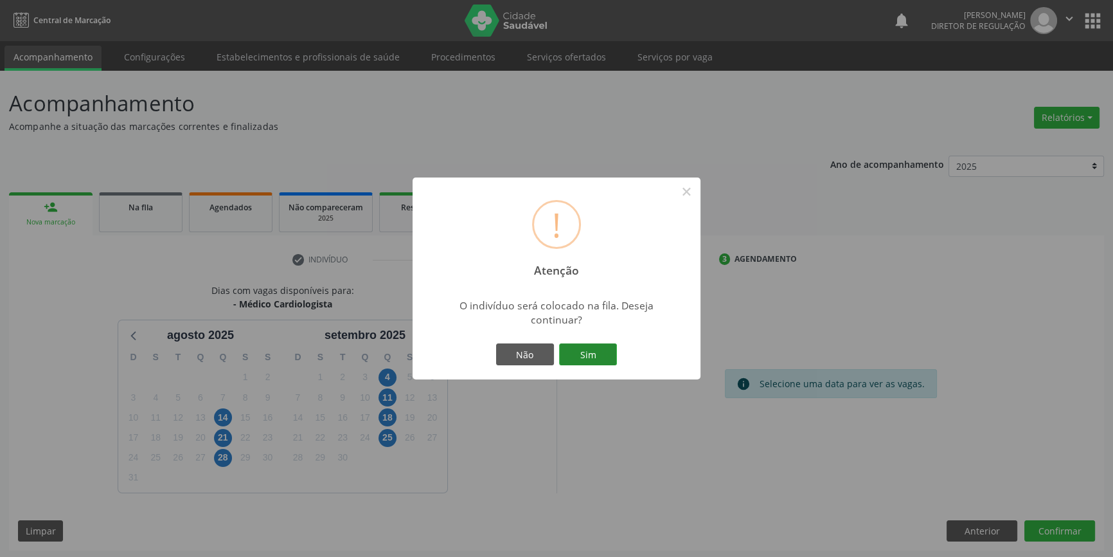
click at [597, 352] on button "Sim" at bounding box center [588, 354] width 58 height 22
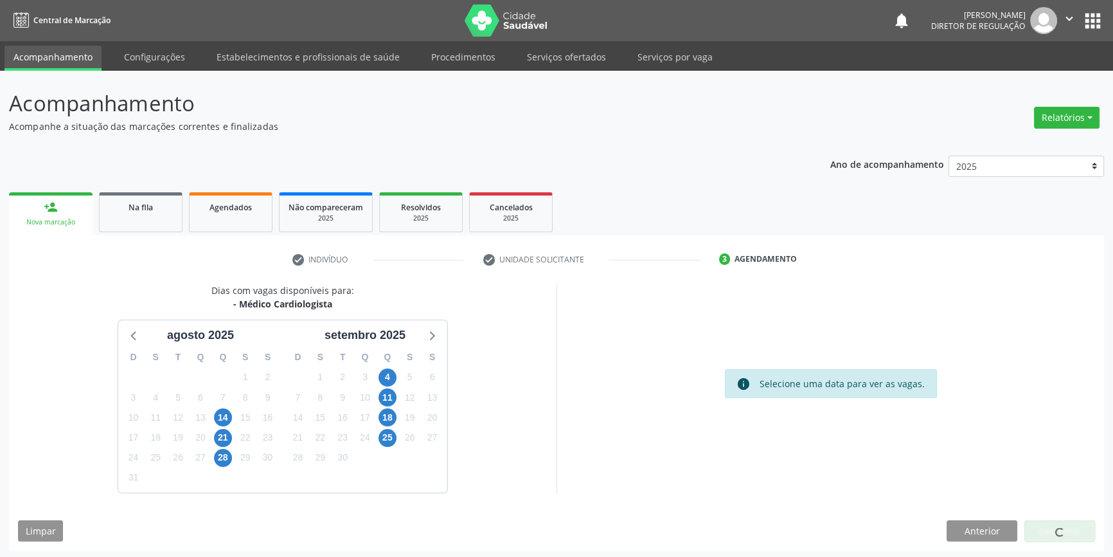
click at [1073, 22] on body "Central de Marcação notifications [PERSON_NAME] Diretor de regulação  Configur…" at bounding box center [556, 278] width 1113 height 557
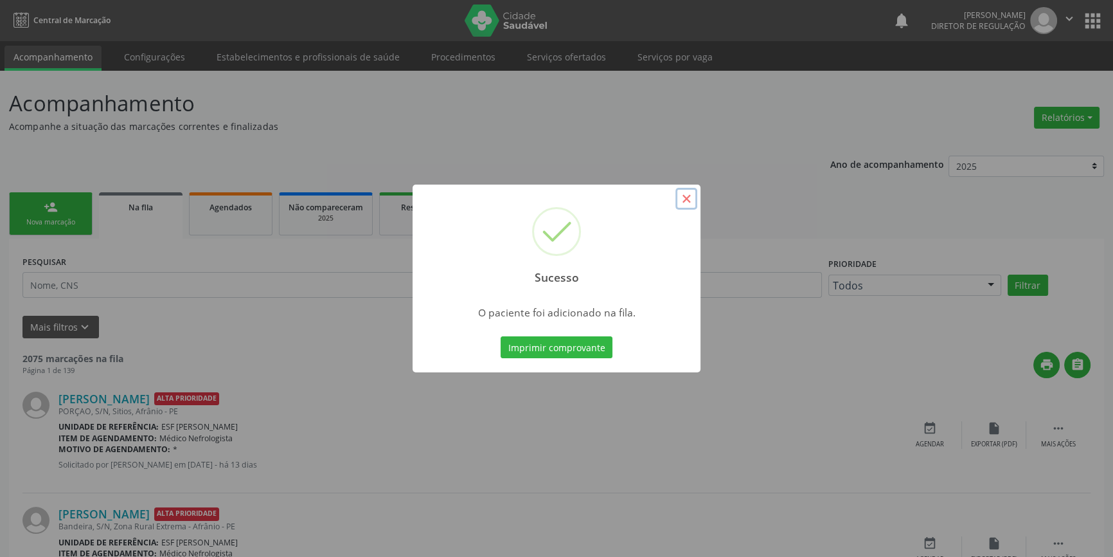
click at [689, 203] on button "×" at bounding box center [687, 199] width 22 height 22
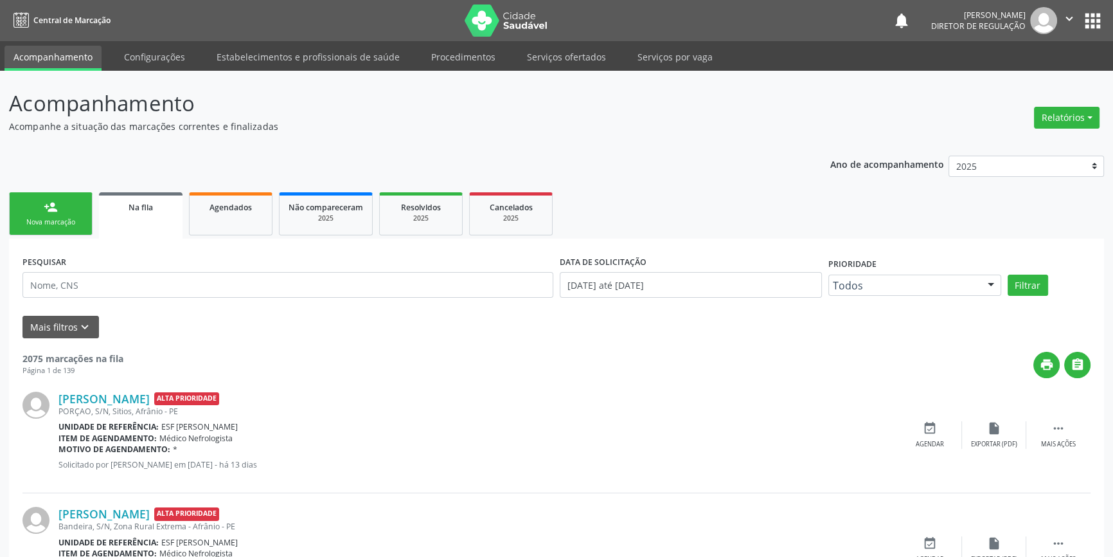
click at [1075, 13] on icon "" at bounding box center [1070, 19] width 14 height 14
click at [1043, 76] on link "Sair" at bounding box center [1037, 78] width 89 height 18
